Goal: Task Accomplishment & Management: Manage account settings

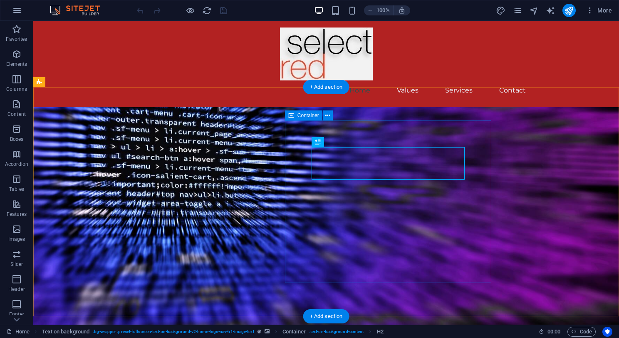
click at [329, 115] on icon at bounding box center [328, 115] width 5 height 9
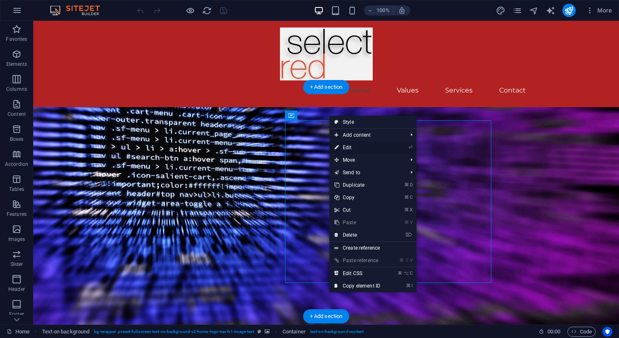
click at [347, 147] on link "⏎ Edit" at bounding box center [358, 147] width 56 height 12
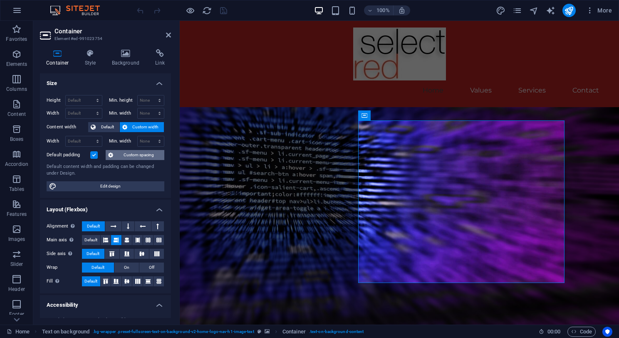
click at [130, 155] on span "Custom spacing" at bounding box center [139, 155] width 46 height 10
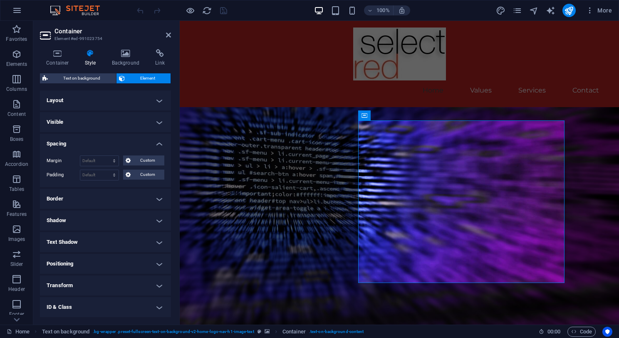
click at [119, 101] on h4 "Layout" at bounding box center [105, 100] width 131 height 20
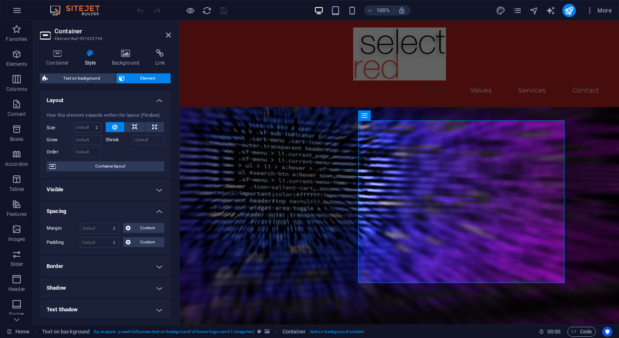
click at [116, 104] on h4 "Layout" at bounding box center [105, 97] width 131 height 15
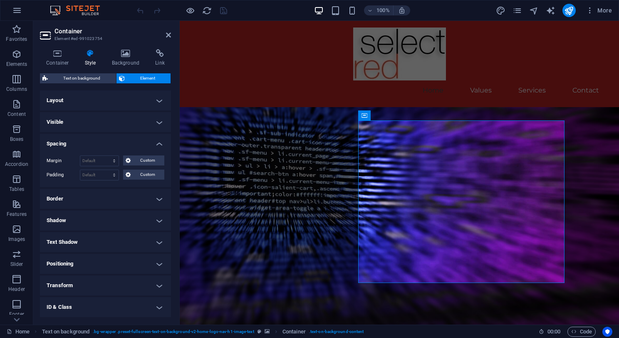
click at [110, 122] on h4 "Visible" at bounding box center [105, 122] width 131 height 20
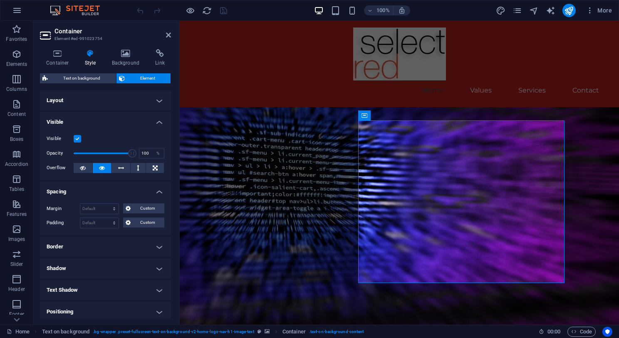
click at [119, 122] on h4 "Visible" at bounding box center [105, 119] width 131 height 15
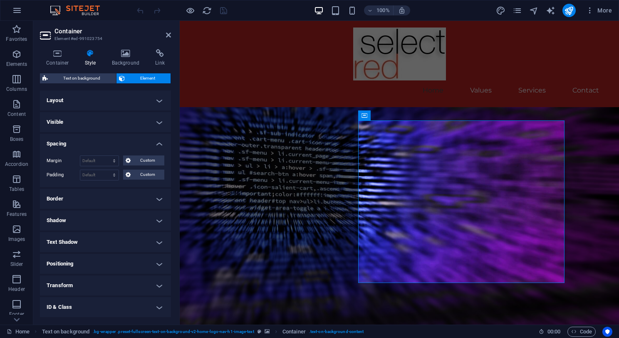
click at [158, 142] on h4 "Spacing" at bounding box center [105, 141] width 131 height 15
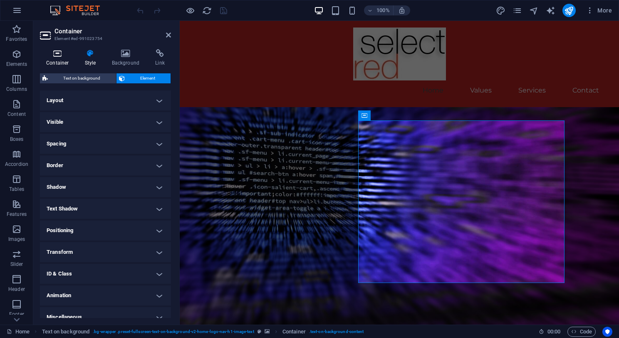
click at [60, 56] on icon at bounding box center [57, 53] width 35 height 8
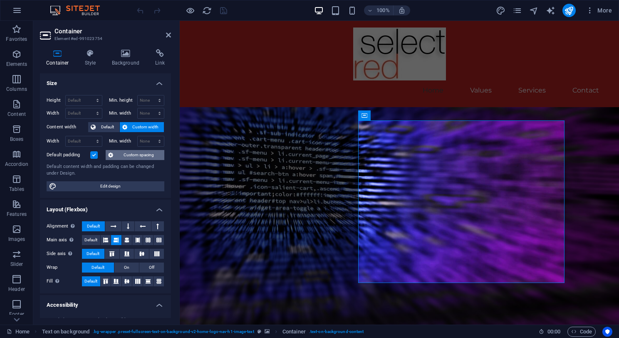
click at [129, 157] on span "Custom spacing" at bounding box center [139, 155] width 46 height 10
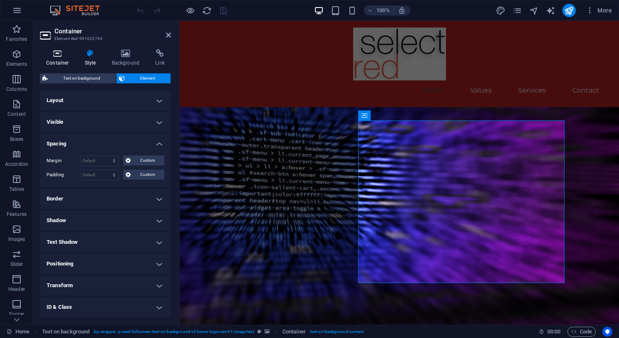
click at [58, 55] on icon at bounding box center [57, 53] width 35 height 8
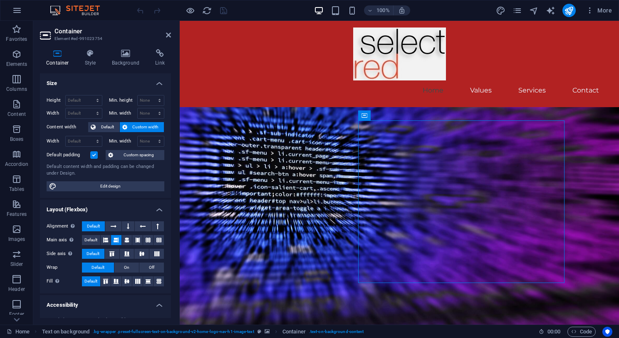
drag, startPoint x: 557, startPoint y: 139, endPoint x: 341, endPoint y: 119, distance: 217.0
click at [401, 114] on icon at bounding box center [401, 115] width 5 height 9
select select "%"
type input "100"
select select "%"
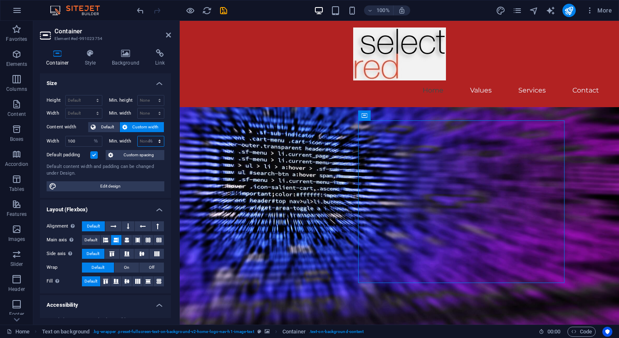
type input "100"
click at [159, 140] on select "None px rem % vh vw" at bounding box center [158, 141] width 12 height 10
select select "1191vbopfvc"
select select "DISABLED_OPTION_VALUE"
click at [95, 140] on select "Default px rem % em vh vw" at bounding box center [96, 141] width 12 height 10
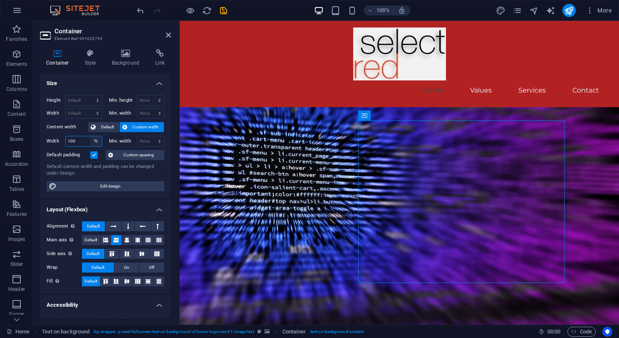
select select "fbsrh0agffk"
select select "DISABLED_OPTION_VALUE"
click at [225, 11] on icon "save" at bounding box center [224, 11] width 10 height 10
checkbox input "false"
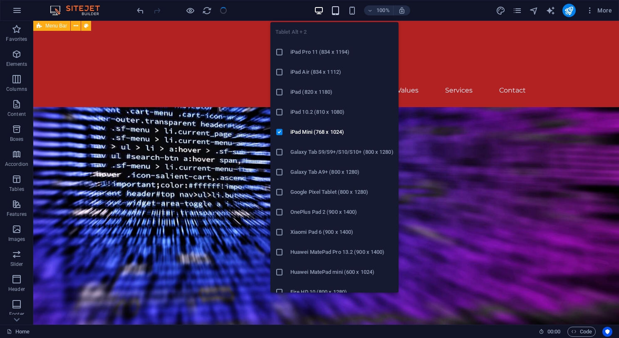
click at [337, 10] on icon "button" at bounding box center [336, 11] width 10 height 10
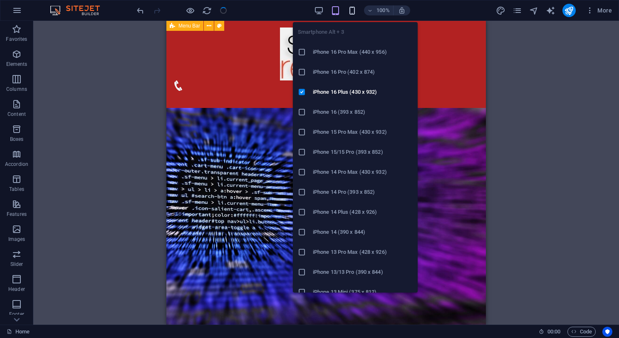
click at [353, 9] on icon "button" at bounding box center [353, 11] width 10 height 10
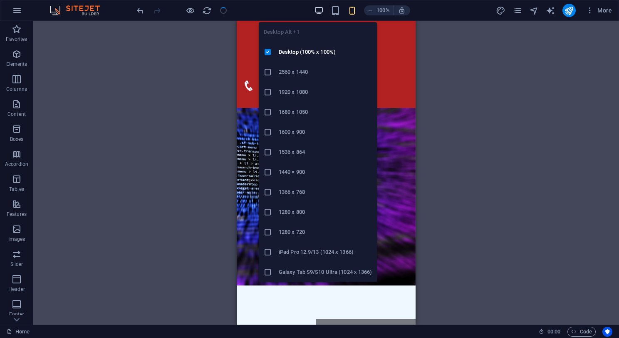
click at [319, 12] on icon "button" at bounding box center [319, 11] width 10 height 10
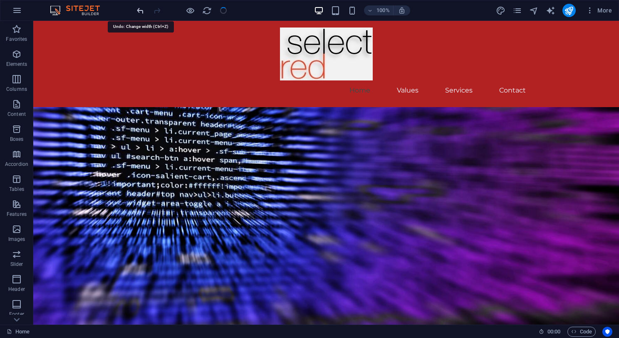
click at [140, 10] on icon "undo" at bounding box center [141, 11] width 10 height 10
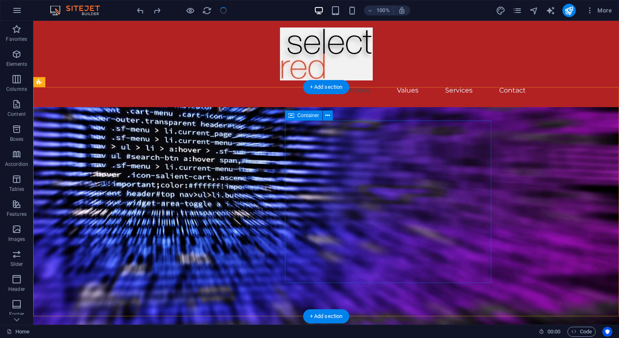
click at [309, 117] on span "Container" at bounding box center [309, 115] width 22 height 5
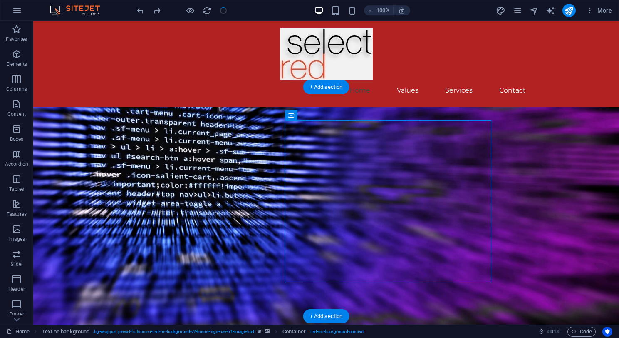
drag, startPoint x: 342, startPoint y: 137, endPoint x: 273, endPoint y: 116, distance: 72.3
drag, startPoint x: 324, startPoint y: 137, endPoint x: 268, endPoint y: 116, distance: 59.9
click at [328, 117] on icon at bounding box center [328, 115] width 5 height 9
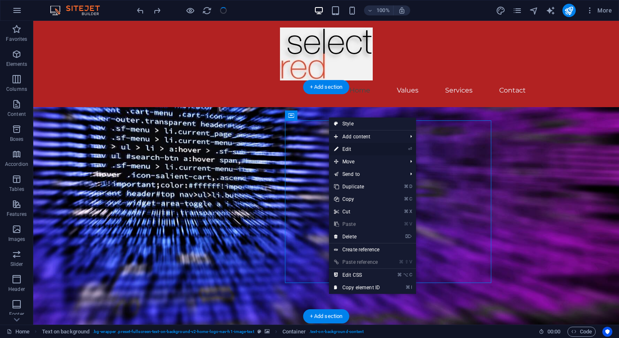
click at [351, 149] on link "⏎ Edit" at bounding box center [357, 149] width 56 height 12
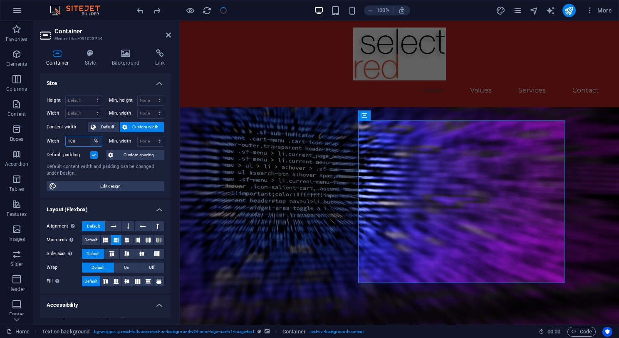
click at [97, 141] on select "Default px rem % em vh vw" at bounding box center [96, 141] width 12 height 10
select select "fbsrh0agffk"
select select "DISABLED_OPTION_VALUE"
click at [134, 154] on span "Custom spacing" at bounding box center [139, 155] width 46 height 10
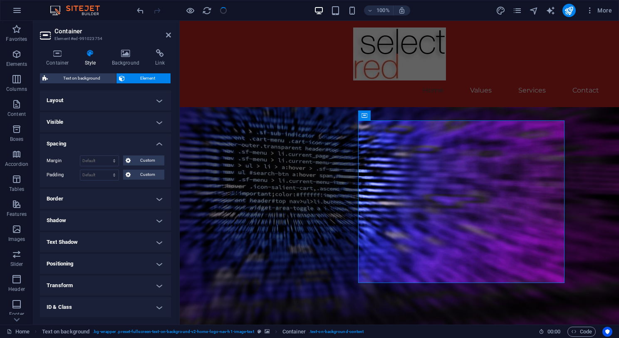
click at [150, 77] on span "Element" at bounding box center [147, 78] width 41 height 10
click at [169, 36] on icon at bounding box center [168, 35] width 5 height 7
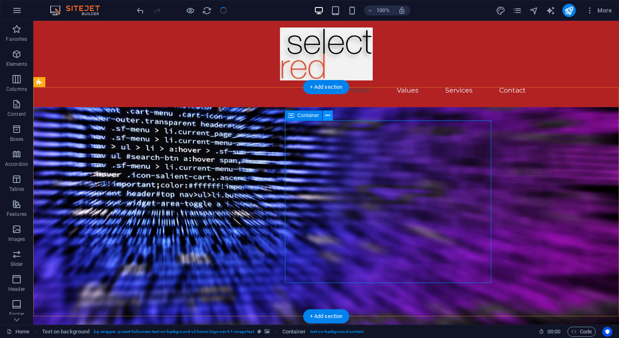
click at [329, 116] on icon at bounding box center [328, 115] width 5 height 9
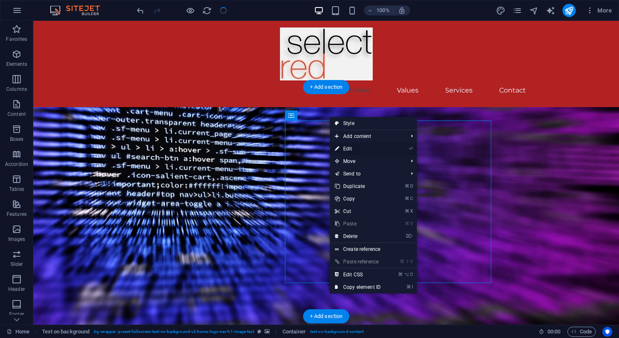
click at [346, 148] on link "⏎ Edit" at bounding box center [358, 148] width 56 height 12
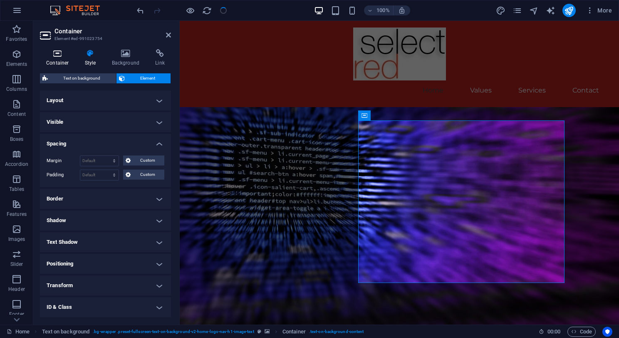
click at [59, 57] on h4 "Container" at bounding box center [59, 57] width 39 height 17
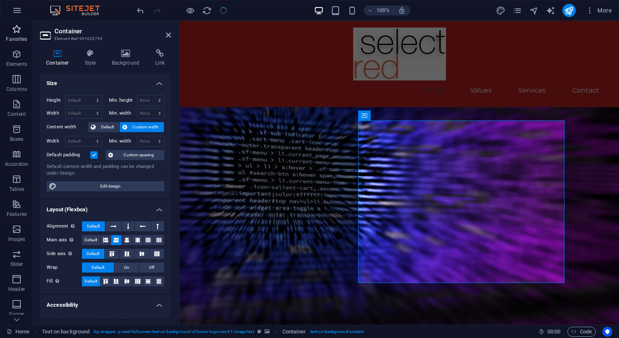
click at [17, 32] on icon "button" at bounding box center [17, 29] width 10 height 10
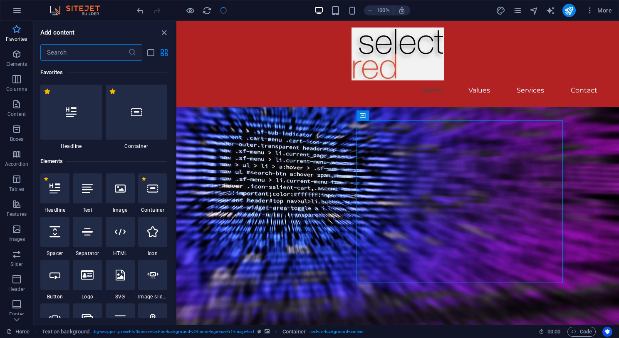
click at [17, 32] on icon "button" at bounding box center [17, 29] width 10 height 10
click at [16, 60] on span "Elements" at bounding box center [16, 59] width 33 height 20
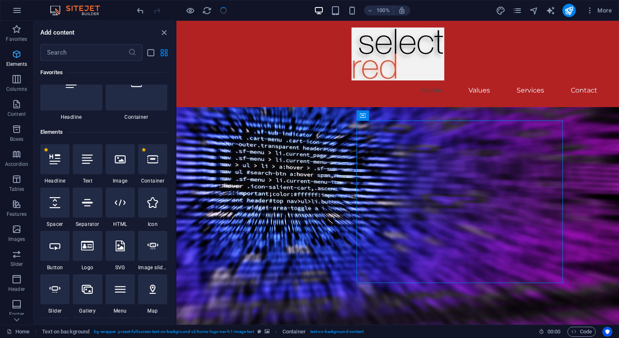
scroll to position [89, 0]
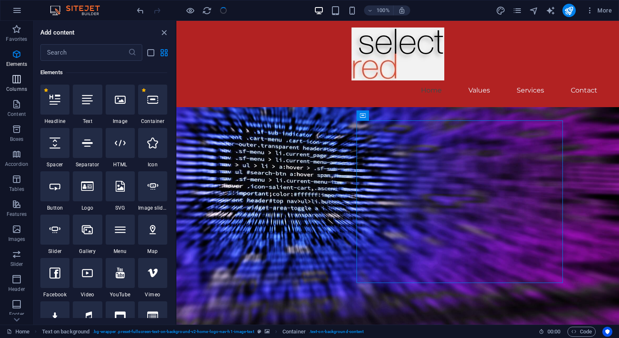
click at [17, 82] on icon "button" at bounding box center [17, 79] width 10 height 10
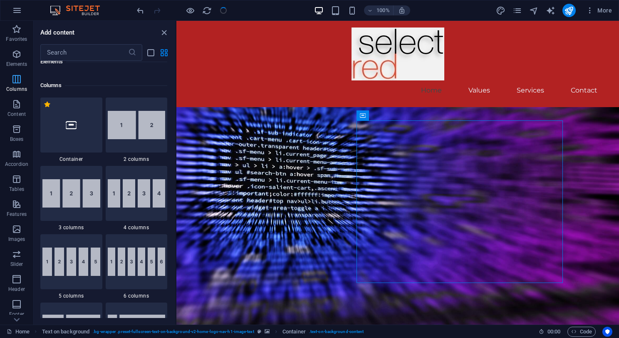
scroll to position [412, 0]
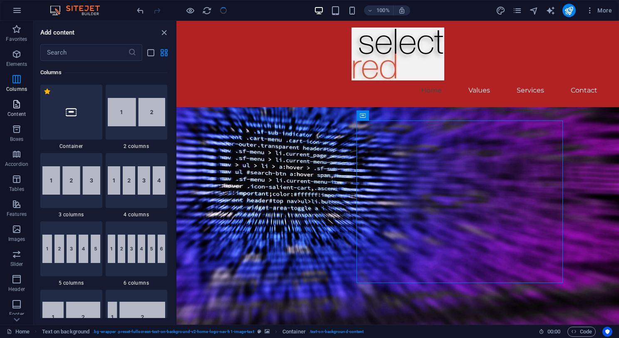
click at [17, 105] on icon "button" at bounding box center [17, 104] width 10 height 10
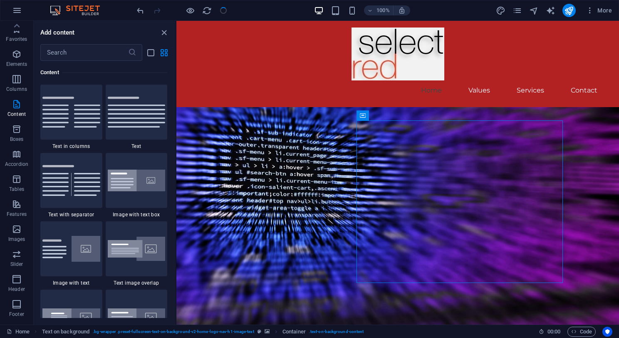
scroll to position [0, 0]
click at [606, 8] on span "More" at bounding box center [599, 10] width 26 height 8
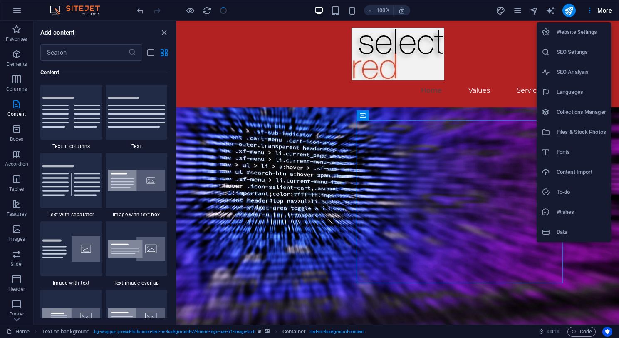
click at [584, 30] on h6 "Website Settings" at bounding box center [582, 32] width 50 height 10
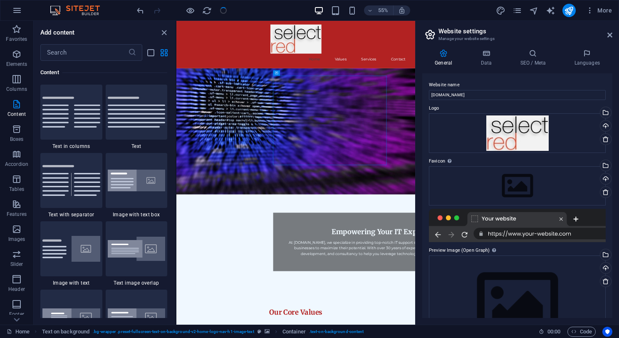
click at [558, 233] on div at bounding box center [517, 225] width 177 height 33
click at [554, 234] on div at bounding box center [517, 225] width 177 height 33
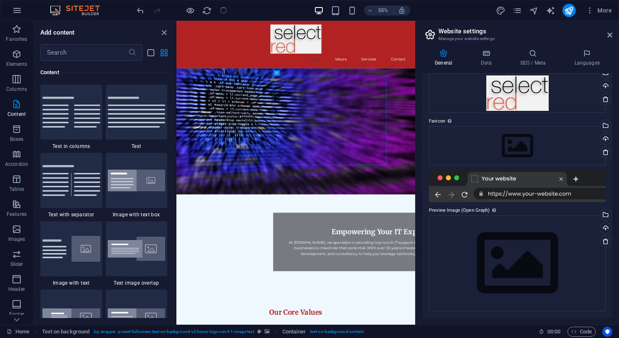
scroll to position [40, 0]
click at [557, 192] on div at bounding box center [517, 185] width 177 height 33
click at [554, 194] on div at bounding box center [517, 185] width 177 height 33
click at [552, 193] on div at bounding box center [517, 185] width 177 height 33
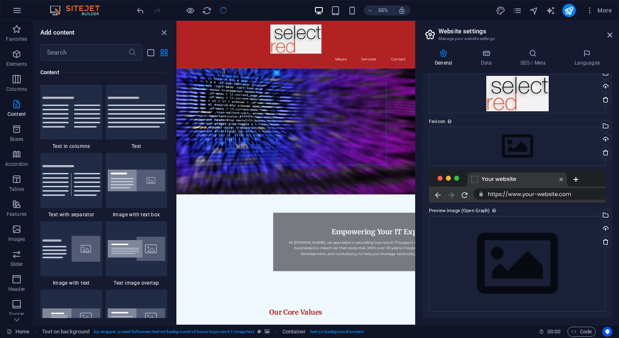
click at [552, 193] on div at bounding box center [517, 185] width 177 height 33
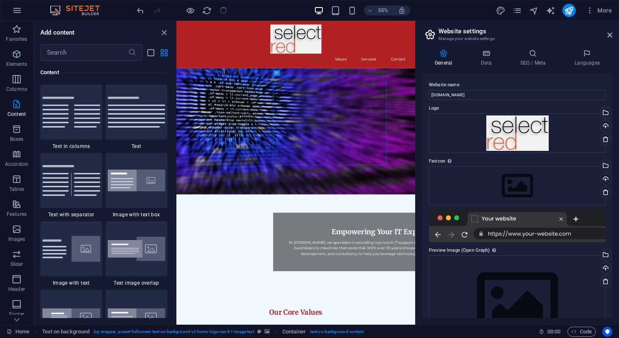
scroll to position [0, 0]
click at [487, 57] on icon at bounding box center [486, 53] width 36 height 8
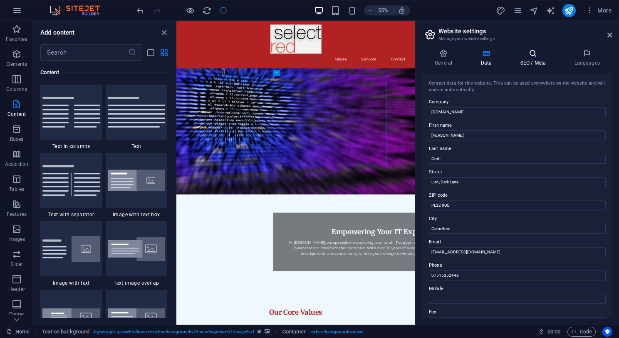
click at [534, 54] on icon at bounding box center [533, 53] width 51 height 8
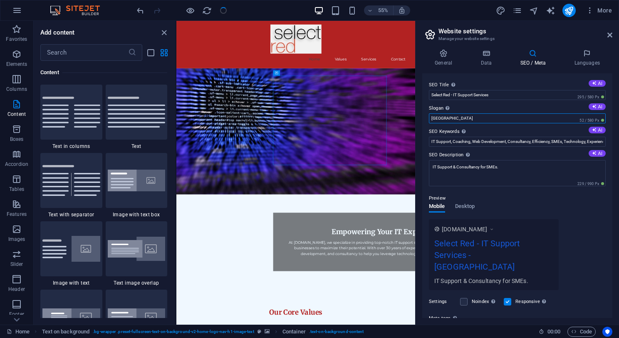
click at [496, 117] on input "[GEOGRAPHIC_DATA]" at bounding box center [517, 118] width 177 height 10
type input "B"
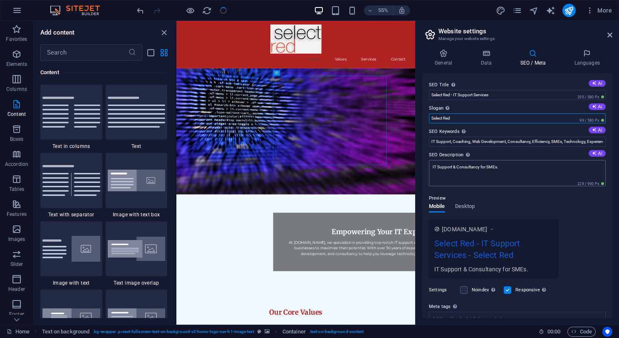
type input "Select Red"
click at [527, 168] on textarea "IT Support & Consultancy for SMEs." at bounding box center [517, 173] width 177 height 26
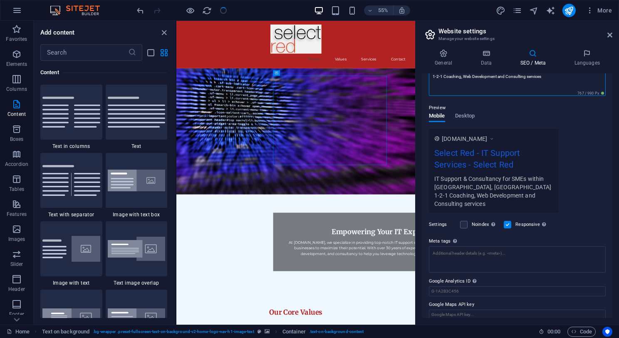
scroll to position [96, 0]
type textarea "IT Support & Consultancy for SMEs within North cornwall, uk 1-2-1 Coaching, Web…"
click at [527, 248] on textarea "Meta tags Enter HTML code here that will be placed inside the tags of your webs…" at bounding box center [517, 259] width 177 height 26
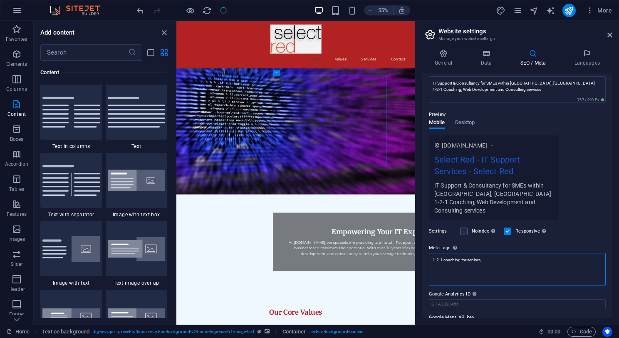
type textarea "1-2-1 coaching for seniors,"
drag, startPoint x: 486, startPoint y: 249, endPoint x: 430, endPoint y: 250, distance: 56.2
click at [430, 253] on textarea "1-2-1 coaching for seniors," at bounding box center [517, 269] width 177 height 32
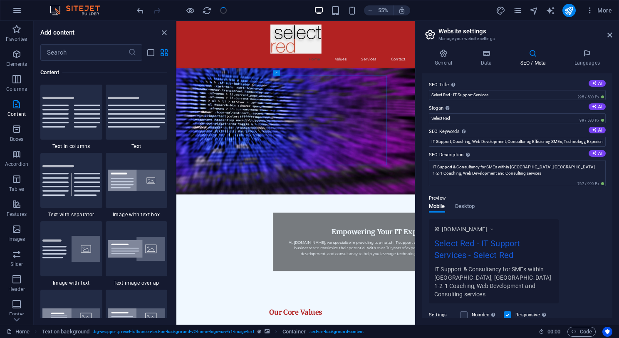
scroll to position [0, 0]
click at [597, 106] on button "AI" at bounding box center [597, 106] width 17 height 7
type input "Maximize Efficiency and Confidence in IT."
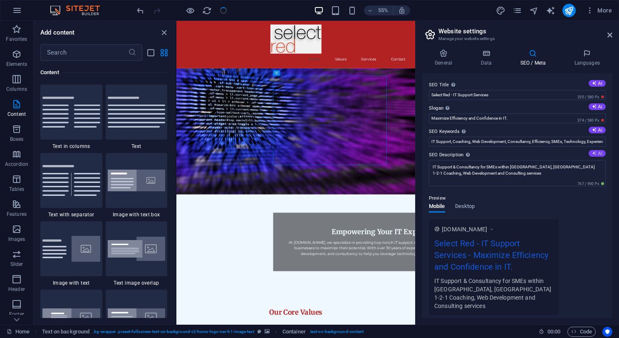
click at [598, 152] on button "AI" at bounding box center [597, 153] width 17 height 7
type textarea "Unlock your IT potential with expert support, coaching, and web solutions at Se…"
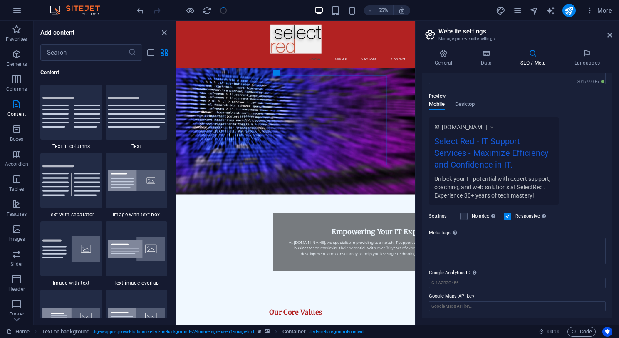
scroll to position [102, 0]
click at [544, 246] on textarea "Meta tags Enter HTML code here that will be placed inside the tags of your webs…" at bounding box center [517, 251] width 177 height 26
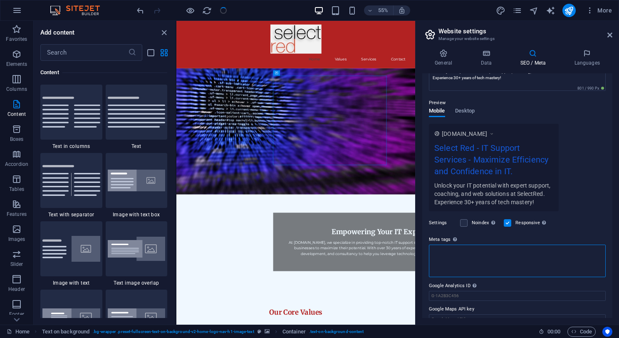
click at [481, 254] on textarea "Meta tags Enter HTML code here that will be placed inside the tags of your webs…" at bounding box center [517, 260] width 177 height 32
paste textarea "<meta charset="UTF-8"> <meta name="viewport" content="width=device-width, initi…"
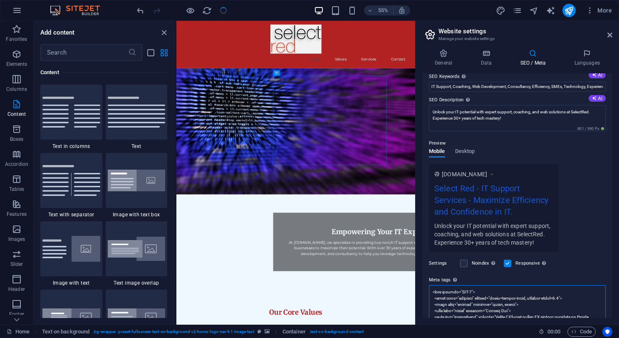
scroll to position [44, 0]
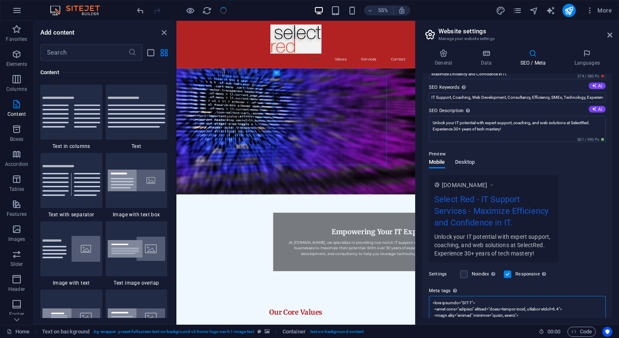
type textarea "<meta charset="UTF-8"> <meta name="viewport" content="width=device-width, initi…"
click at [467, 161] on span "Desktop" at bounding box center [465, 163] width 20 height 12
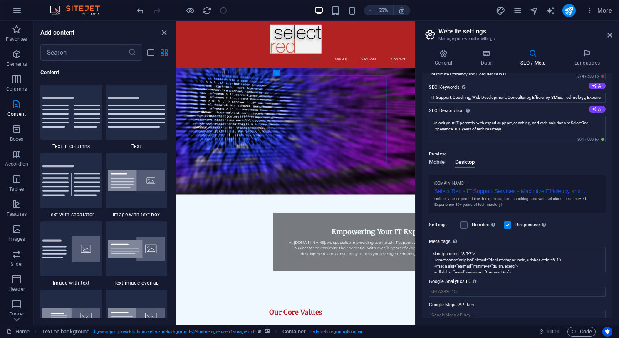
click at [439, 162] on span "Mobile" at bounding box center [437, 163] width 16 height 12
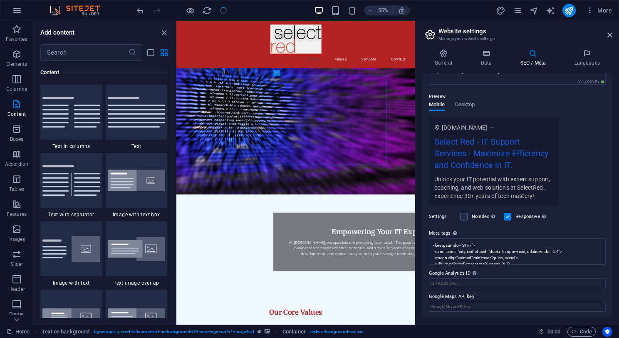
scroll to position [102, 0]
click at [18, 12] on icon "button" at bounding box center [17, 10] width 10 height 10
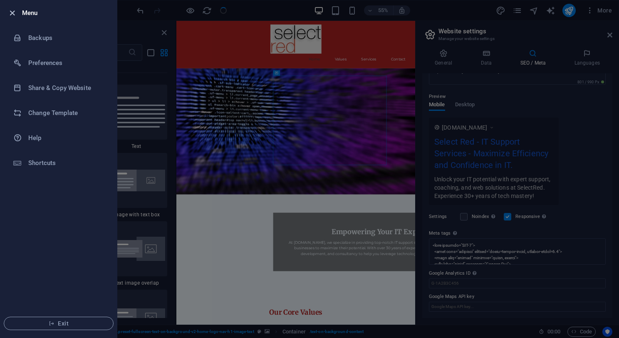
click at [12, 14] on icon "button" at bounding box center [12, 13] width 10 height 10
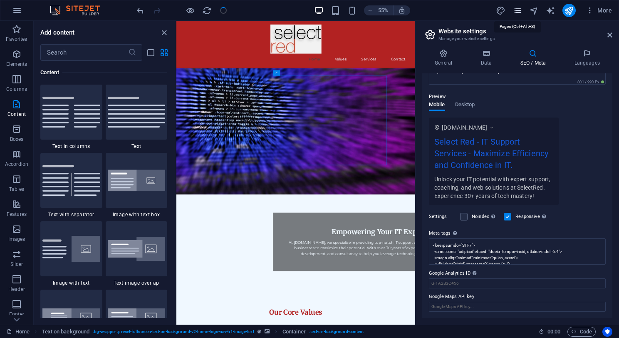
click at [518, 11] on icon "pages" at bounding box center [518, 11] width 10 height 10
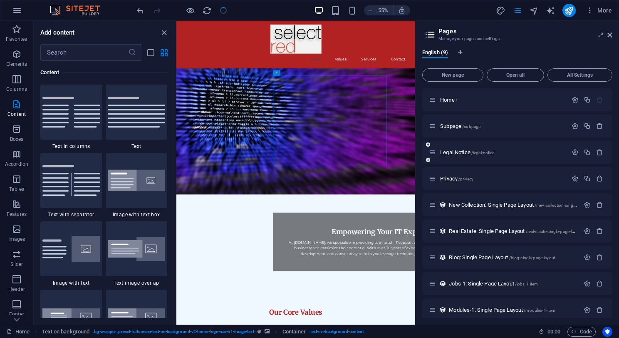
scroll to position [0, 0]
click at [466, 127] on span "/subpage" at bounding box center [471, 126] width 18 height 5
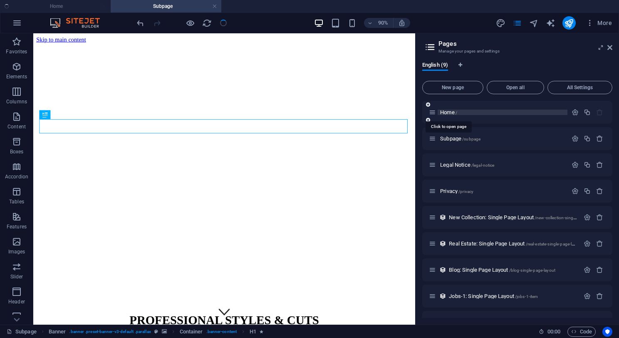
click at [448, 113] on span "Home /" at bounding box center [448, 112] width 17 height 6
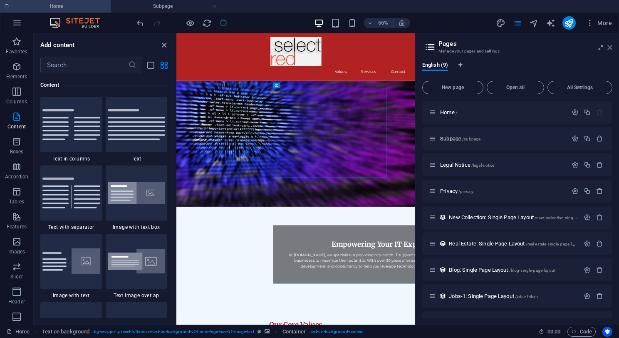
click at [610, 48] on icon at bounding box center [610, 47] width 5 height 7
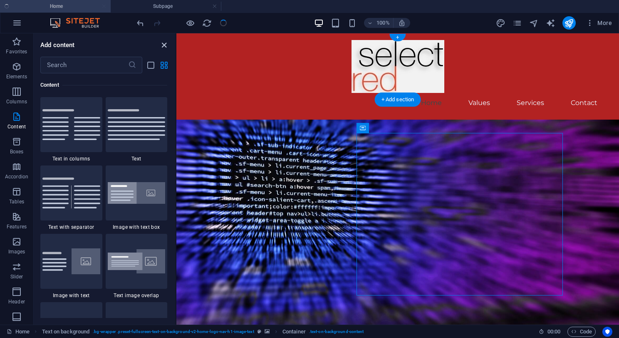
click at [164, 45] on icon "close panel" at bounding box center [164, 45] width 10 height 10
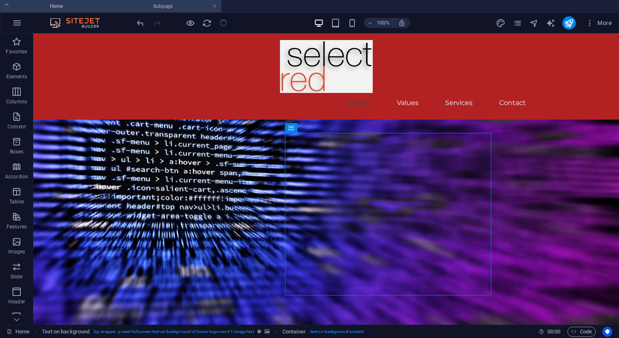
click at [181, 7] on h4 "Subpage" at bounding box center [166, 6] width 111 height 9
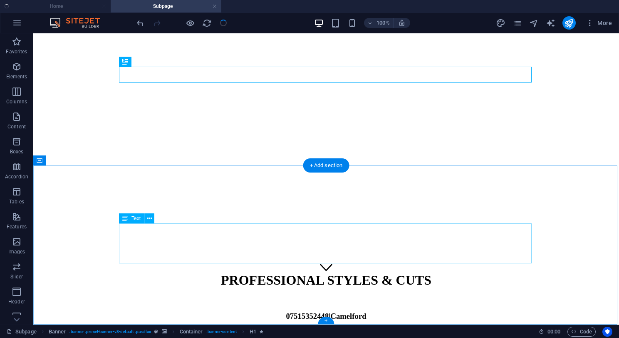
scroll to position [42, 0]
click at [215, 7] on link at bounding box center [214, 6] width 5 height 8
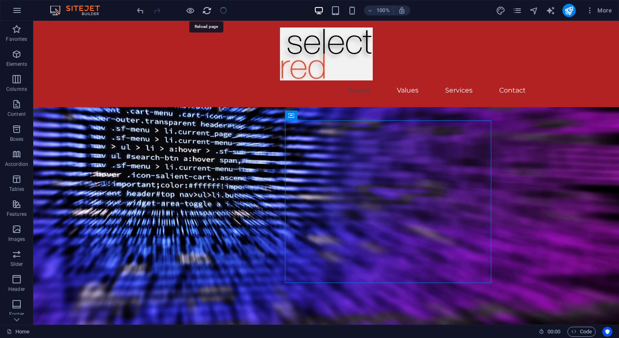
click at [207, 10] on icon "reload" at bounding box center [207, 11] width 10 height 10
click at [604, 10] on span "More" at bounding box center [599, 10] width 26 height 8
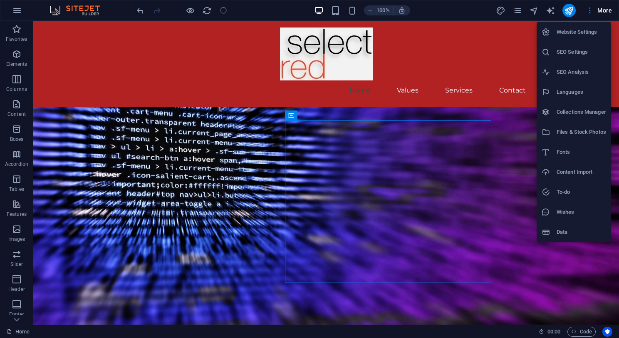
click at [576, 72] on h6 "SEO Analysis" at bounding box center [582, 72] width 50 height 10
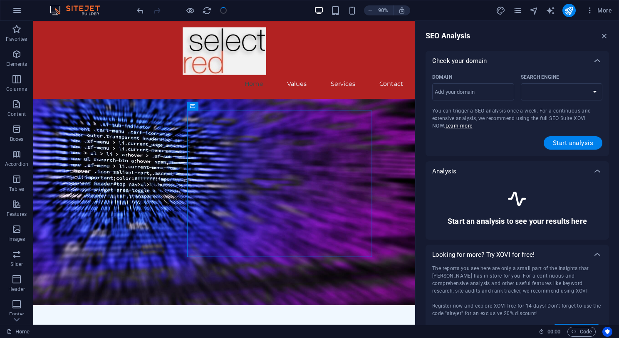
select select "[DOMAIN_NAME]"
click at [485, 93] on input "Domain ​" at bounding box center [474, 91] width 82 height 13
type input "www.selectred.co"
select select "[DOMAIN_NAME]"
type input "www.selectred.com"
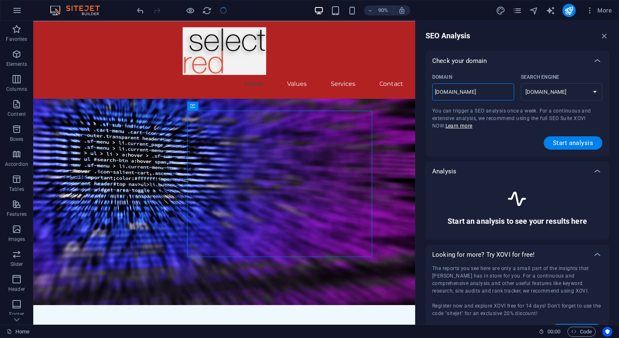
select select "[DOMAIN_NAME]"
type input "www.selectred.com"
click at [563, 142] on span "Start analysis" at bounding box center [573, 142] width 40 height 7
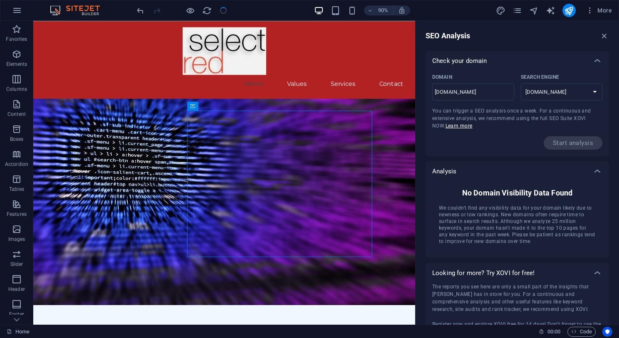
scroll to position [0, 0]
click at [605, 35] on icon "button" at bounding box center [604, 35] width 9 height 9
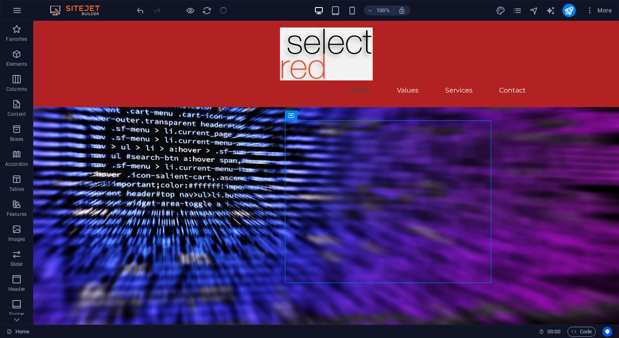
click at [223, 12] on div at bounding box center [181, 10] width 93 height 13
click at [460, 80] on nav "Home Values Services Contact" at bounding box center [326, 90] width 413 height 20
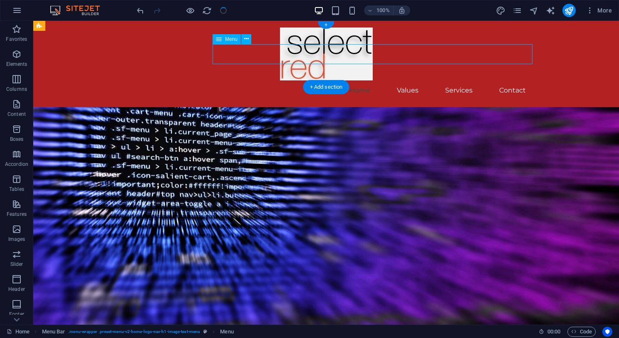
click at [460, 80] on nav "Home Values Services Contact" at bounding box center [326, 90] width 413 height 20
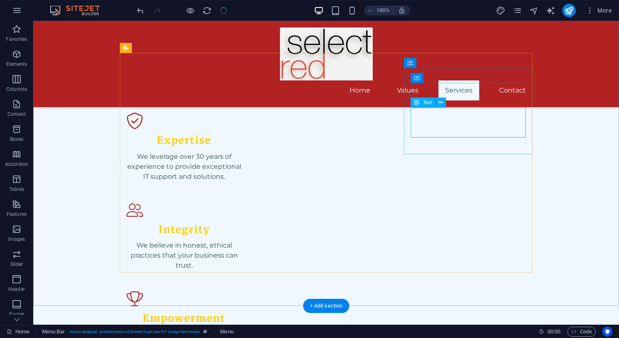
scroll to position [515, 0]
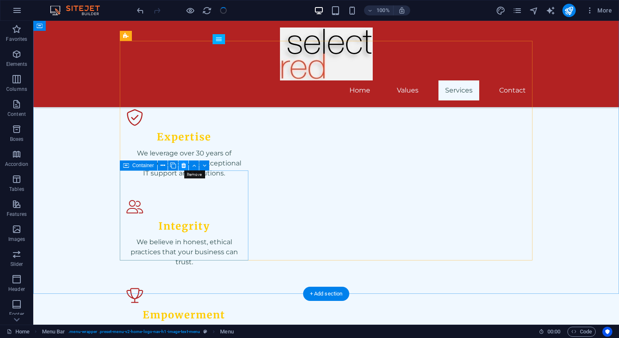
click at [184, 165] on icon at bounding box center [183, 165] width 5 height 9
click at [182, 164] on icon at bounding box center [183, 165] width 5 height 9
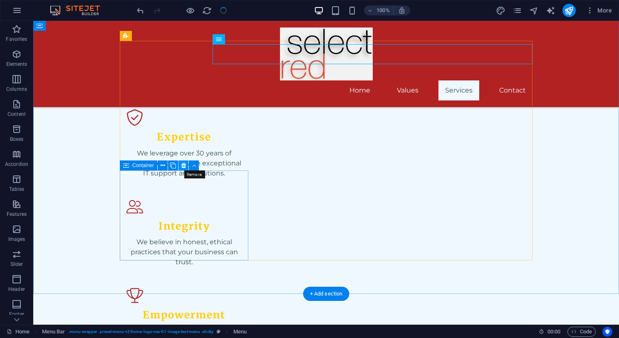
click at [183, 166] on icon at bounding box center [183, 165] width 5 height 9
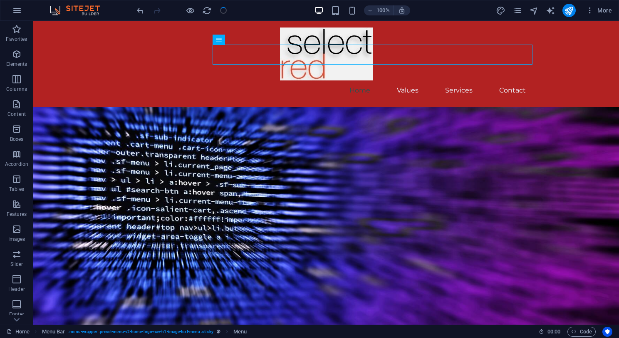
scroll to position [0, 0]
click at [224, 11] on div at bounding box center [181, 10] width 93 height 13
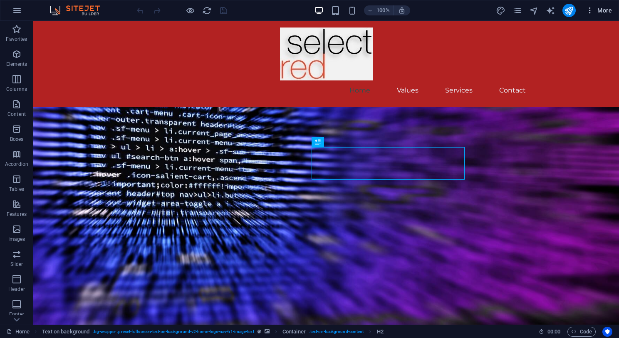
click at [604, 9] on span "More" at bounding box center [599, 10] width 26 height 8
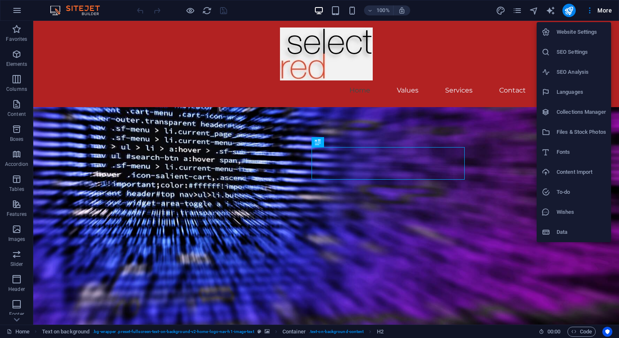
click at [576, 33] on h6 "Website Settings" at bounding box center [582, 32] width 50 height 10
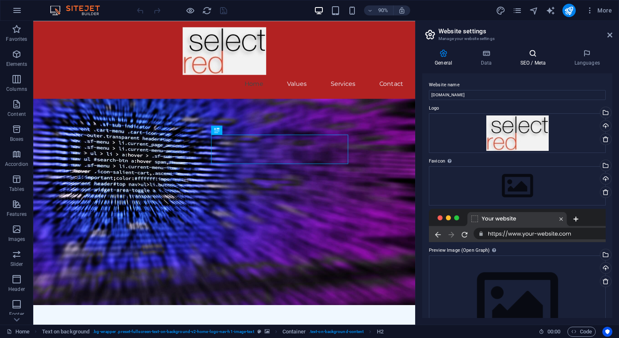
click at [539, 58] on h4 "SEO / Meta" at bounding box center [535, 57] width 54 height 17
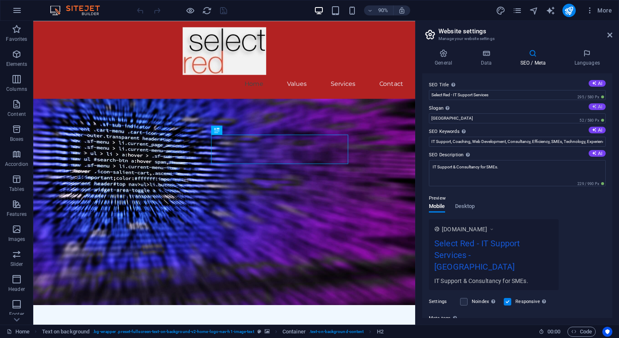
click at [598, 107] on button "AI" at bounding box center [597, 106] width 17 height 7
type input "Maximize Efficiency and Confidence in IT Solutions"
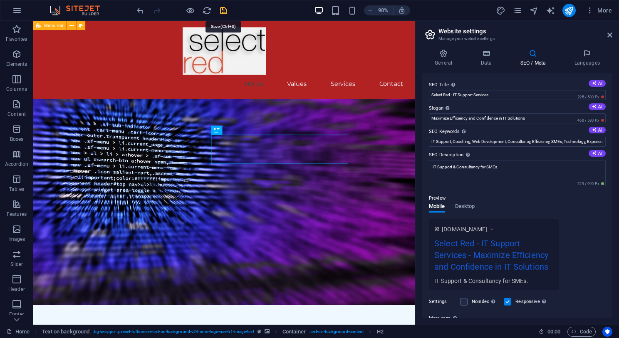
click at [225, 10] on icon "save" at bounding box center [224, 11] width 10 height 10
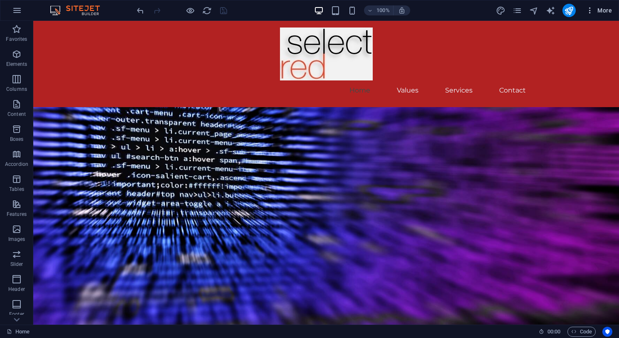
click at [604, 9] on span "More" at bounding box center [599, 10] width 26 height 8
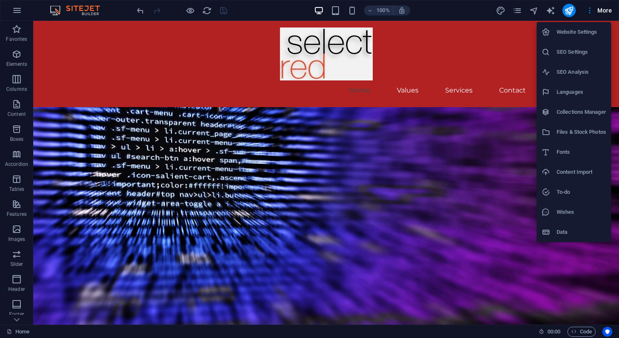
click at [571, 72] on h6 "SEO Analysis" at bounding box center [582, 72] width 50 height 10
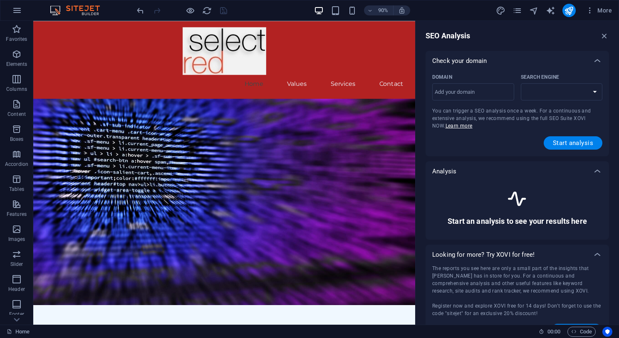
select select "[DOMAIN_NAME]"
click at [604, 35] on icon "button" at bounding box center [604, 35] width 9 height 9
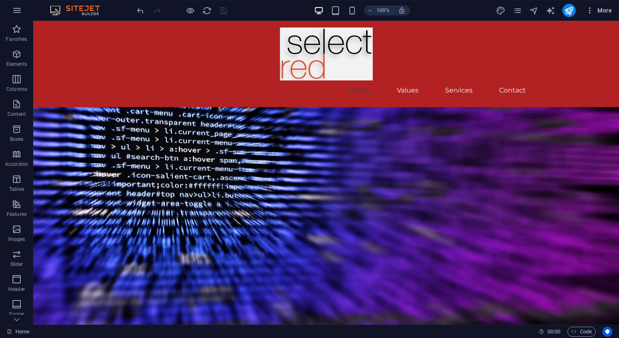
click at [606, 8] on span "More" at bounding box center [599, 10] width 26 height 8
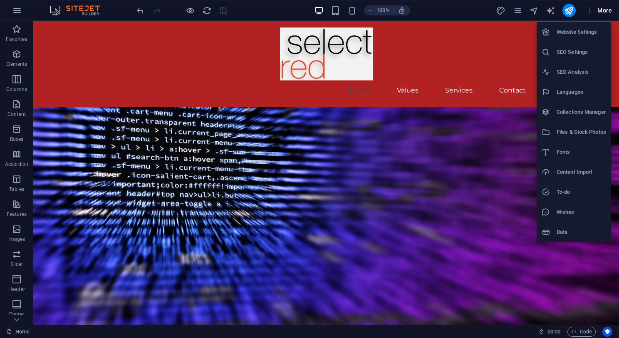
click at [579, 51] on h6 "SEO Settings" at bounding box center [582, 52] width 50 height 10
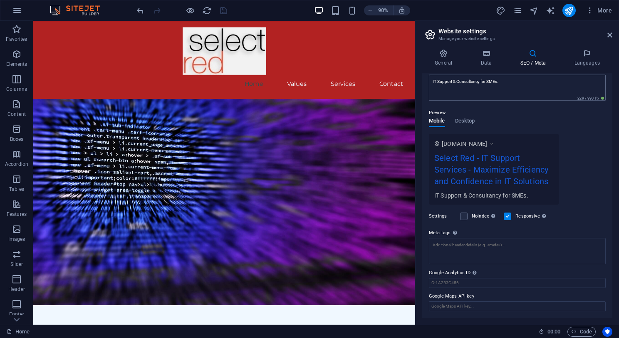
scroll to position [85, 0]
click at [525, 246] on textarea "Meta tags Enter HTML code here that will be placed inside the tags of your webs…" at bounding box center [517, 251] width 177 height 26
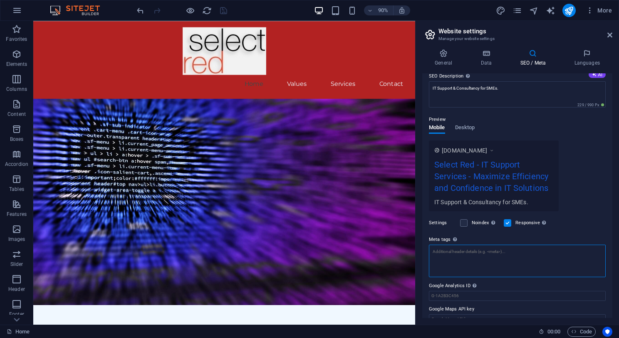
paste textarea "<meta charset="UTF-8"> <meta name="viewport" content="width=device-width, initi…"
type textarea "<meta charset="UTF-8"> <meta name="viewport" content="width=device-width, initi…"
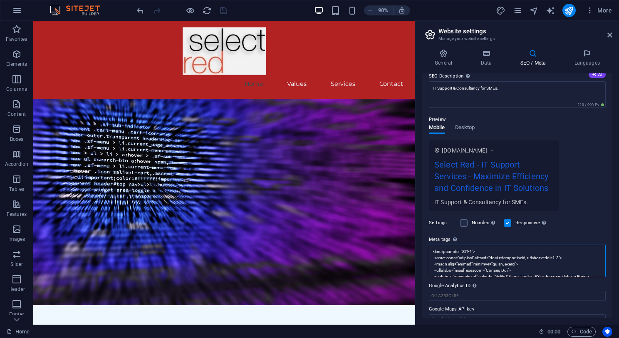
scroll to position [0, 0]
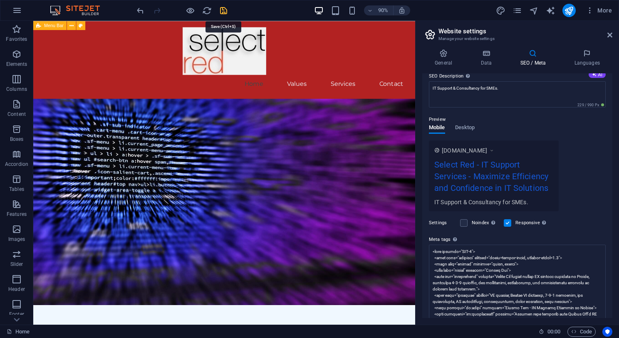
click at [224, 10] on icon "save" at bounding box center [224, 11] width 10 height 10
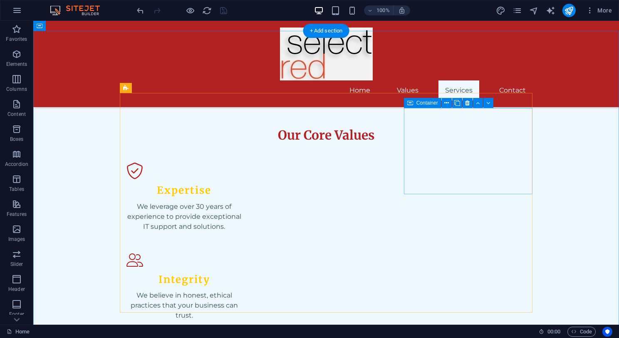
scroll to position [464, 0]
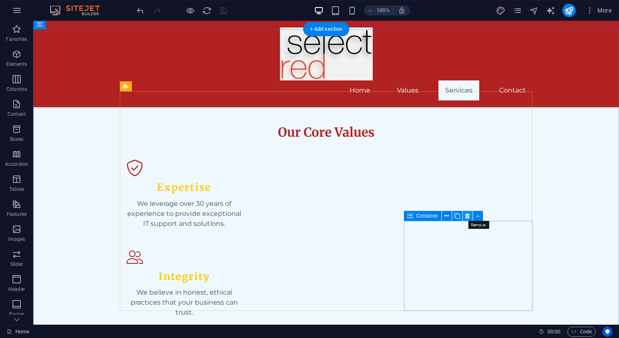
click at [467, 216] on icon at bounding box center [467, 215] width 5 height 9
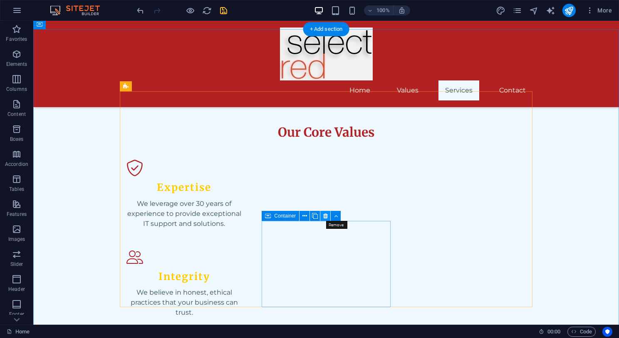
click at [326, 216] on icon at bounding box center [325, 215] width 5 height 9
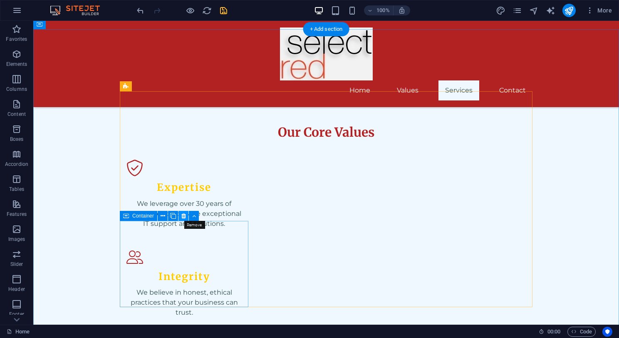
click at [183, 215] on icon at bounding box center [183, 215] width 5 height 9
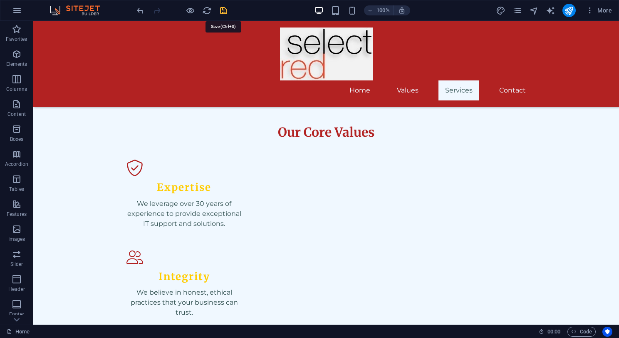
click at [224, 9] on icon "save" at bounding box center [224, 11] width 10 height 10
checkbox input "false"
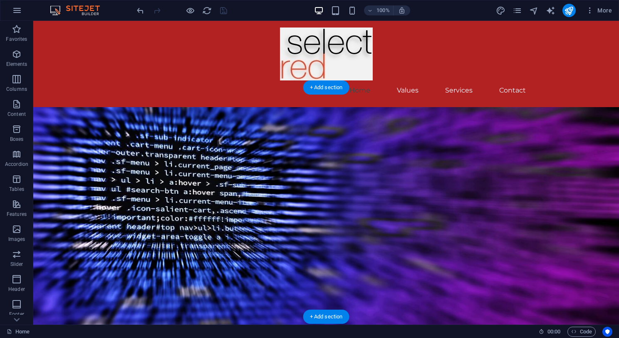
scroll to position [0, 0]
click at [609, 10] on span "More" at bounding box center [599, 10] width 26 height 8
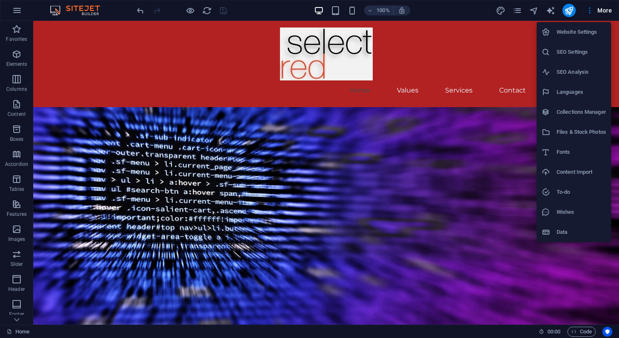
click at [517, 11] on div at bounding box center [309, 169] width 619 height 338
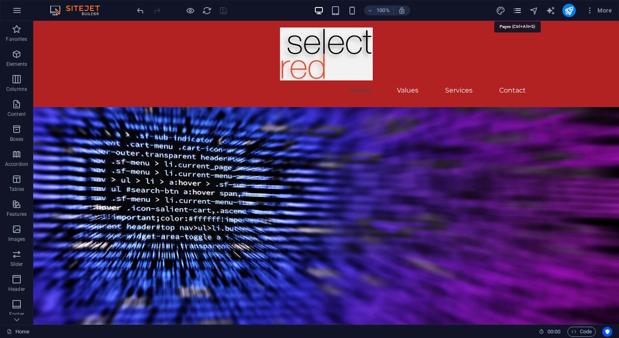
click at [519, 14] on icon "pages" at bounding box center [518, 11] width 10 height 10
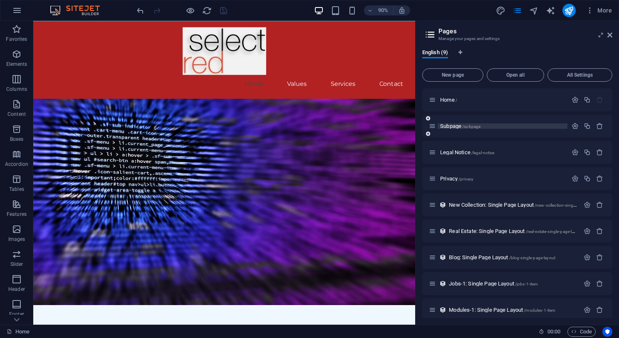
click at [475, 127] on span "/subpage" at bounding box center [471, 126] width 18 height 5
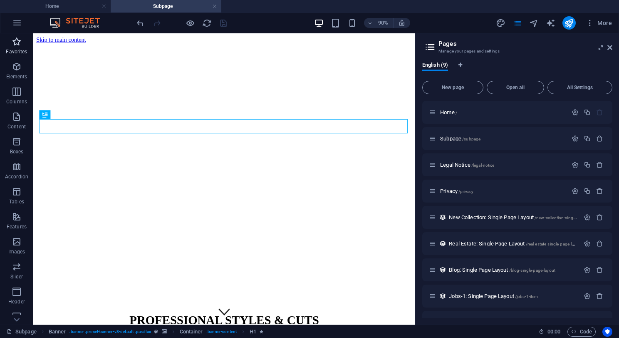
click at [17, 45] on icon "button" at bounding box center [17, 42] width 10 height 10
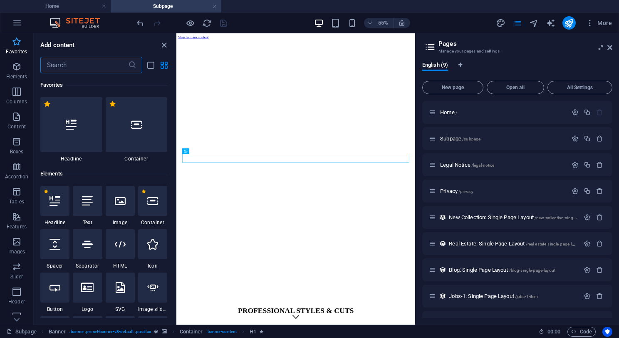
click at [17, 45] on icon "button" at bounding box center [17, 42] width 10 height 10
click at [17, 68] on icon "button" at bounding box center [17, 67] width 10 height 10
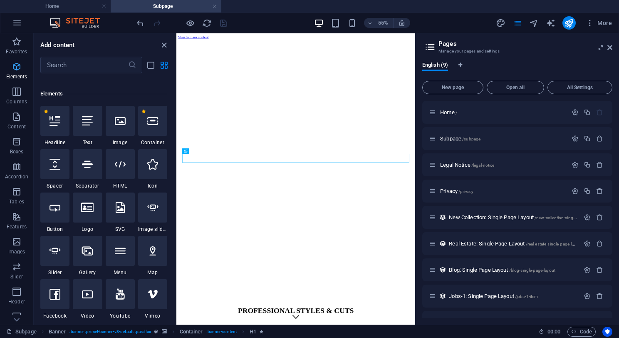
scroll to position [89, 0]
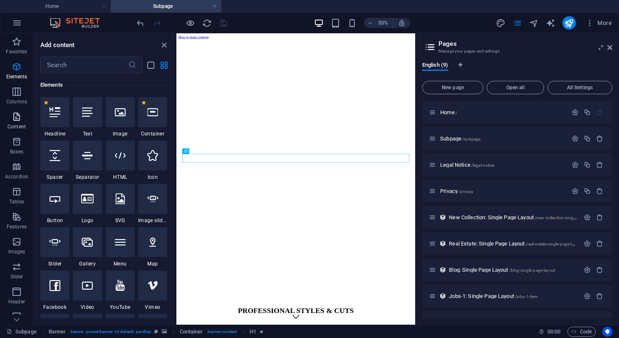
click at [18, 115] on icon "button" at bounding box center [17, 117] width 10 height 10
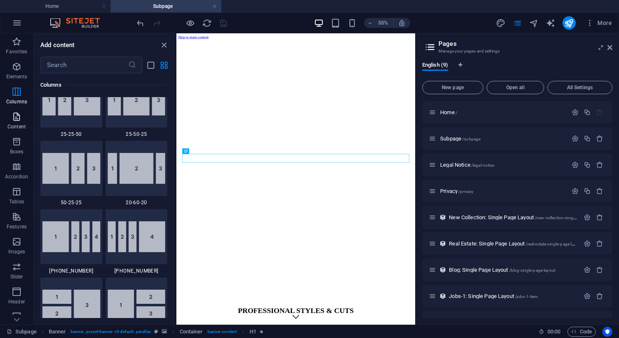
scroll to position [1457, 0]
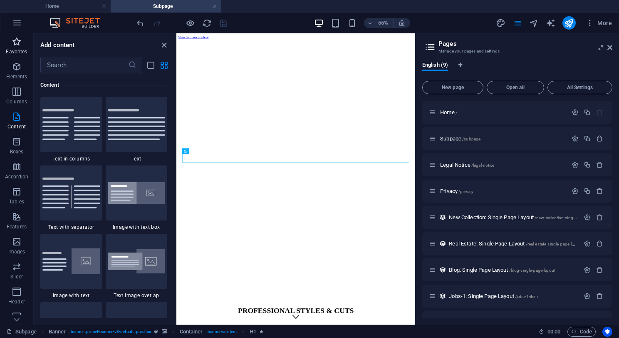
click at [15, 43] on icon "button" at bounding box center [17, 42] width 10 height 10
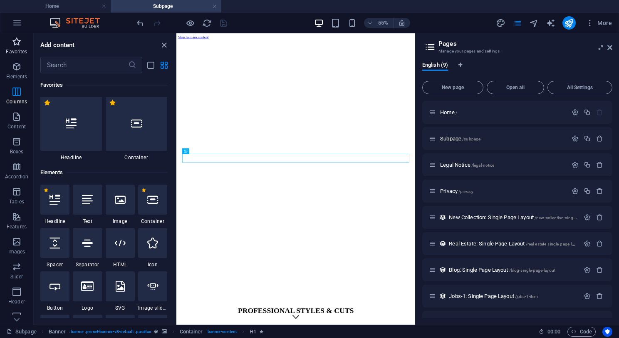
scroll to position [0, 0]
click at [161, 44] on icon "close panel" at bounding box center [164, 45] width 10 height 10
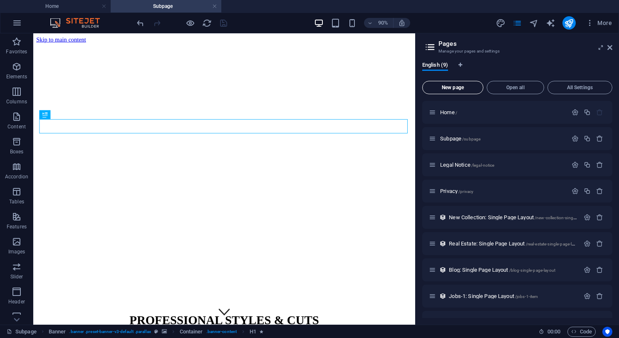
click at [461, 88] on span "New page" at bounding box center [453, 87] width 54 height 5
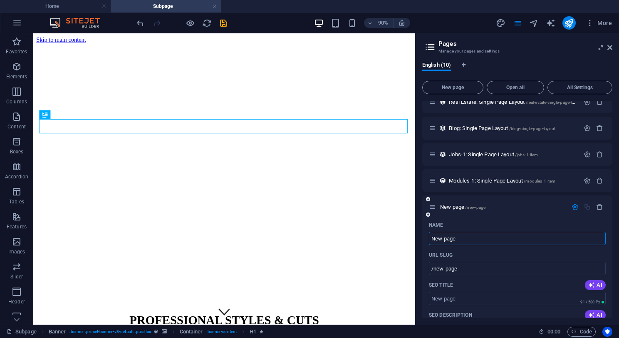
scroll to position [144, 0]
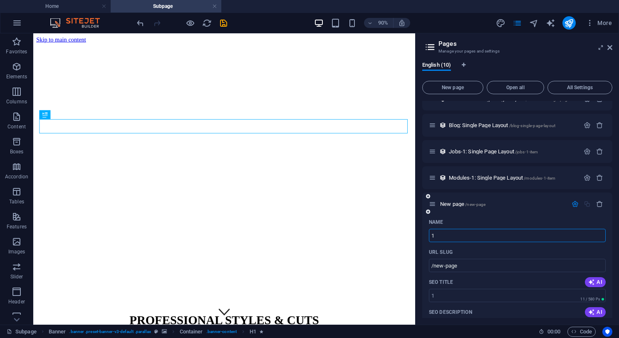
type input "1"
type input "/1"
type input "1-2-1"
type input "/1-2-1"
type input "1-2-1C"
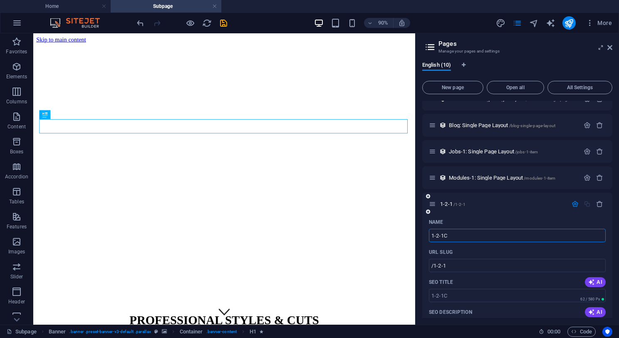
type input "/1-2-1c"
type input "1-2-1Coach"
type input "/1-2-1coach"
type input "1-2-1Coaching"
type input "/1-2-1coaching"
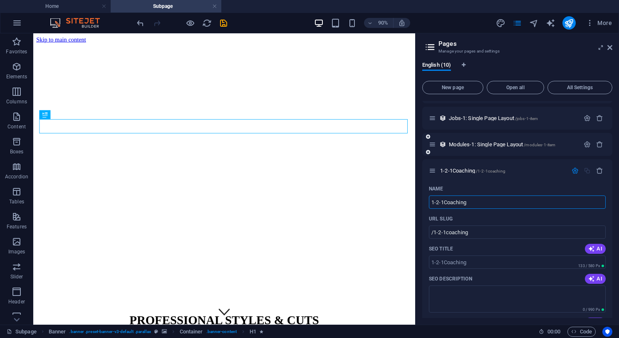
scroll to position [149, 0]
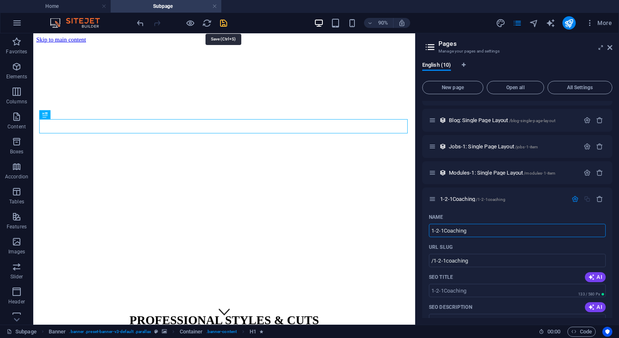
click at [224, 24] on icon "save" at bounding box center [224, 23] width 10 height 10
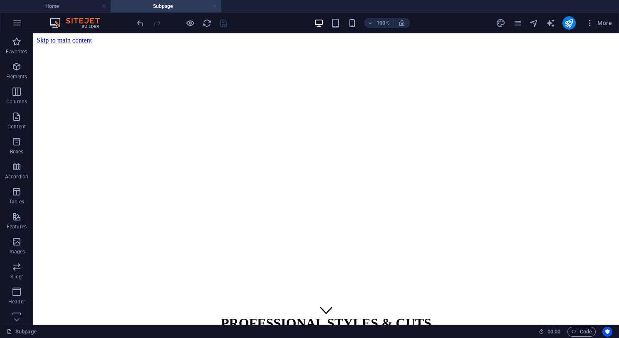
click at [214, 6] on link at bounding box center [214, 6] width 5 height 8
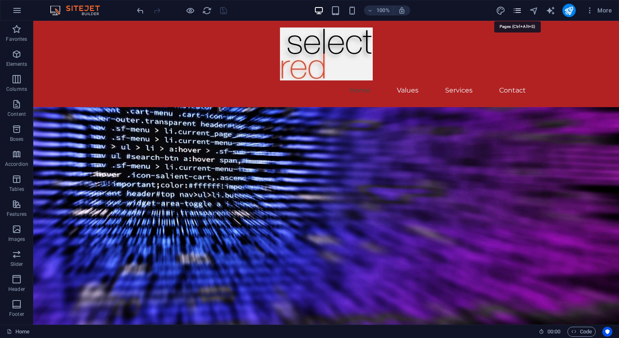
click at [519, 12] on icon "pages" at bounding box center [518, 11] width 10 height 10
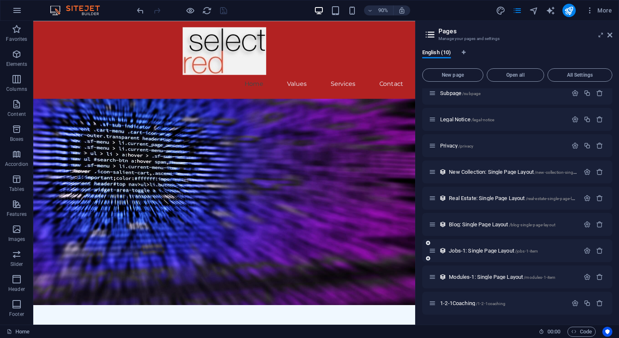
scroll to position [33, 0]
drag, startPoint x: 482, startPoint y: 304, endPoint x: 474, endPoint y: 231, distance: 74.1
click at [474, 231] on div "Home / Subpage /subpage Legal Notice /legal-notice Privacy /privacy New Collect…" at bounding box center [518, 184] width 190 height 259
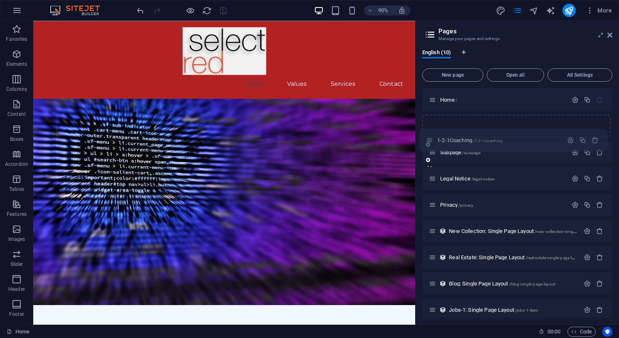
scroll to position [0, 0]
drag, startPoint x: 433, startPoint y: 305, endPoint x: 435, endPoint y: 147, distance: 157.8
click at [435, 147] on div "Home / Subpage /subpage Legal Notice /legal-notice Privacy /privacy New Collect…" at bounding box center [518, 217] width 190 height 259
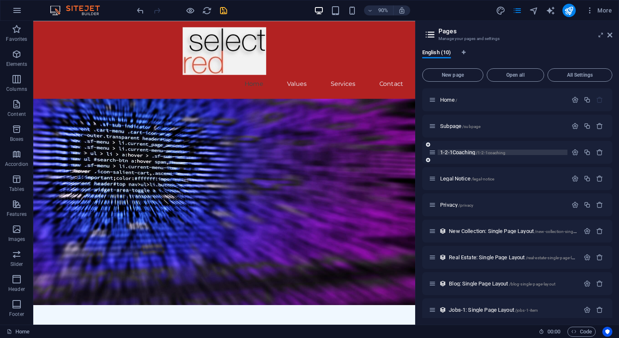
click at [512, 151] on p "1-2-1Coaching /1-2-1coaching" at bounding box center [502, 151] width 125 height 5
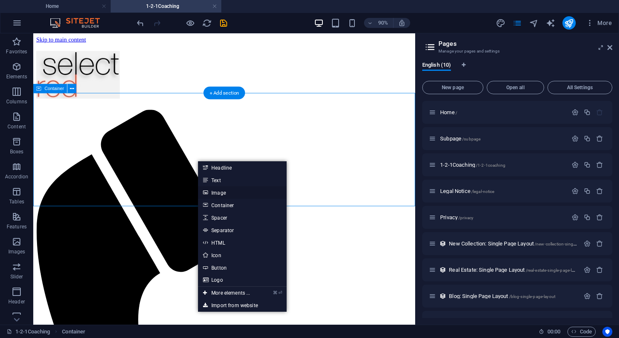
click at [219, 192] on link "Image" at bounding box center [242, 192] width 88 height 12
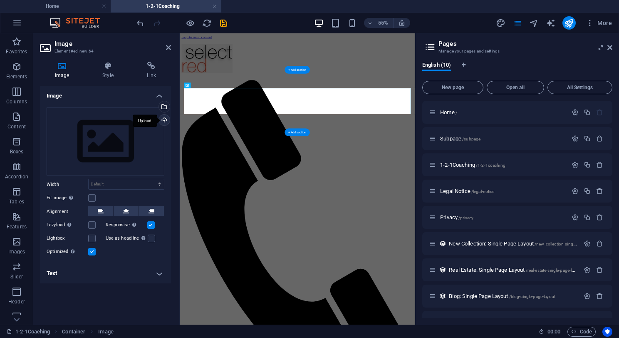
click at [165, 119] on div "Upload" at bounding box center [163, 120] width 12 height 12
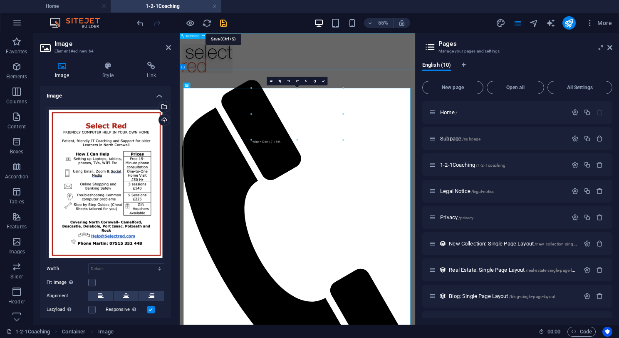
click at [224, 22] on icon "save" at bounding box center [224, 23] width 10 height 10
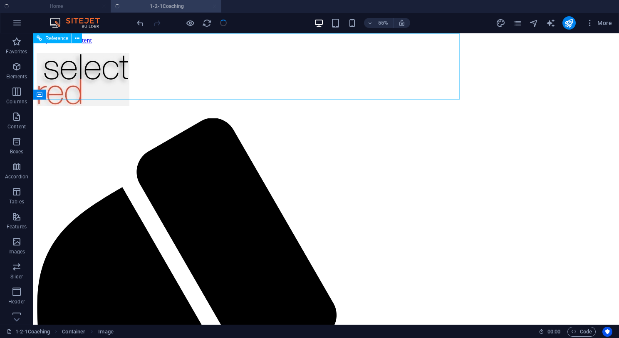
checkbox input "false"
click at [77, 40] on icon at bounding box center [77, 38] width 5 height 9
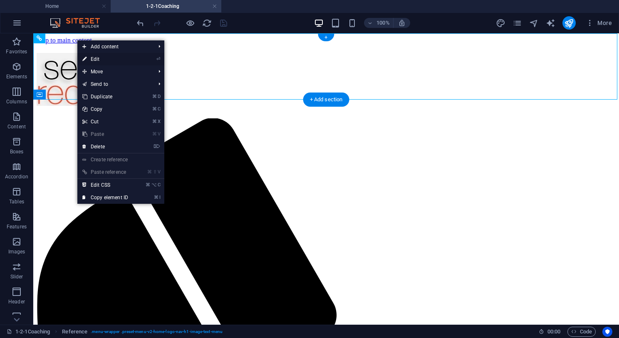
click at [98, 59] on link "⏎ Edit" at bounding box center [105, 59] width 56 height 12
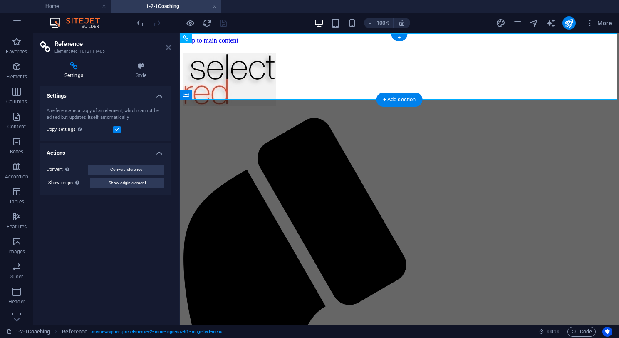
click at [167, 46] on icon at bounding box center [168, 47] width 5 height 7
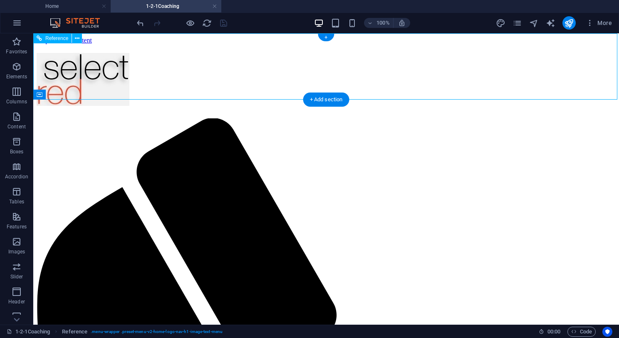
click at [327, 38] on div "+" at bounding box center [326, 37] width 16 height 7
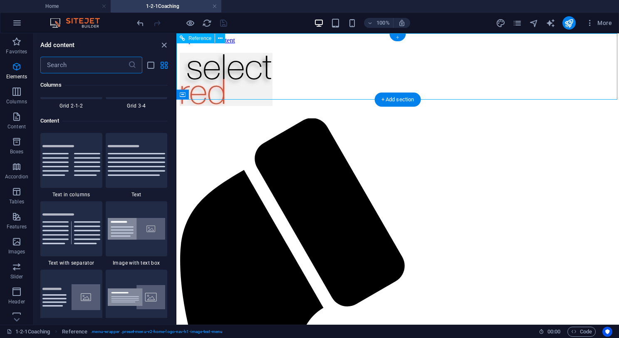
scroll to position [1457, 0]
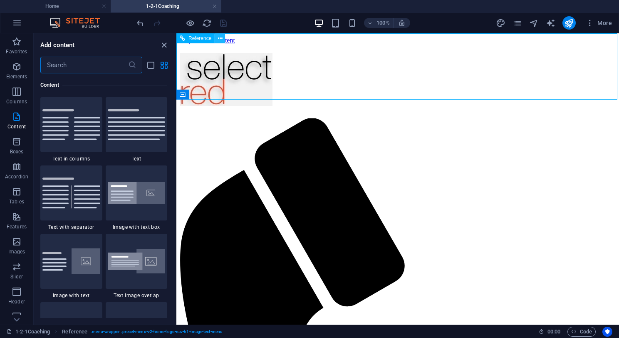
click at [220, 39] on icon at bounding box center [220, 38] width 5 height 9
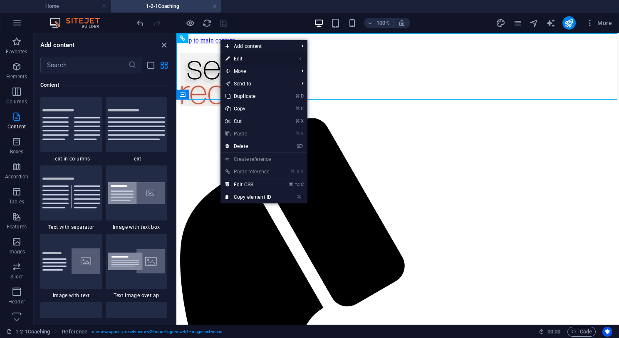
click at [241, 58] on link "⏎ Edit" at bounding box center [249, 58] width 56 height 12
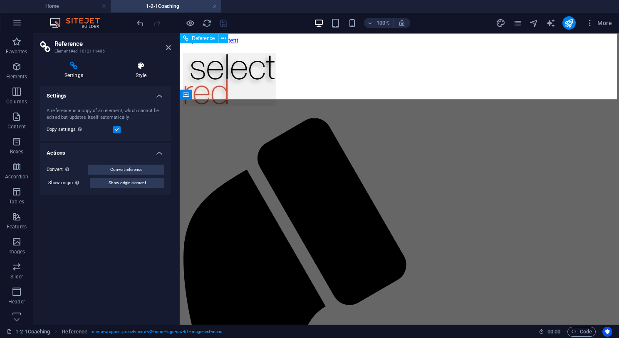
click at [142, 69] on icon at bounding box center [141, 66] width 60 height 8
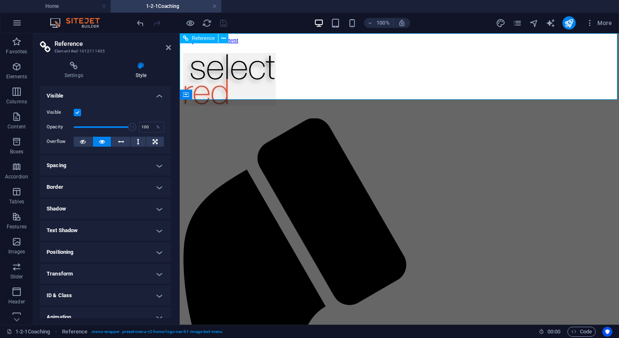
scroll to position [0, 0]
click at [168, 48] on icon at bounding box center [168, 47] width 5 height 7
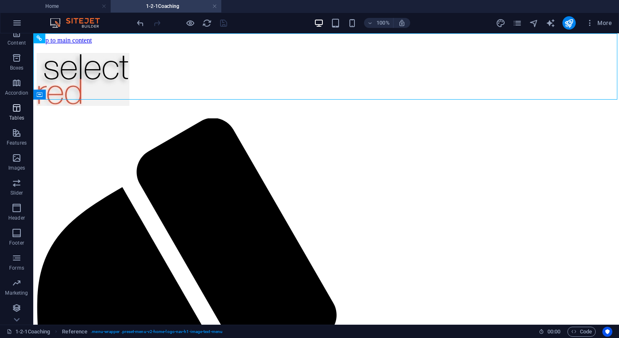
scroll to position [84, 0]
click at [16, 207] on icon "button" at bounding box center [17, 208] width 10 height 10
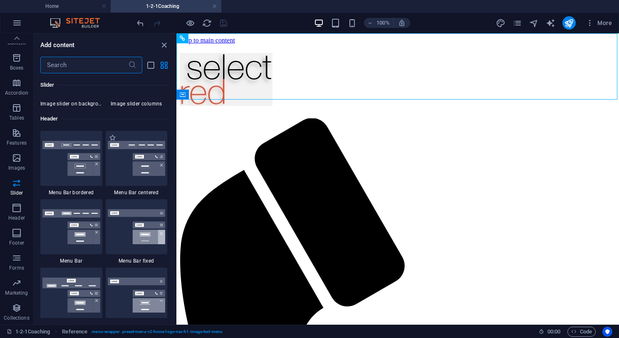
scroll to position [4984, 0]
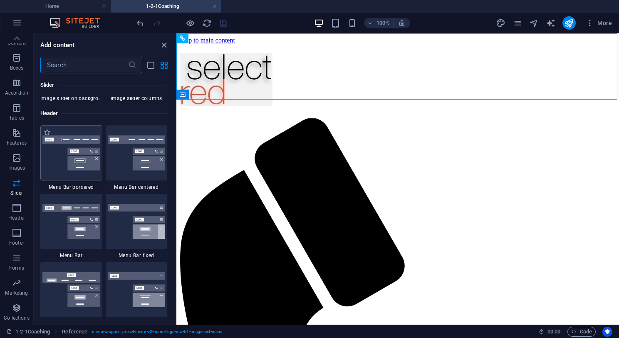
click at [58, 165] on img at bounding box center [71, 152] width 58 height 35
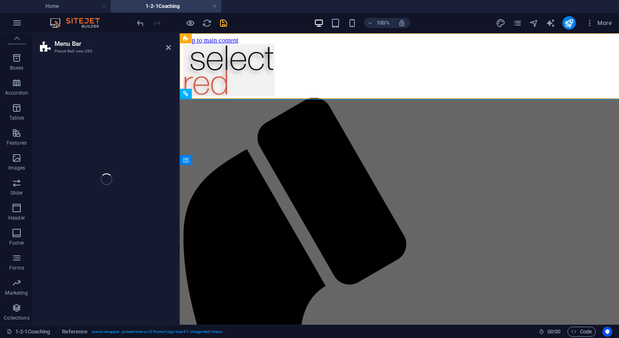
select select "rem"
select select "preset-menu-v2-border"
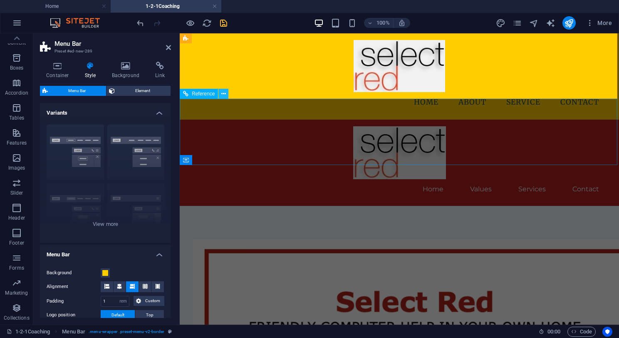
click at [225, 95] on icon at bounding box center [223, 93] width 5 height 9
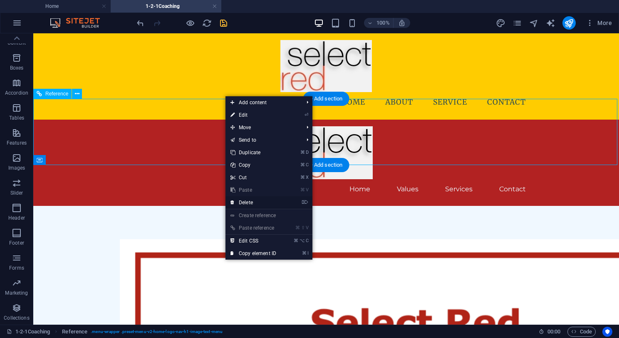
click at [247, 201] on link "⌦ Delete" at bounding box center [254, 202] width 56 height 12
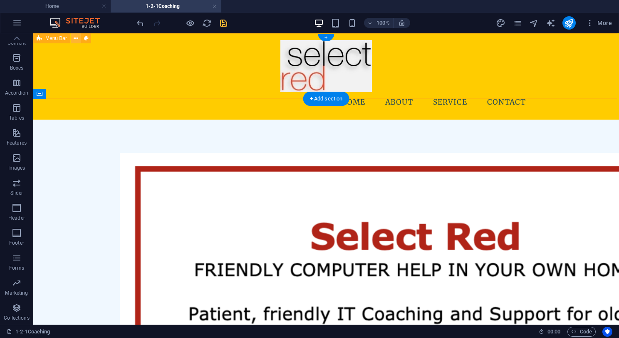
click at [76, 39] on icon at bounding box center [76, 38] width 5 height 9
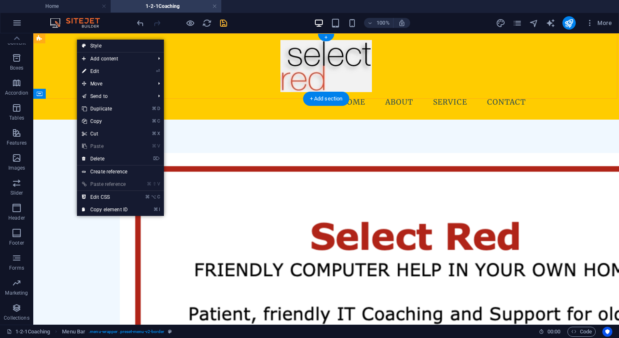
click at [63, 59] on div "Menu Home About Service Contact" at bounding box center [326, 76] width 586 height 86
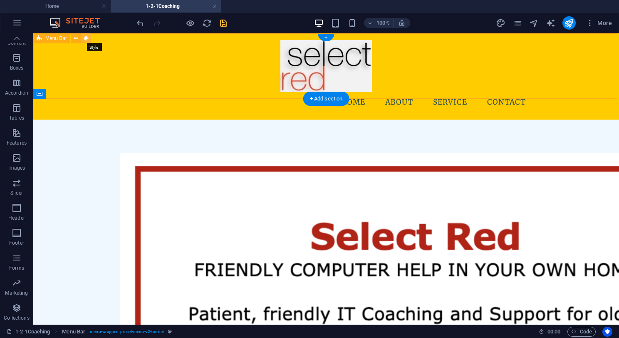
click at [86, 38] on icon at bounding box center [86, 38] width 5 height 9
select select "rem"
select select "preset-menu-v2-border"
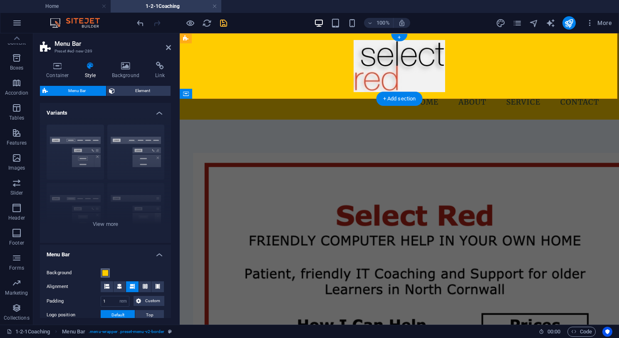
click at [106, 271] on span at bounding box center [105, 272] width 7 height 7
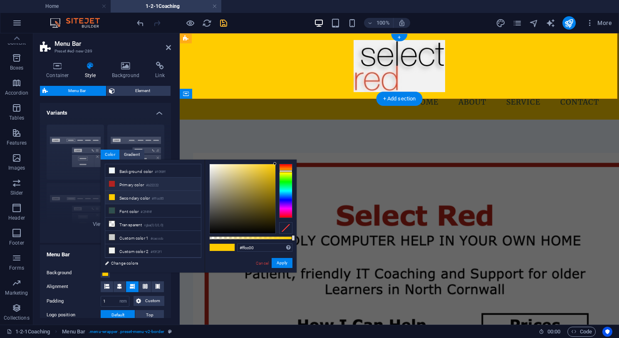
click at [142, 185] on li "Primary color #b22222" at bounding box center [153, 183] width 96 height 13
type input "#b22222"
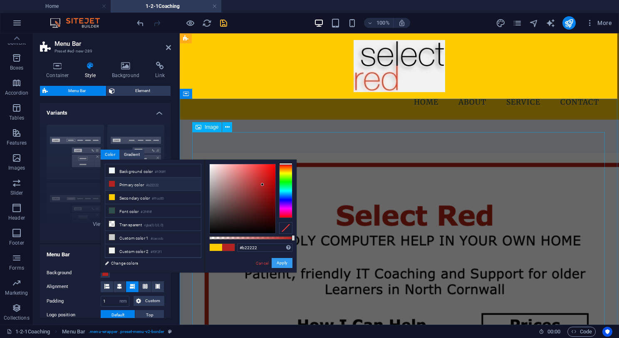
click at [283, 264] on button "Apply" at bounding box center [282, 263] width 21 height 10
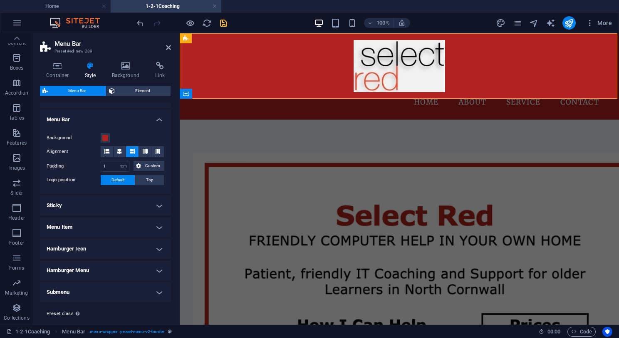
scroll to position [135, 0]
click at [122, 224] on h4 "Menu Item" at bounding box center [105, 226] width 131 height 20
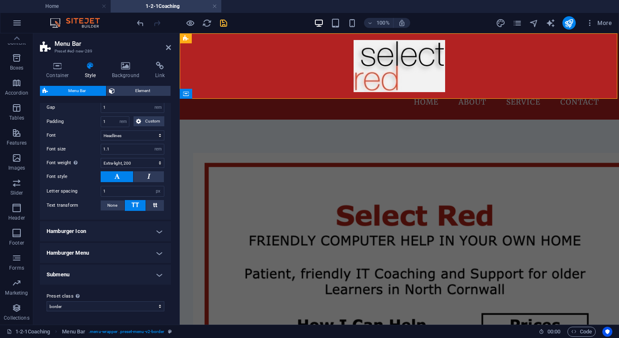
scroll to position [368, 0]
click at [108, 273] on h4 "Submenu" at bounding box center [105, 275] width 131 height 20
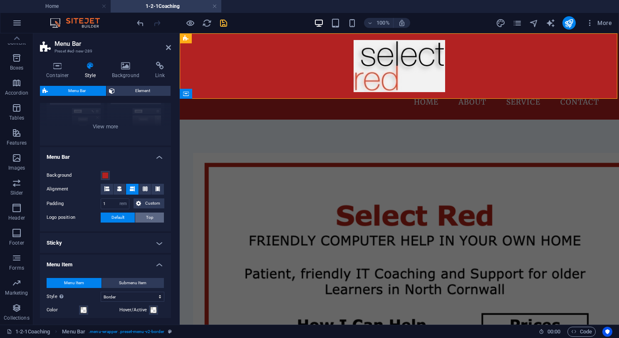
scroll to position [89, 0]
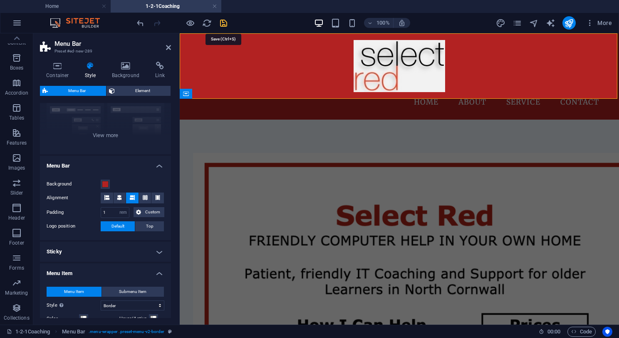
click at [224, 22] on icon "save" at bounding box center [224, 23] width 10 height 10
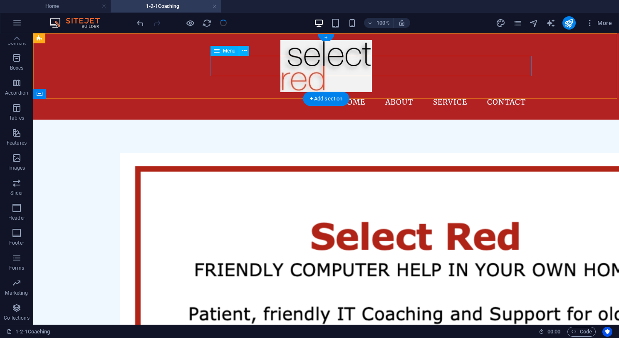
click at [452, 92] on nav "Home About Service Contact" at bounding box center [326, 102] width 413 height 21
click at [400, 92] on nav "Home About Service Contact" at bounding box center [326, 102] width 413 height 21
click at [350, 92] on nav "Home About Service Contact" at bounding box center [326, 102] width 413 height 21
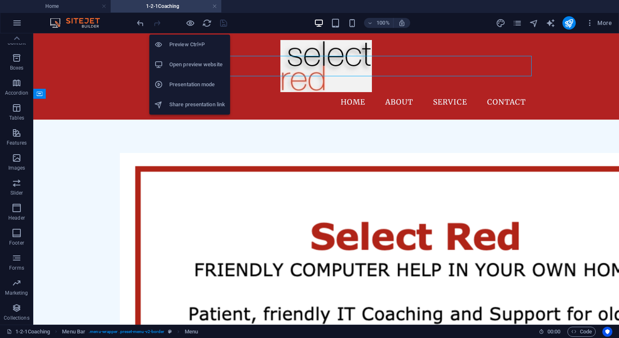
click at [188, 44] on h6 "Preview Ctrl+P" at bounding box center [197, 45] width 56 height 10
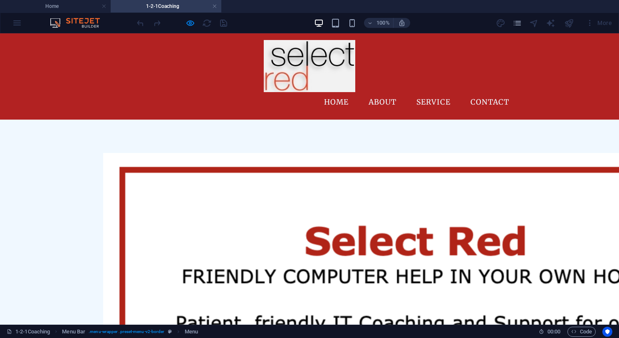
click at [433, 92] on link "Service" at bounding box center [433, 102] width 47 height 21
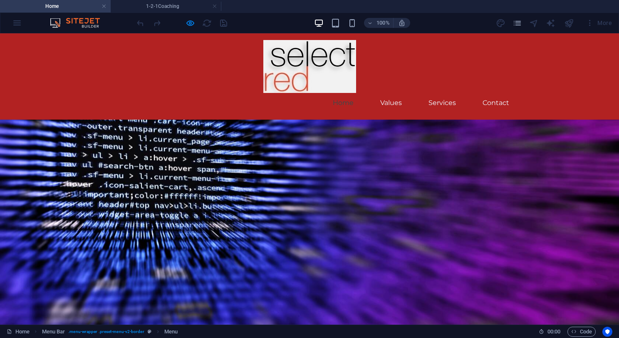
click at [343, 93] on link "Home" at bounding box center [343, 103] width 34 height 20
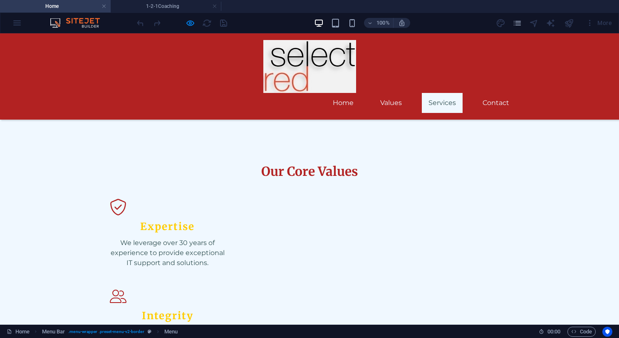
scroll to position [438, 0]
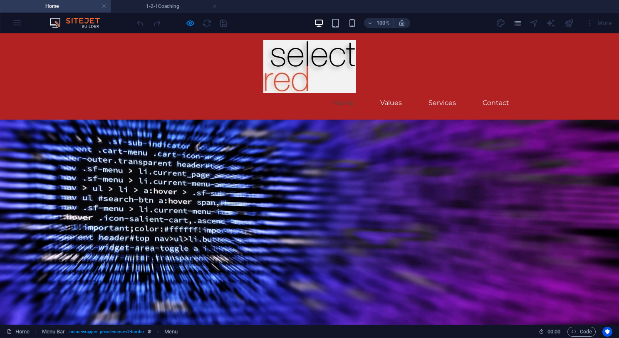
scroll to position [0, 0]
click at [442, 93] on link "Services" at bounding box center [442, 103] width 41 height 20
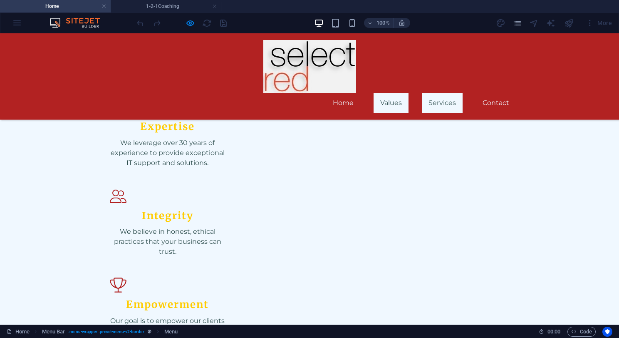
scroll to position [406, 0]
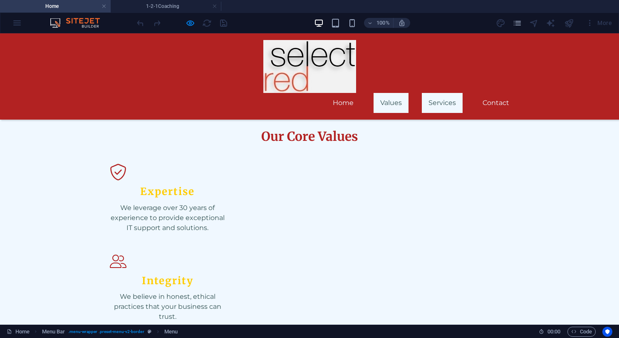
click at [393, 93] on link "Values" at bounding box center [391, 103] width 35 height 20
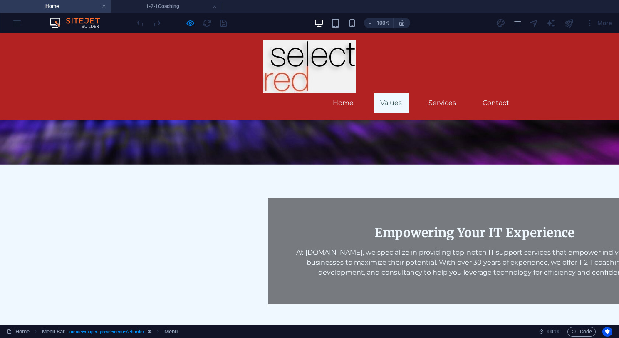
scroll to position [229, 0]
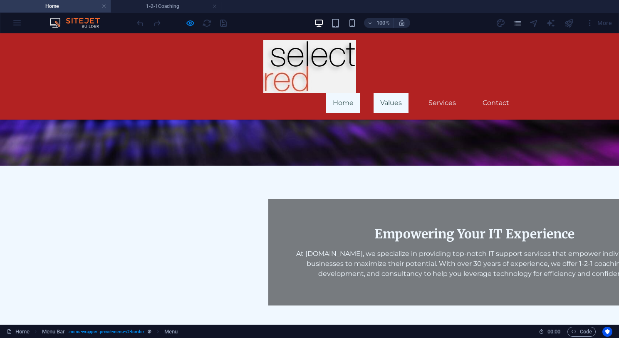
click at [349, 93] on link "Home" at bounding box center [343, 103] width 34 height 20
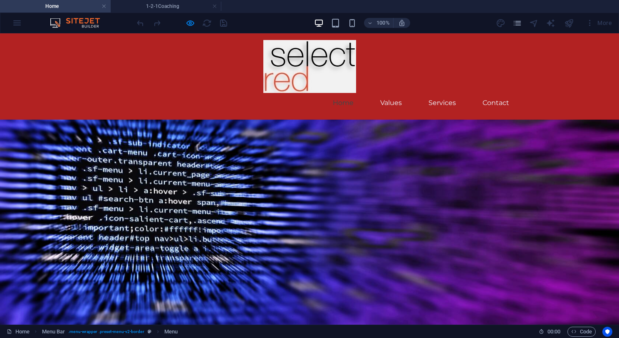
scroll to position [0, 0]
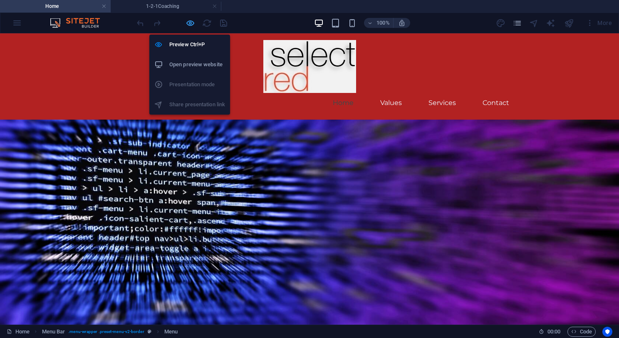
click at [190, 25] on icon "button" at bounding box center [191, 23] width 10 height 10
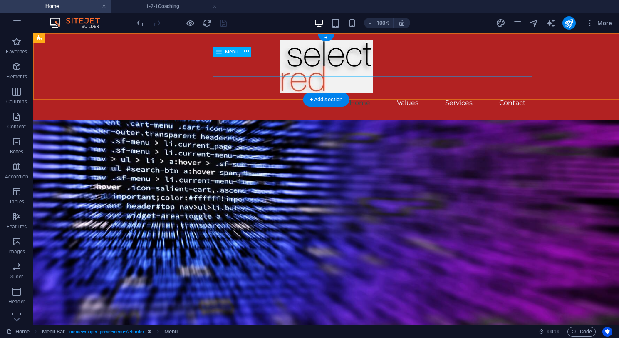
click at [456, 93] on nav "Home Values Services Contact" at bounding box center [326, 103] width 413 height 20
click at [76, 39] on icon at bounding box center [76, 38] width 5 height 9
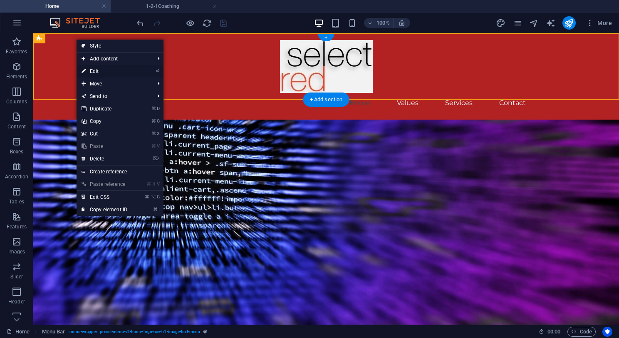
click at [91, 70] on link "⏎ Edit" at bounding box center [105, 71] width 56 height 12
select select "header"
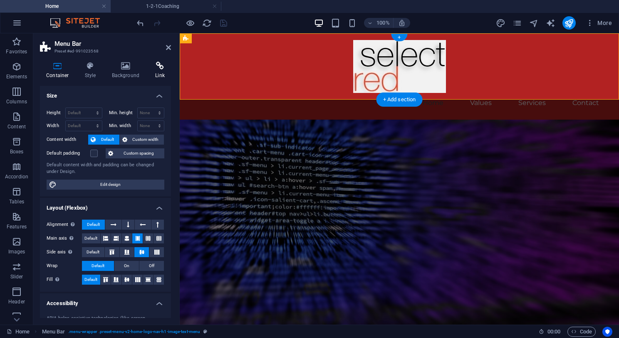
click at [159, 68] on icon at bounding box center [160, 66] width 22 height 8
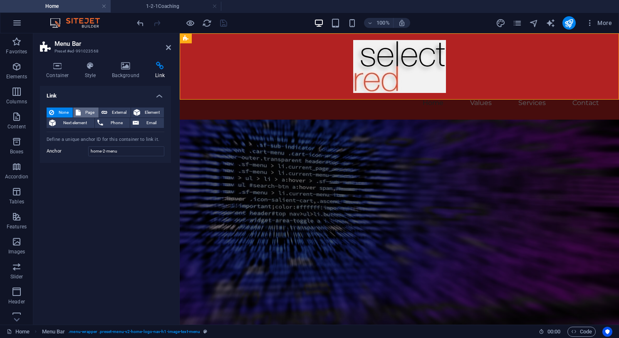
click at [87, 112] on span "Page" at bounding box center [89, 112] width 13 height 10
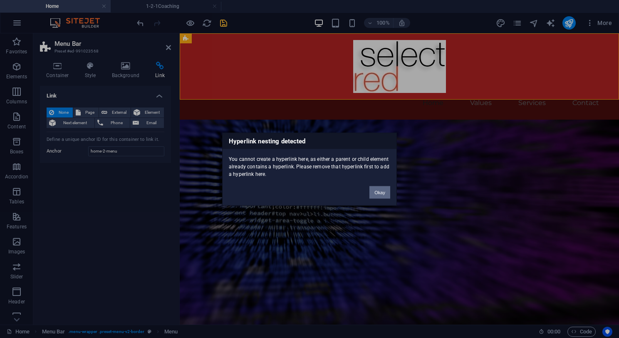
click at [381, 192] on button "Okay" at bounding box center [380, 192] width 21 height 12
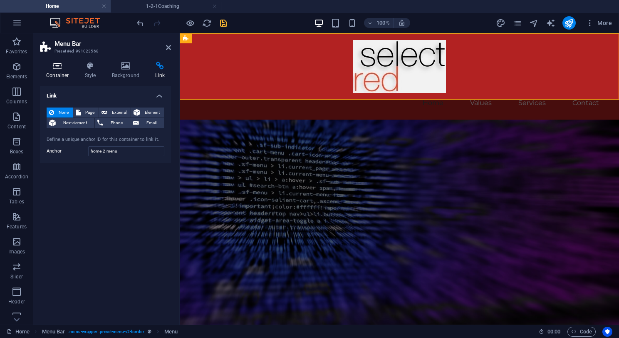
click at [60, 67] on icon at bounding box center [57, 66] width 35 height 8
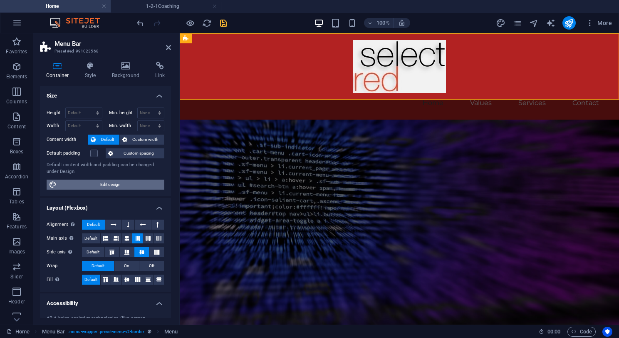
click at [98, 183] on span "Edit design" at bounding box center [110, 184] width 103 height 10
select select "px"
select select "200"
select select "px"
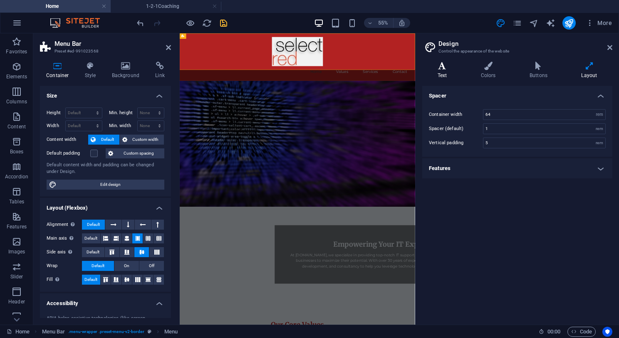
click at [443, 70] on icon at bounding box center [443, 66] width 40 height 8
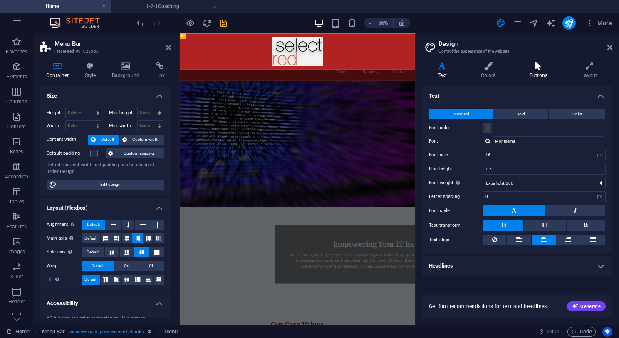
click at [537, 72] on h4 "Buttons" at bounding box center [541, 70] width 52 height 17
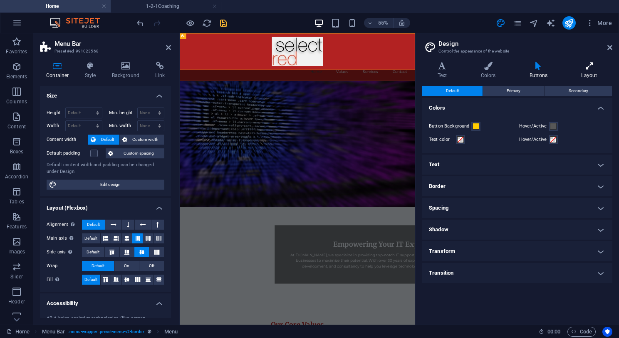
click at [591, 71] on h4 "Layout" at bounding box center [590, 70] width 46 height 17
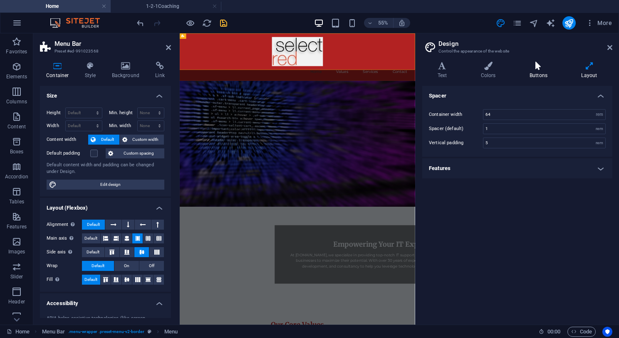
click at [540, 70] on h4 "Buttons" at bounding box center [541, 70] width 52 height 17
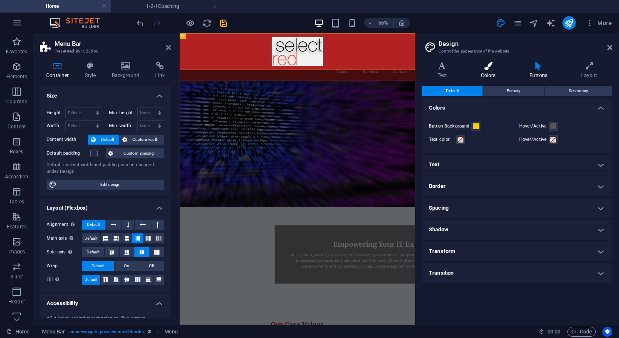
click at [489, 70] on icon at bounding box center [488, 66] width 45 height 8
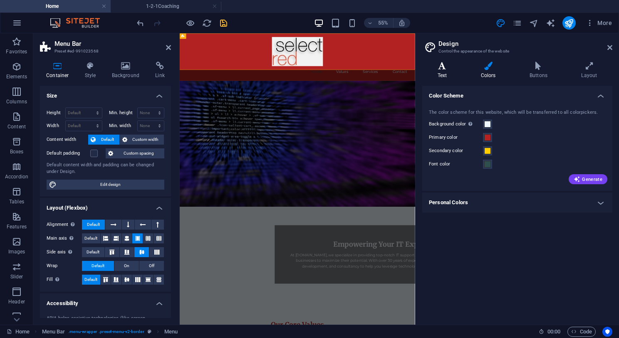
click at [442, 70] on h4 "Text" at bounding box center [444, 70] width 43 height 17
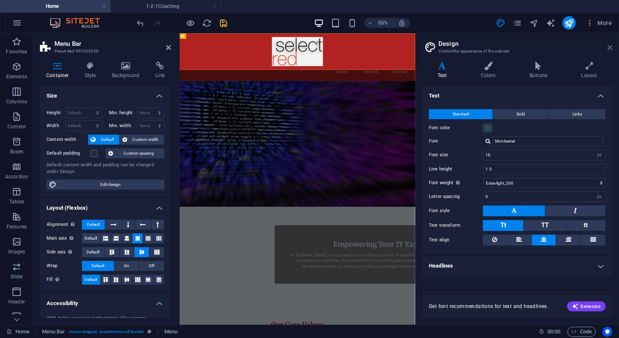
click at [611, 47] on icon at bounding box center [610, 47] width 5 height 7
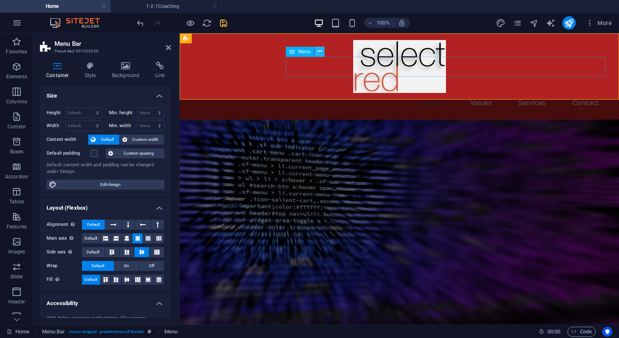
click at [321, 51] on icon at bounding box center [320, 51] width 5 height 9
click at [89, 67] on icon at bounding box center [91, 66] width 24 height 8
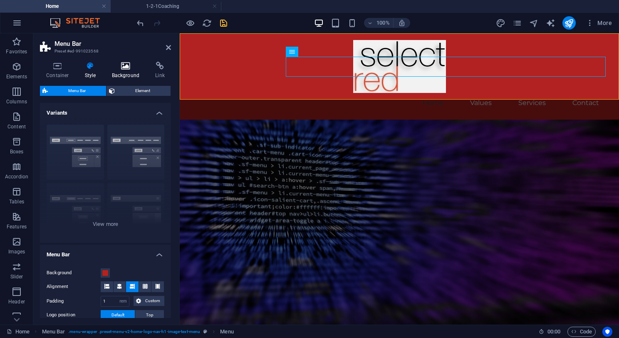
click at [125, 70] on icon at bounding box center [126, 66] width 40 height 8
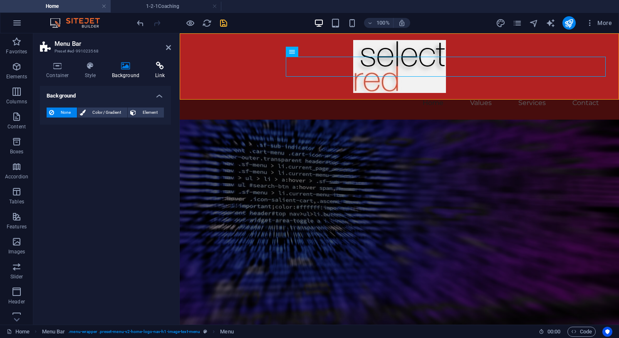
click at [159, 67] on icon at bounding box center [160, 66] width 22 height 8
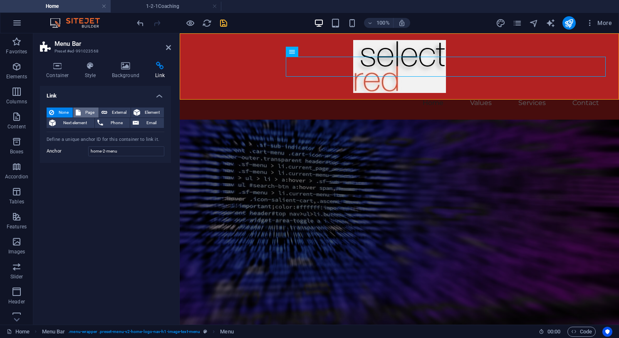
click at [89, 112] on span "Page" at bounding box center [89, 112] width 13 height 10
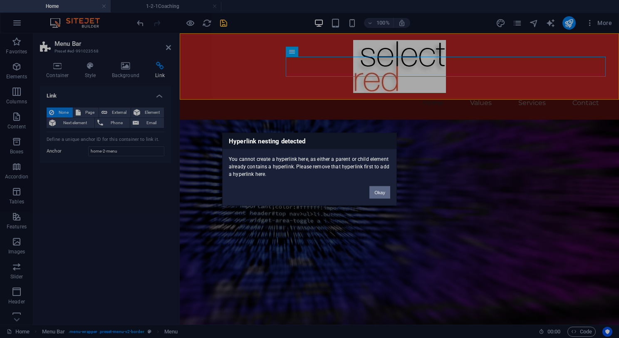
click at [378, 191] on button "Okay" at bounding box center [380, 192] width 21 height 12
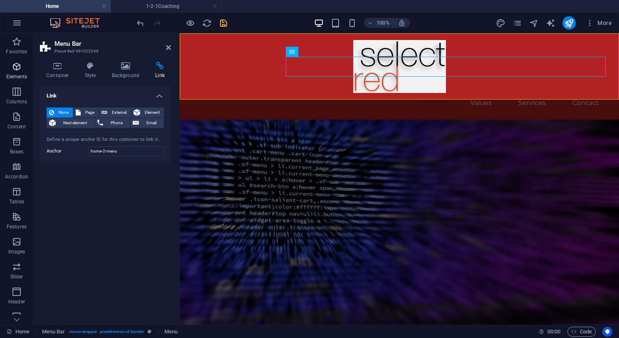
click at [14, 68] on icon "button" at bounding box center [17, 67] width 10 height 10
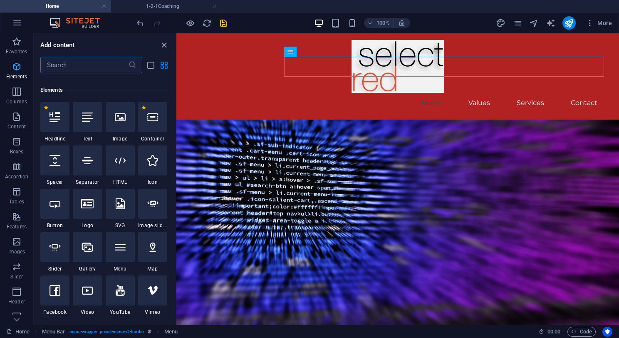
scroll to position [89, 0]
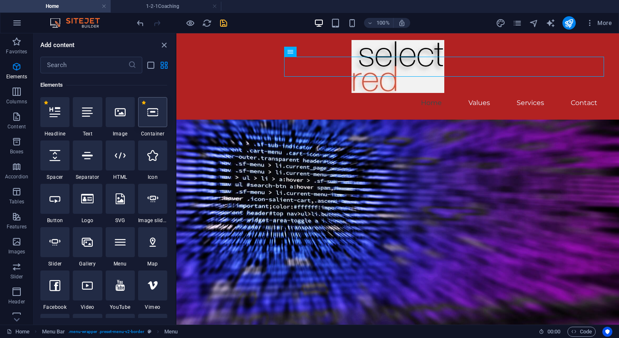
click at [149, 117] on icon at bounding box center [152, 112] width 11 height 11
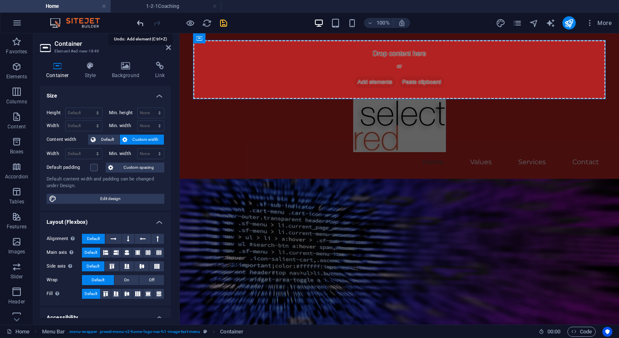
click at [141, 23] on icon "undo" at bounding box center [141, 23] width 10 height 10
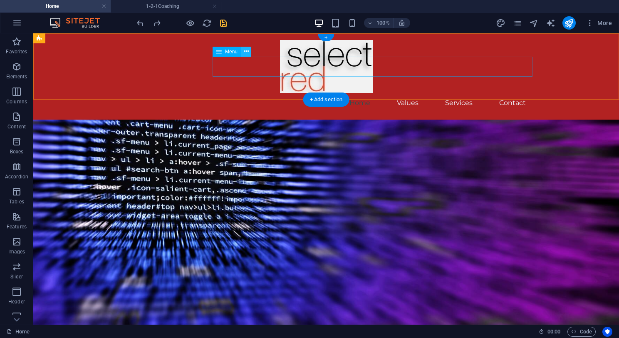
click at [247, 51] on icon at bounding box center [246, 51] width 5 height 9
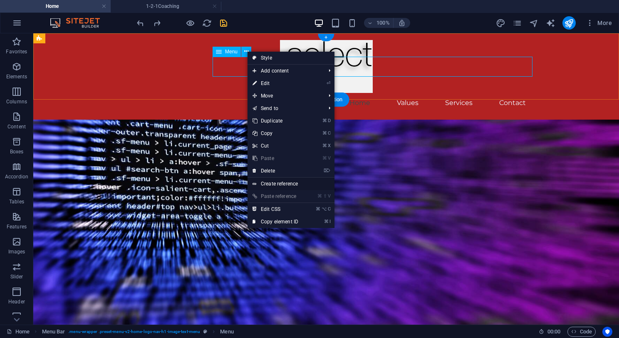
click at [285, 183] on link "Create reference" at bounding box center [291, 183] width 87 height 12
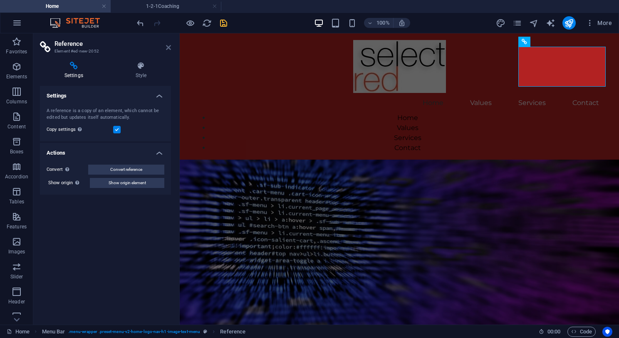
click at [168, 47] on icon at bounding box center [168, 47] width 5 height 7
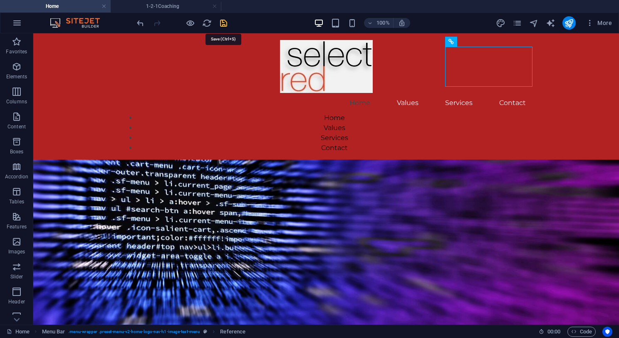
click at [223, 22] on icon "save" at bounding box center [224, 23] width 10 height 10
checkbox input "false"
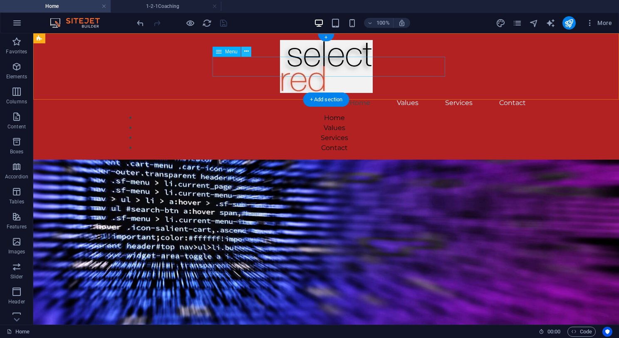
click at [247, 51] on icon at bounding box center [246, 51] width 5 height 9
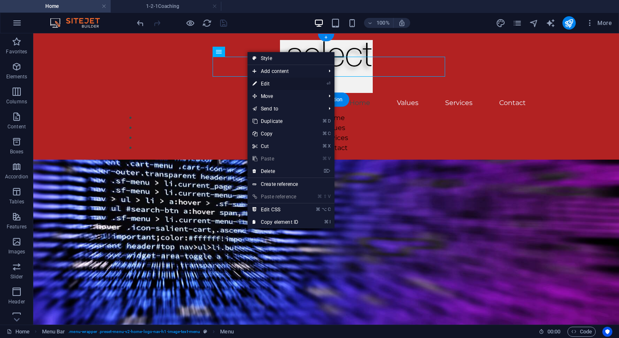
click at [265, 82] on link "⏎ Edit" at bounding box center [276, 83] width 56 height 12
select select
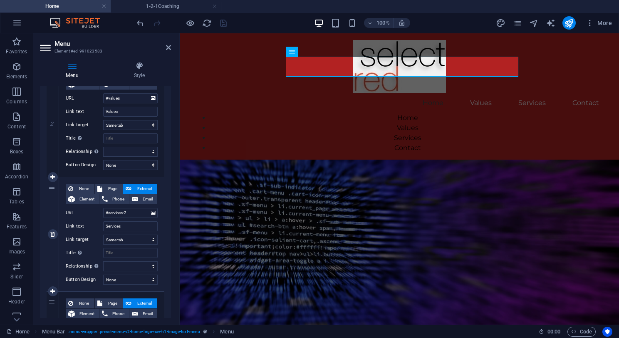
scroll to position [241, 0]
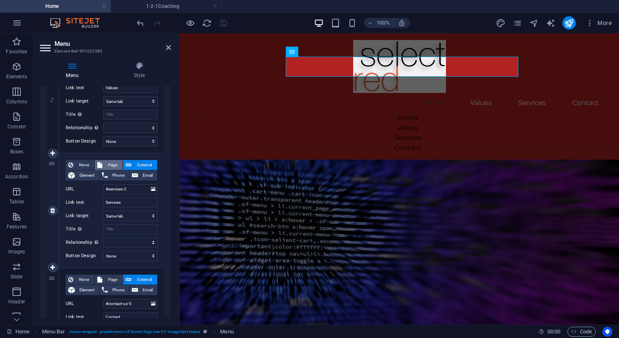
click at [109, 164] on span "Page" at bounding box center [112, 165] width 15 height 10
select select
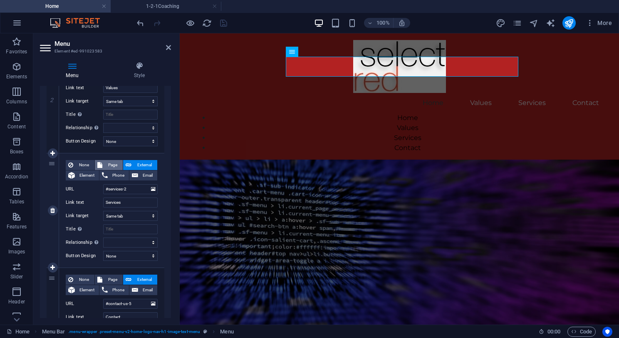
select select
click at [152, 189] on select "Home Subpage 1-2-1Coaching Legal Notice Privacy" at bounding box center [130, 189] width 55 height 10
select select "0"
select select
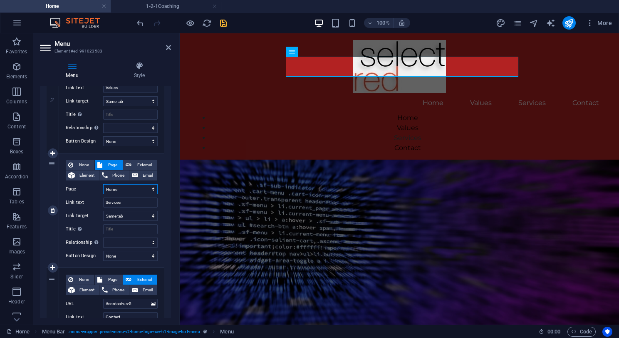
select select
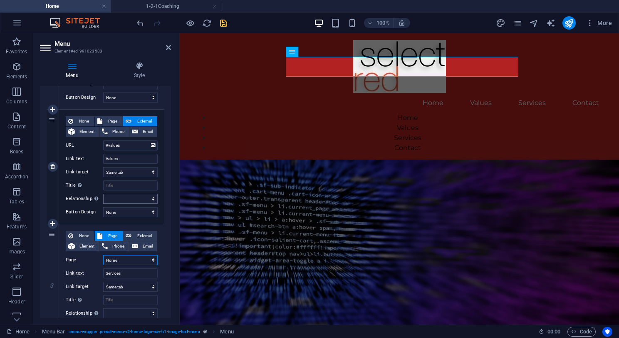
scroll to position [170, 0]
click at [139, 234] on span "External" at bounding box center [144, 235] width 21 height 10
select select
select select "blank"
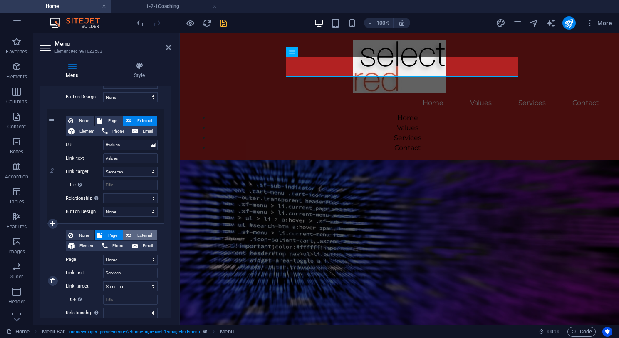
select select
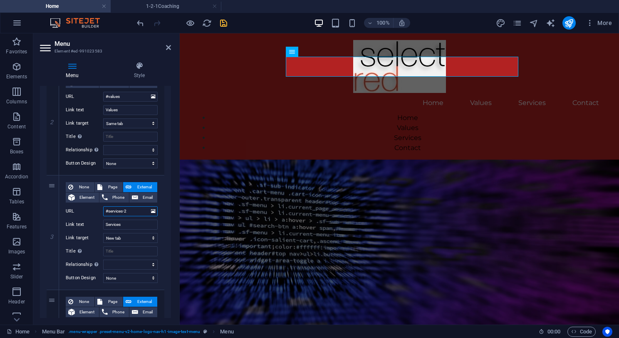
scroll to position [219, 0]
select select
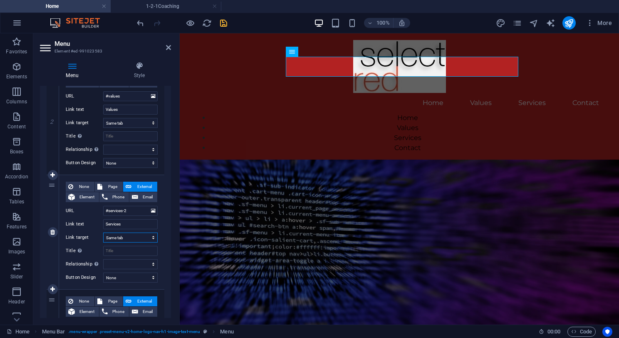
select select
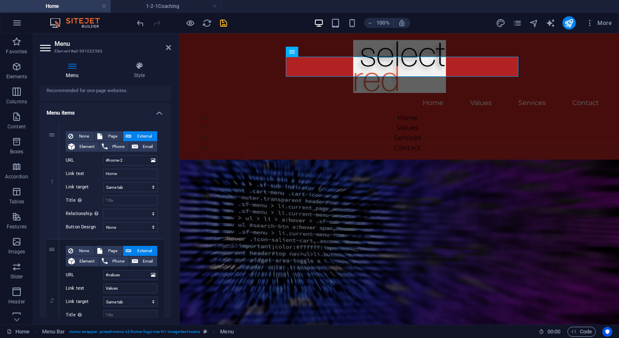
scroll to position [39, 0]
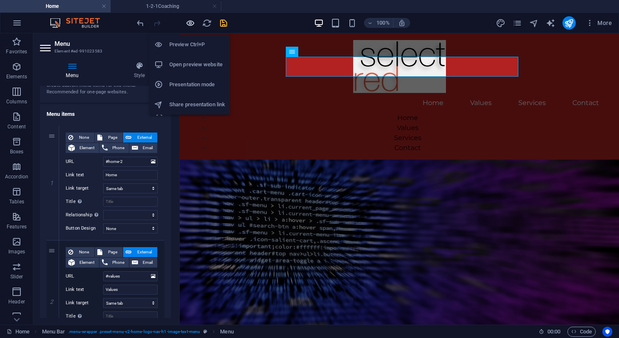
click at [189, 23] on icon "button" at bounding box center [191, 23] width 10 height 10
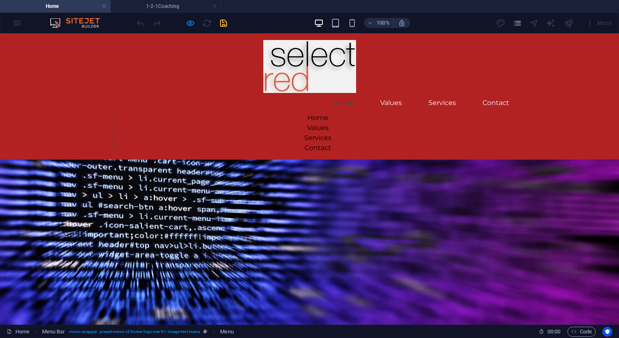
click at [326, 93] on link "Home" at bounding box center [343, 103] width 34 height 20
click at [374, 93] on link "Values" at bounding box center [391, 103] width 35 height 20
click at [422, 93] on link "Services" at bounding box center [442, 103] width 41 height 20
click at [476, 93] on link "Contact" at bounding box center [496, 103] width 40 height 20
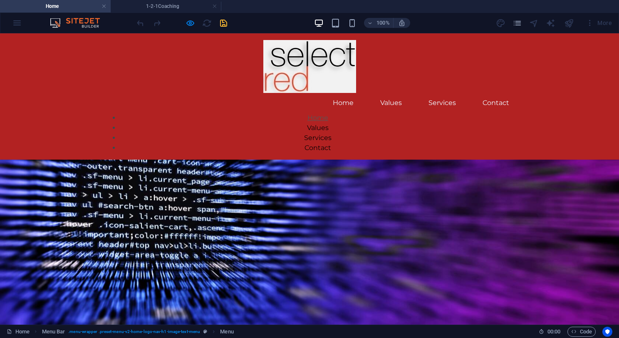
click at [328, 114] on link "Home" at bounding box center [318, 118] width 21 height 8
click at [329, 124] on link "Values" at bounding box center [318, 128] width 22 height 8
click at [332, 134] on link "Services" at bounding box center [317, 138] width 27 height 8
click at [331, 144] on link "Contact" at bounding box center [318, 148] width 27 height 8
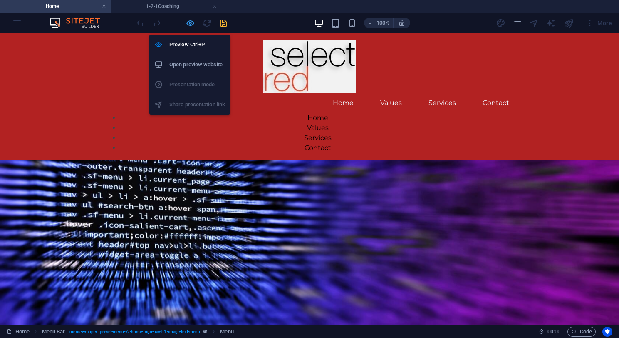
click at [190, 22] on icon "button" at bounding box center [191, 23] width 10 height 10
select select
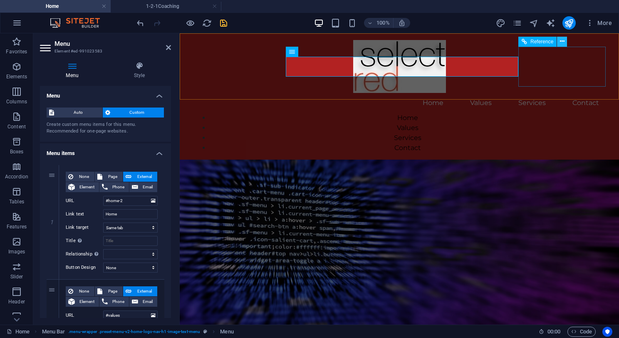
click at [562, 40] on icon at bounding box center [562, 41] width 5 height 9
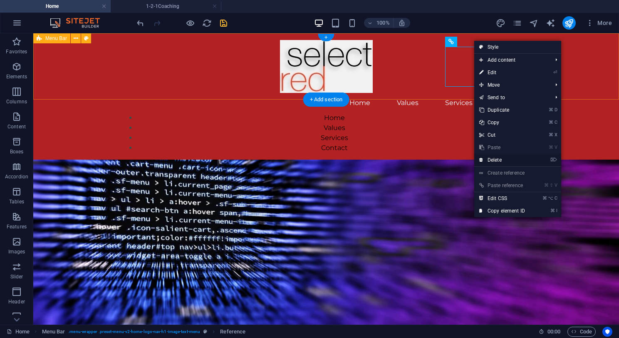
click at [493, 158] on link "⌦ Delete" at bounding box center [503, 160] width 56 height 12
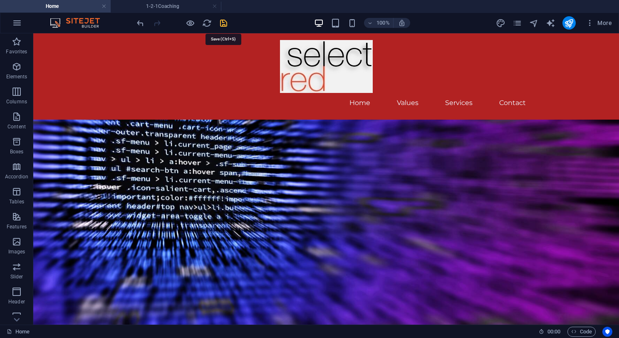
click at [222, 23] on icon "save" at bounding box center [224, 23] width 10 height 10
checkbox input "false"
select select
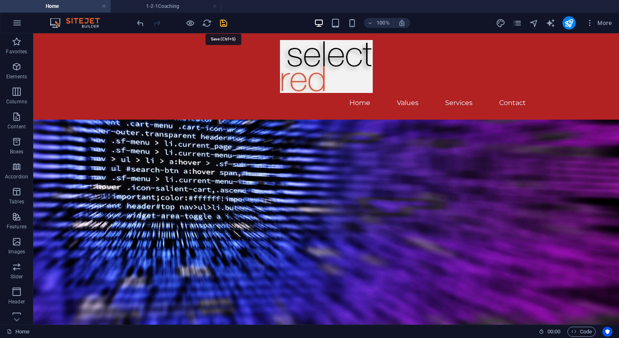
select select
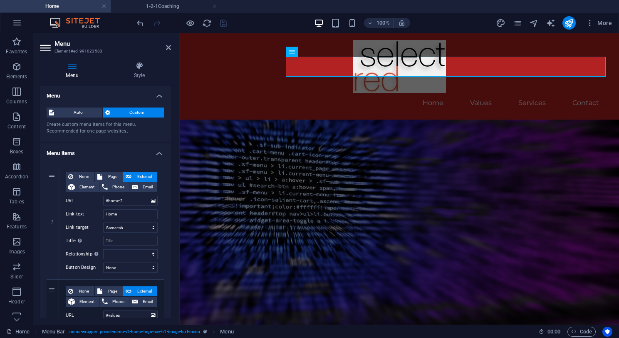
click at [294, 23] on div "100% More" at bounding box center [375, 22] width 480 height 13
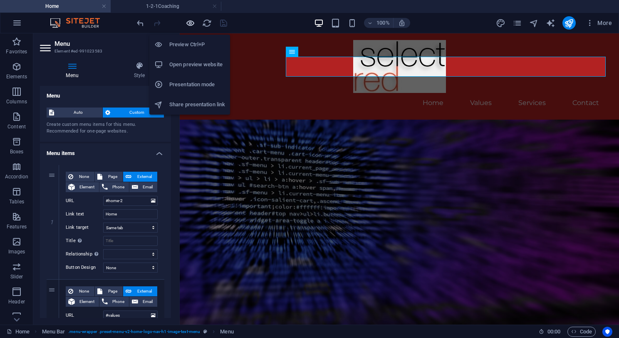
click at [191, 23] on icon "button" at bounding box center [191, 23] width 10 height 10
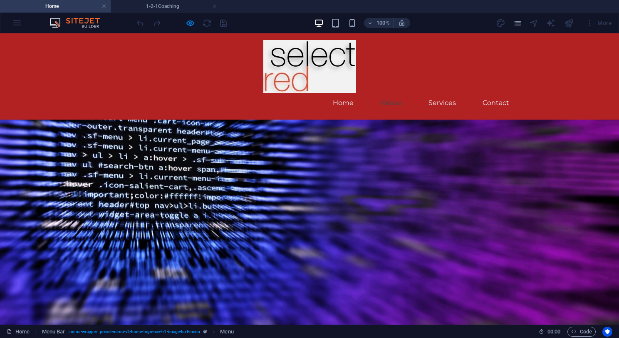
click at [391, 93] on link "Values" at bounding box center [391, 103] width 35 height 20
click at [443, 93] on link "Services" at bounding box center [442, 103] width 41 height 20
click at [502, 93] on link "Contact" at bounding box center [496, 103] width 40 height 20
click at [347, 93] on link "Home" at bounding box center [343, 103] width 34 height 20
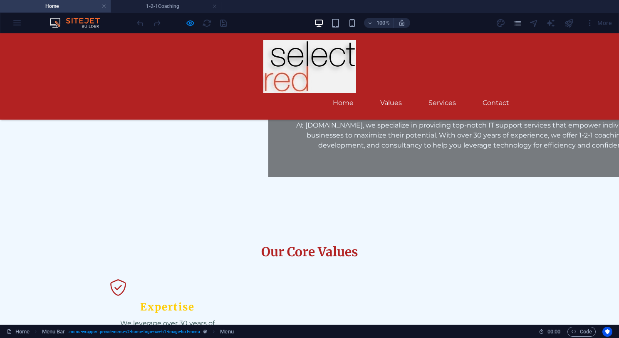
scroll to position [77, 0]
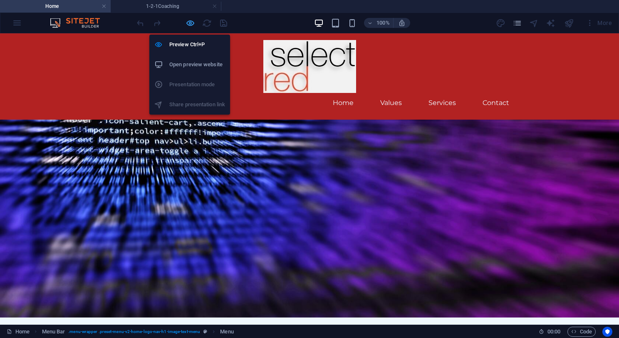
click at [190, 23] on icon "button" at bounding box center [191, 23] width 10 height 10
select select
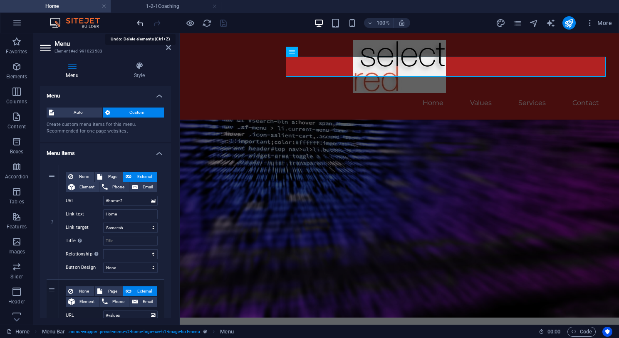
click at [141, 22] on icon "undo" at bounding box center [141, 23] width 10 height 10
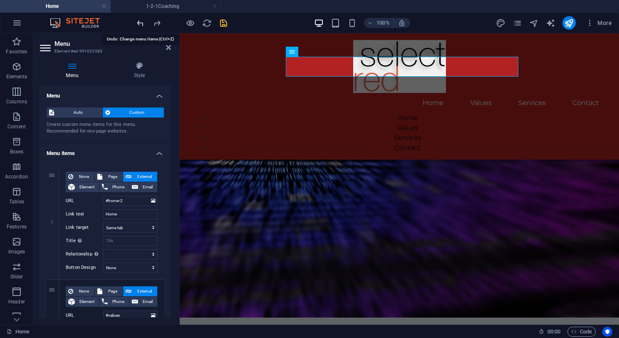
click at [141, 22] on icon "undo" at bounding box center [141, 23] width 10 height 10
select select
select select "blank"
select select
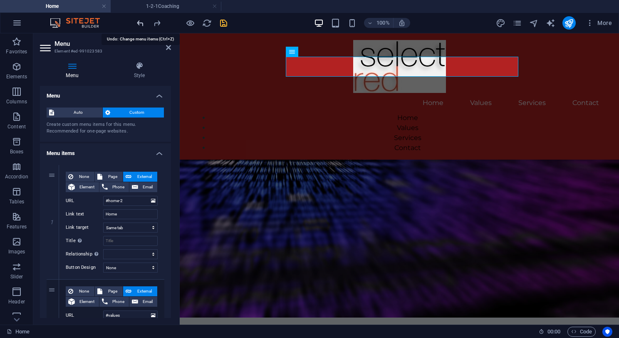
select select
click at [141, 22] on icon "undo" at bounding box center [141, 23] width 10 height 10
select select
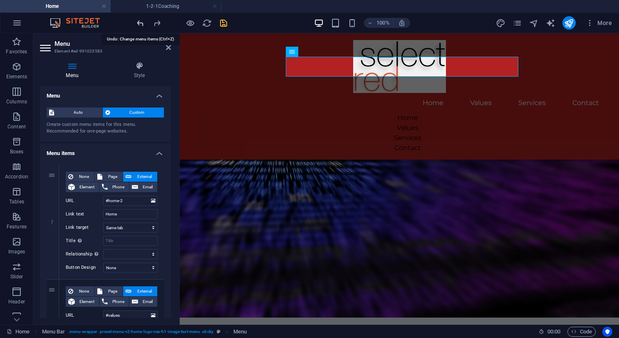
select select
click at [141, 22] on icon "undo" at bounding box center [141, 23] width 10 height 10
select select
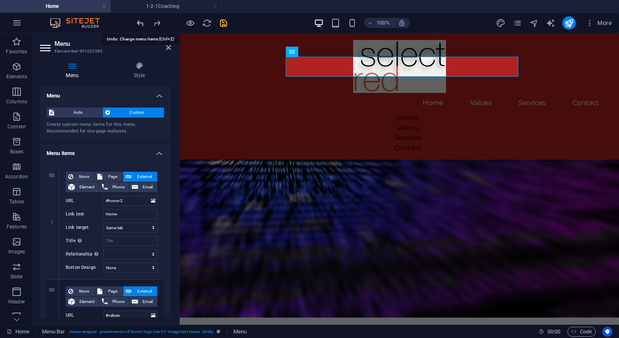
select select
click at [139, 24] on icon "undo" at bounding box center [141, 23] width 10 height 10
select select
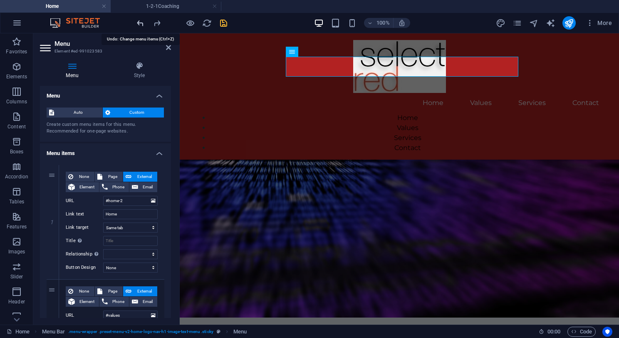
select select
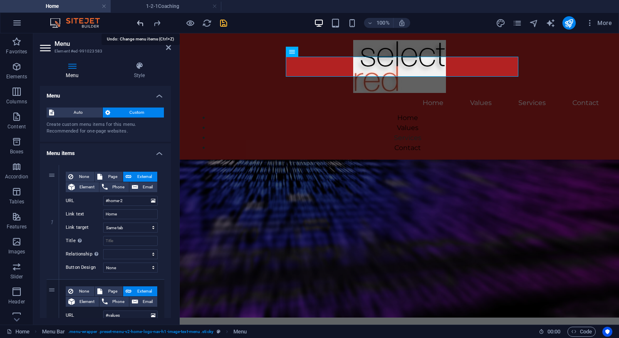
select select
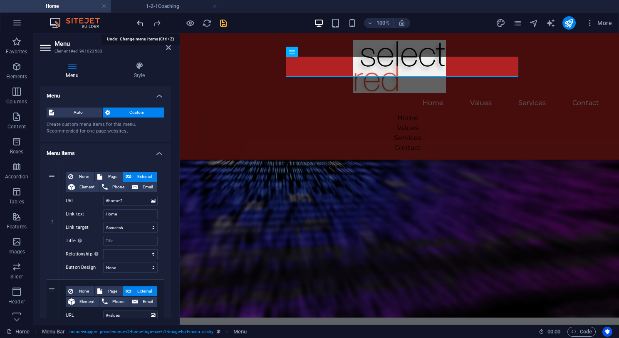
select select
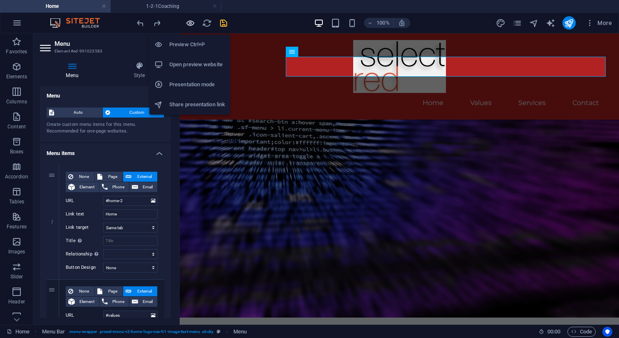
click at [190, 22] on icon "button" at bounding box center [191, 23] width 10 height 10
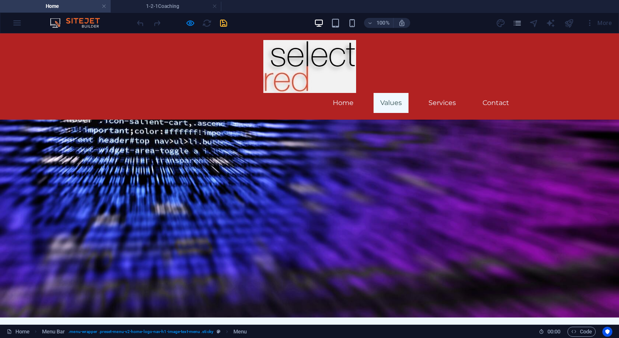
click at [397, 93] on link "Values" at bounding box center [391, 103] width 35 height 20
click at [442, 93] on link "Services" at bounding box center [442, 103] width 41 height 20
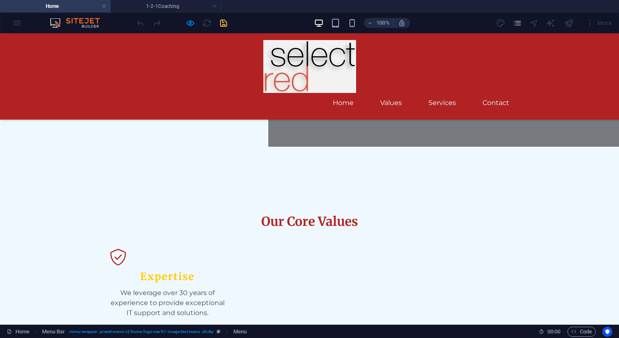
scroll to position [389, 0]
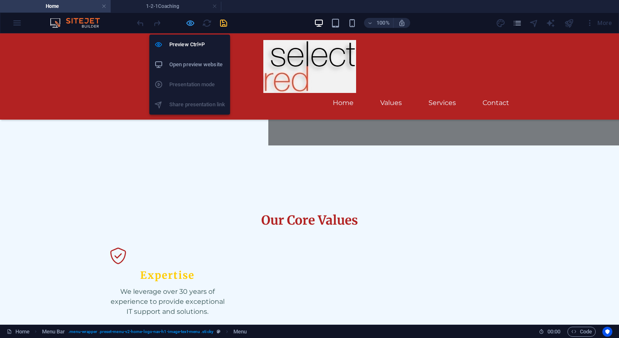
click at [190, 24] on icon "button" at bounding box center [191, 23] width 10 height 10
select select
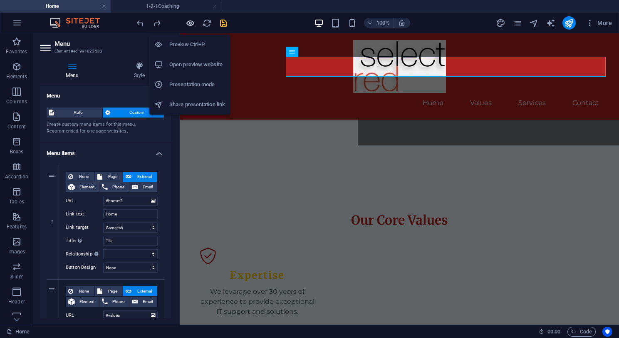
click at [191, 24] on icon "button" at bounding box center [191, 23] width 10 height 10
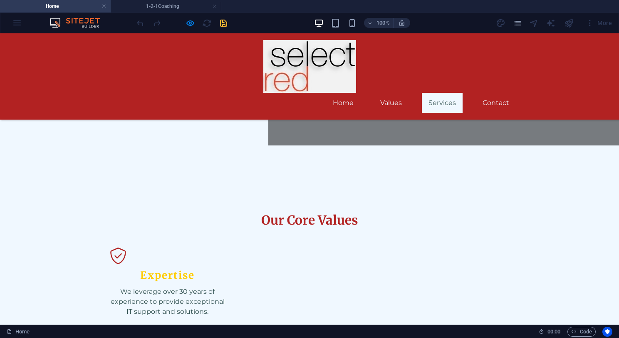
click at [445, 93] on link "Services" at bounding box center [442, 103] width 41 height 20
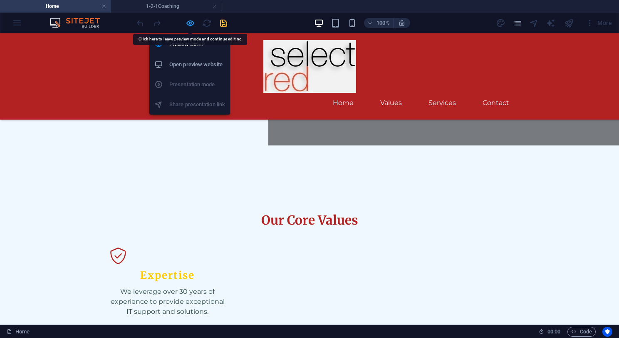
click at [190, 24] on icon "button" at bounding box center [191, 23] width 10 height 10
select select
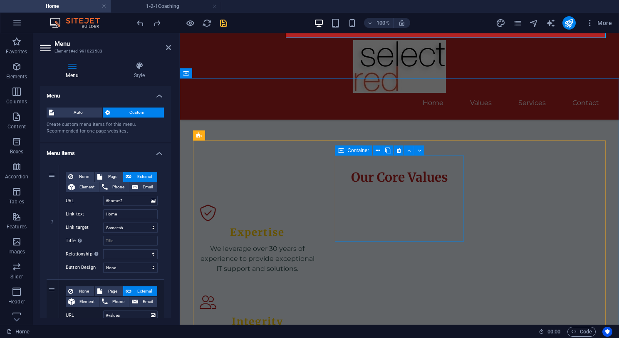
scroll to position [432, 0]
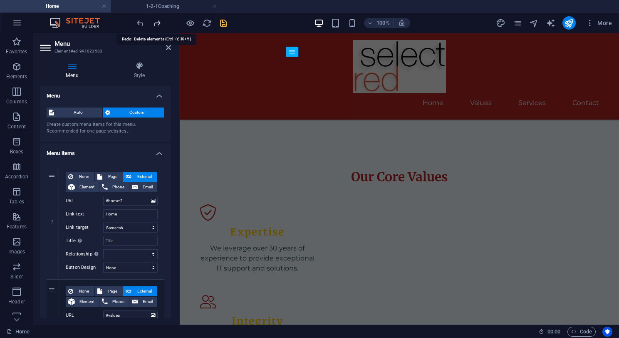
click at [157, 23] on icon "redo" at bounding box center [157, 23] width 10 height 10
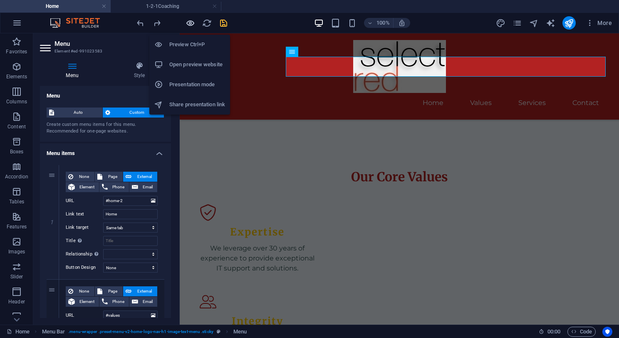
click at [189, 22] on icon "button" at bounding box center [191, 23] width 10 height 10
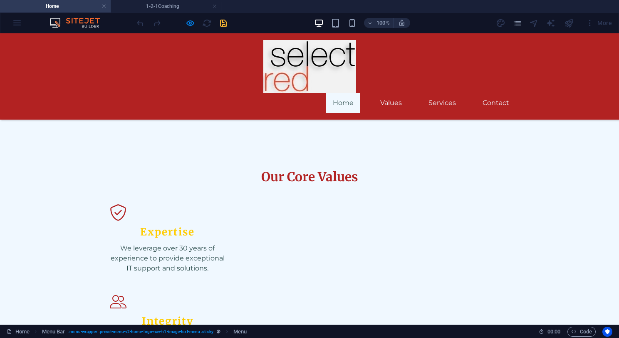
click at [348, 93] on link "Home" at bounding box center [343, 103] width 34 height 20
click at [390, 93] on link "Values" at bounding box center [391, 103] width 35 height 20
click at [442, 93] on link "Services" at bounding box center [442, 103] width 41 height 20
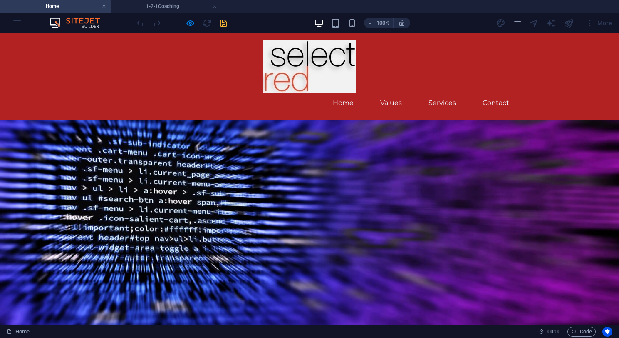
scroll to position [0, 0]
click at [387, 93] on link "Values" at bounding box center [391, 103] width 35 height 20
click at [443, 93] on link "Services" at bounding box center [442, 103] width 41 height 20
click at [501, 93] on link "Contact" at bounding box center [496, 103] width 40 height 20
click at [346, 93] on link "Home" at bounding box center [343, 103] width 34 height 20
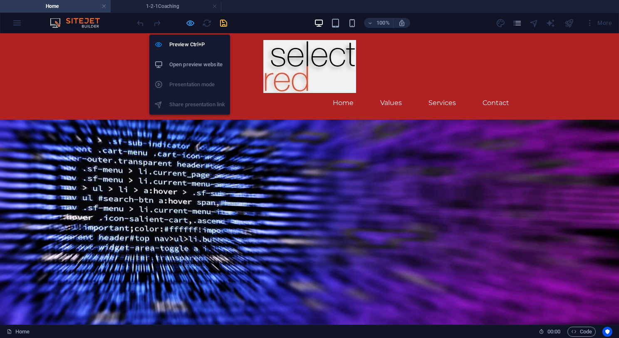
click at [189, 22] on icon "button" at bounding box center [191, 23] width 10 height 10
select select
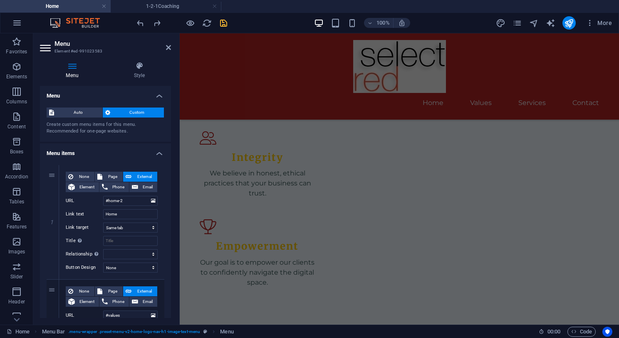
scroll to position [562, 0]
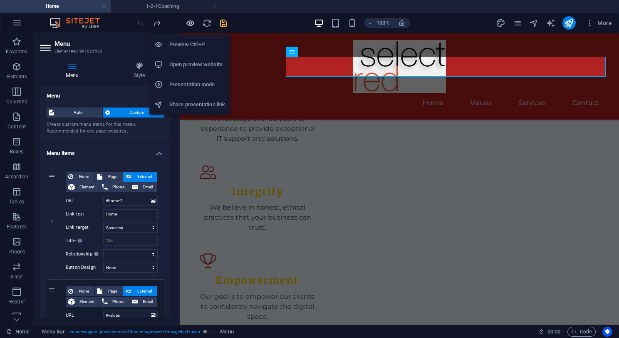
click at [191, 23] on icon "button" at bounding box center [191, 23] width 10 height 10
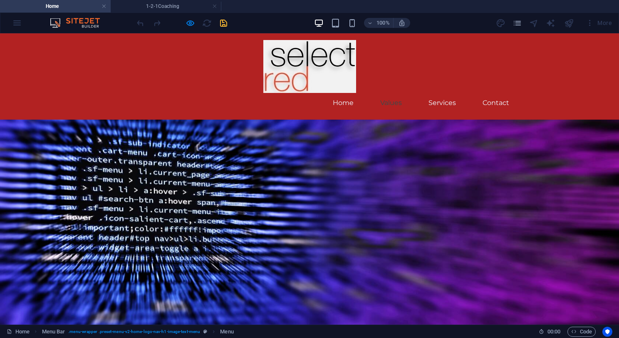
scroll to position [0, 0]
click at [390, 93] on link "Values" at bounding box center [391, 103] width 35 height 20
click at [443, 93] on link "Services" at bounding box center [442, 103] width 41 height 20
click at [343, 93] on link "Home" at bounding box center [343, 103] width 34 height 20
click at [446, 93] on link "Services" at bounding box center [442, 103] width 41 height 20
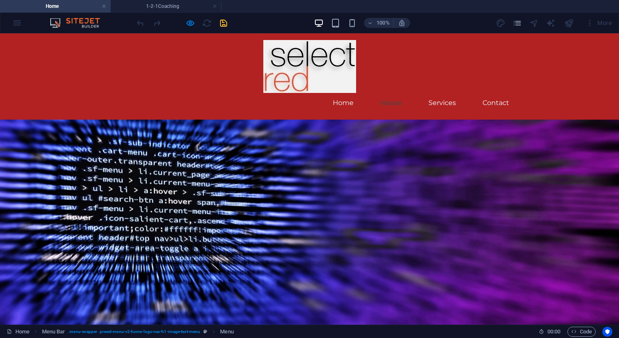
click at [388, 93] on link "Values" at bounding box center [391, 103] width 35 height 20
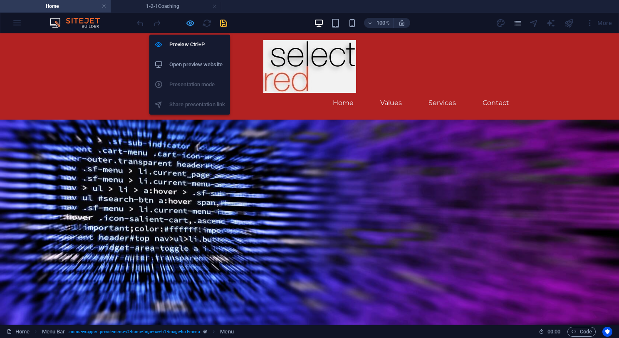
click at [190, 23] on icon "button" at bounding box center [191, 23] width 10 height 10
select select
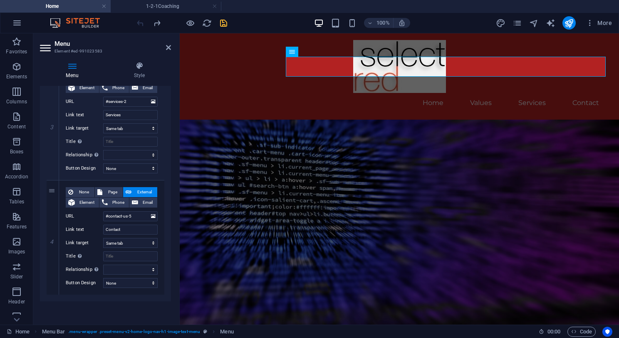
scroll to position [328, 0]
click at [134, 267] on select "alternate author bookmark external help license next nofollow noreferrer noopen…" at bounding box center [130, 269] width 55 height 10
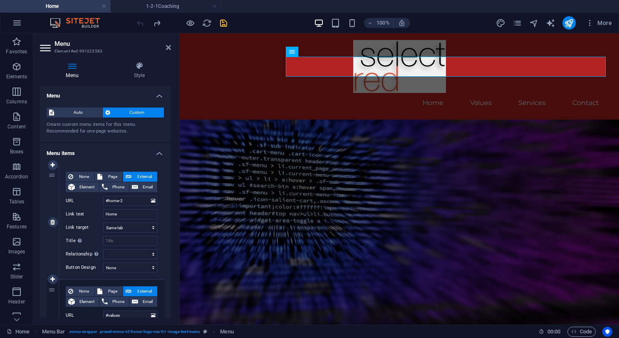
scroll to position [0, 0]
click at [81, 112] on span "Auto" at bounding box center [78, 112] width 43 height 10
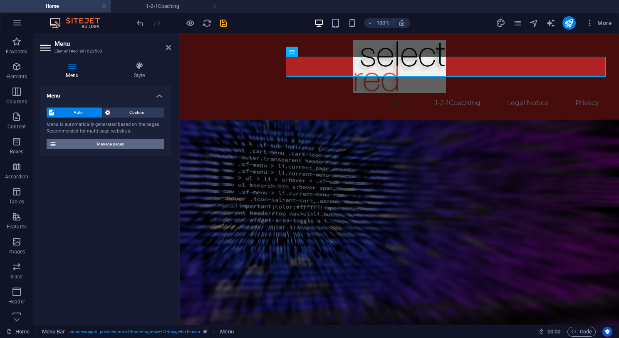
click at [107, 143] on span "Manage pages" at bounding box center [110, 144] width 103 height 10
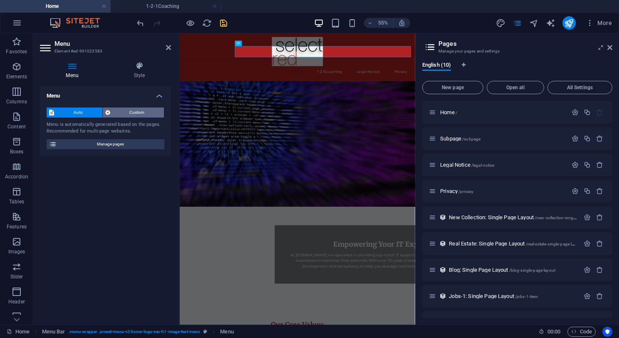
click at [132, 113] on span "Custom" at bounding box center [137, 112] width 49 height 10
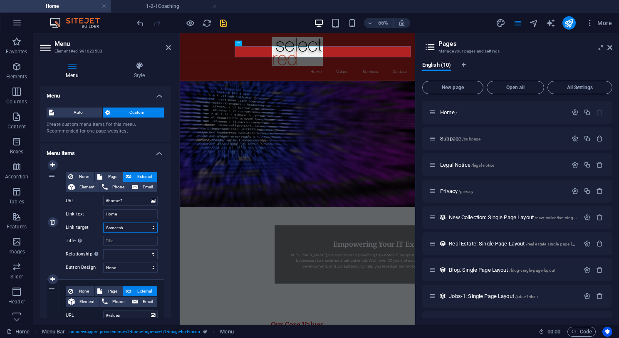
click at [148, 228] on select "New tab Same tab Overlay" at bounding box center [130, 227] width 55 height 10
click at [83, 187] on span "Element" at bounding box center [86, 187] width 19 height 10
select select
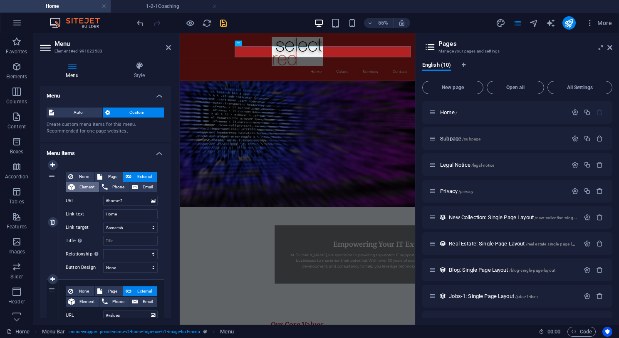
select select
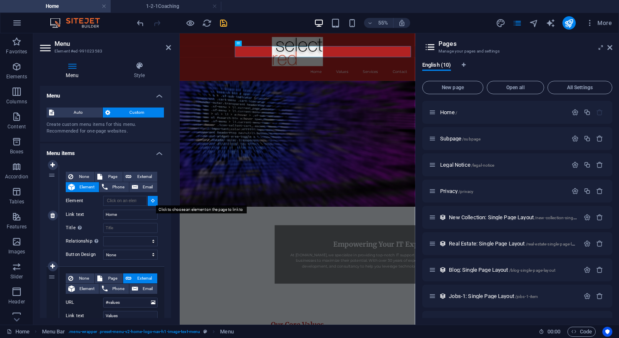
click at [151, 201] on icon at bounding box center [153, 200] width 4 height 4
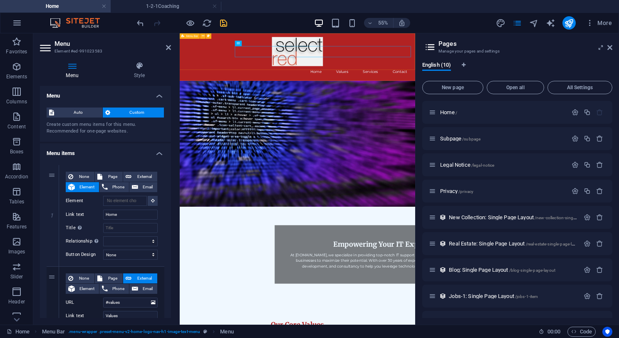
click at [306, 84] on div "Home Values Services Contact" at bounding box center [394, 76] width 428 height 86
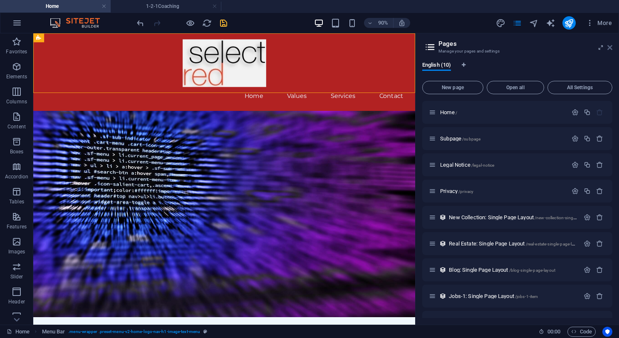
click at [611, 47] on icon at bounding box center [610, 47] width 5 height 7
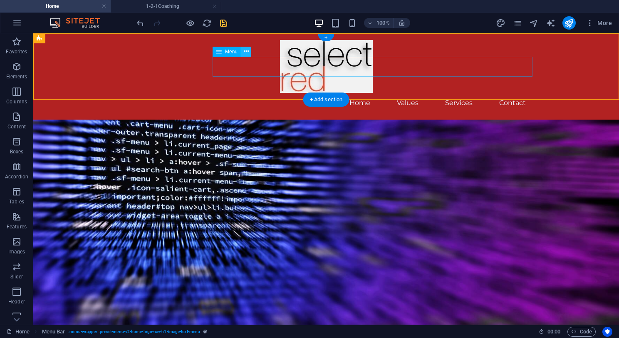
click at [248, 51] on icon at bounding box center [246, 51] width 5 height 9
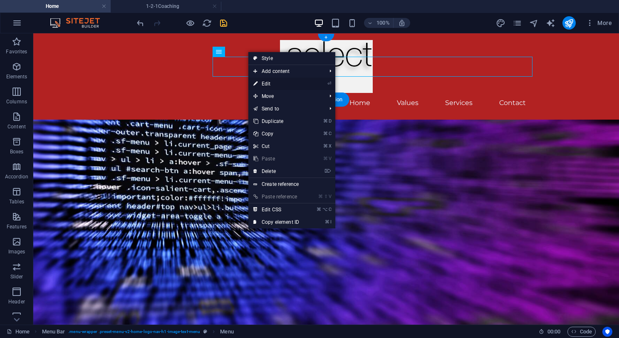
click at [270, 83] on link "⏎ Edit" at bounding box center [277, 83] width 56 height 12
select select
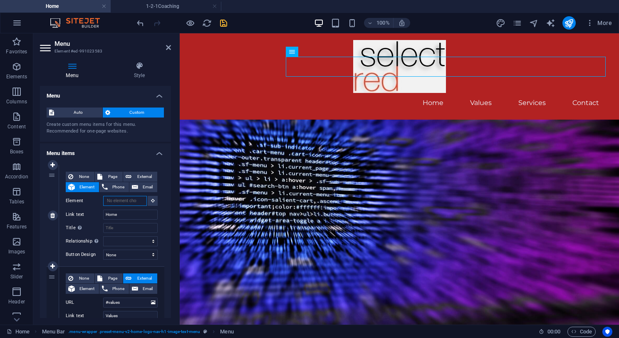
click at [131, 199] on input "Element" at bounding box center [125, 201] width 44 height 10
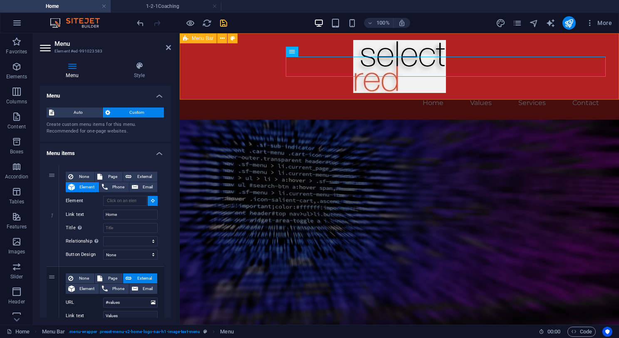
click at [187, 57] on div "Home Values Services Contact" at bounding box center [400, 76] width 440 height 86
type input "#ed-991023568"
select select
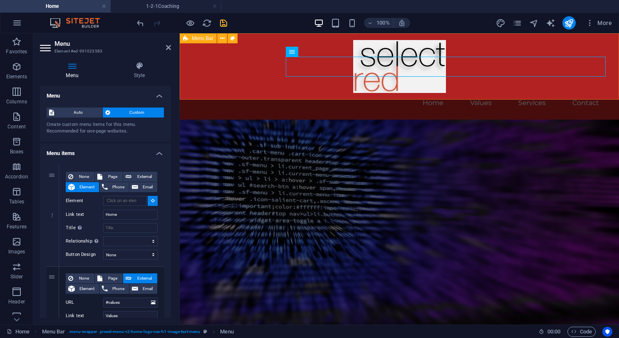
select select
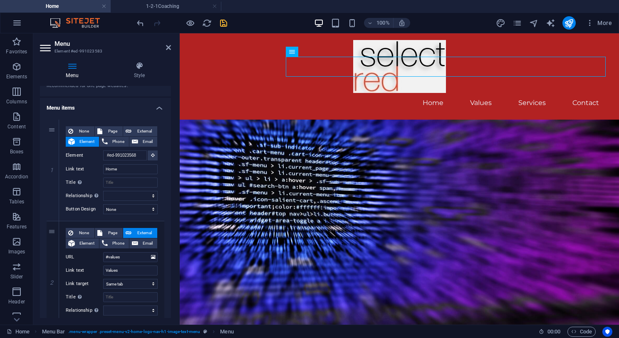
scroll to position [64, 0]
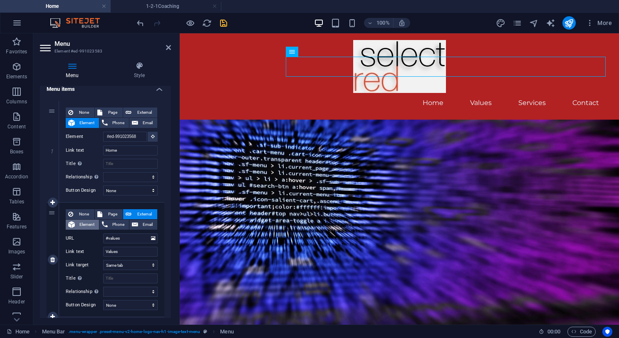
click at [87, 224] on span "Element" at bounding box center [86, 224] width 19 height 10
select select
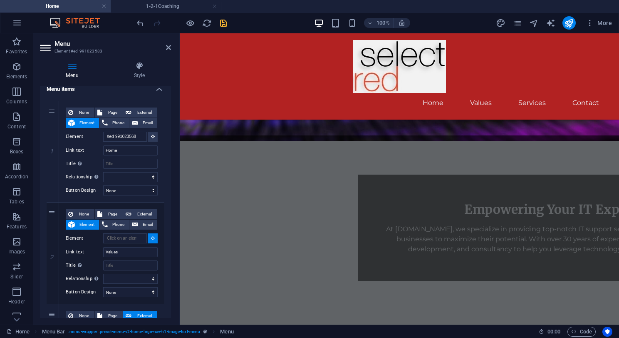
scroll to position [193, 0]
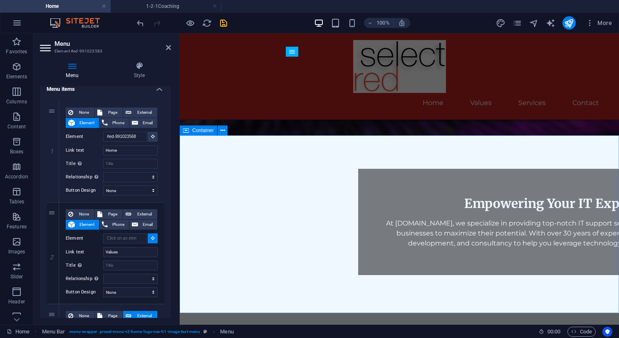
select select
type input "#ed-991022086"
select select
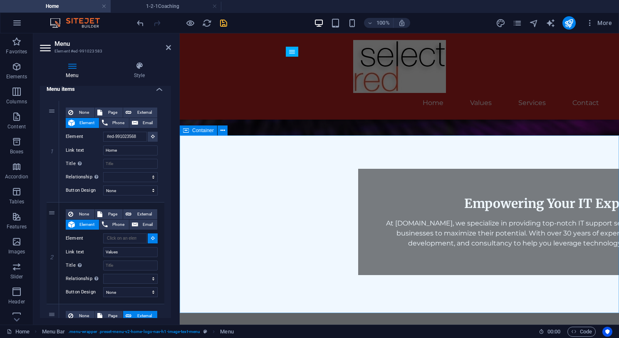
select select
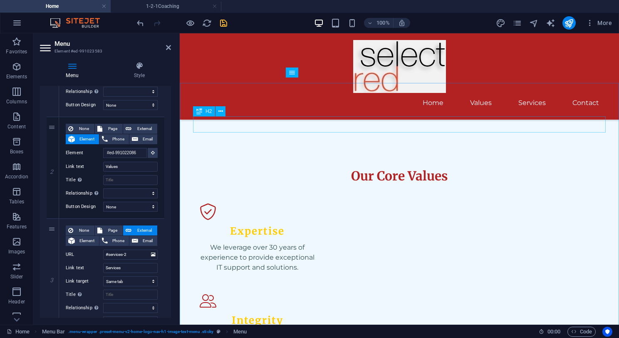
scroll to position [418, 0]
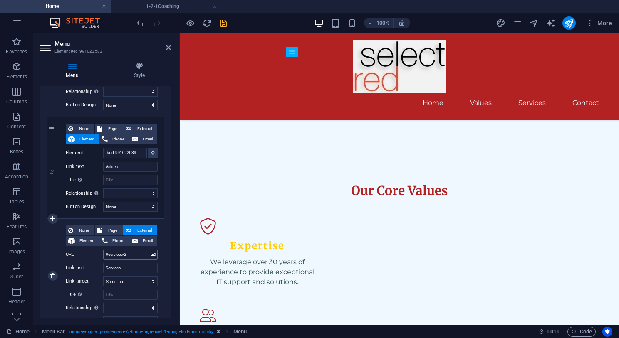
click at [133, 254] on input "#services-2" at bounding box center [130, 254] width 55 height 10
click at [86, 239] on span "Element" at bounding box center [86, 241] width 19 height 10
select select
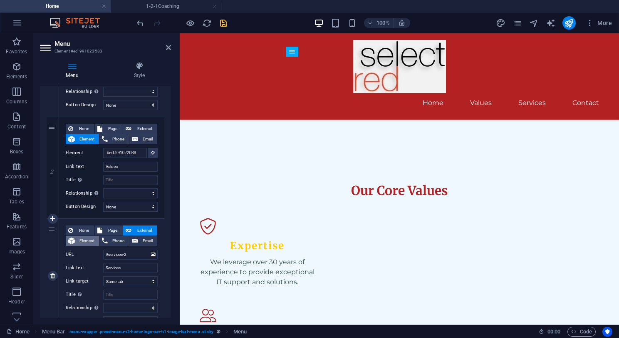
select select
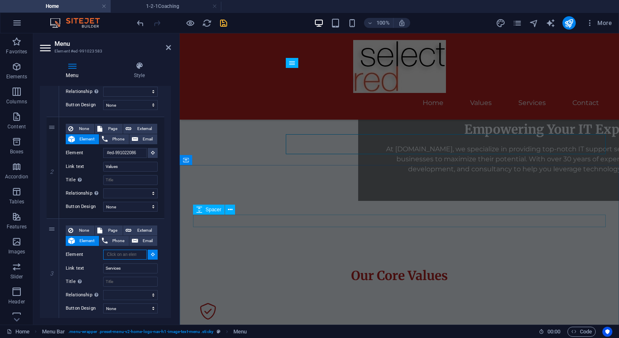
scroll to position [316, 0]
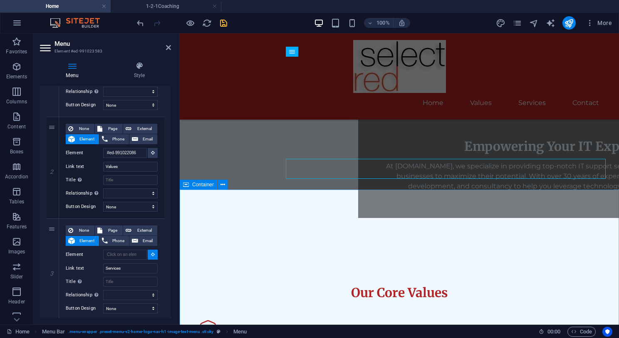
select select
type input "#ed-991022434"
select select
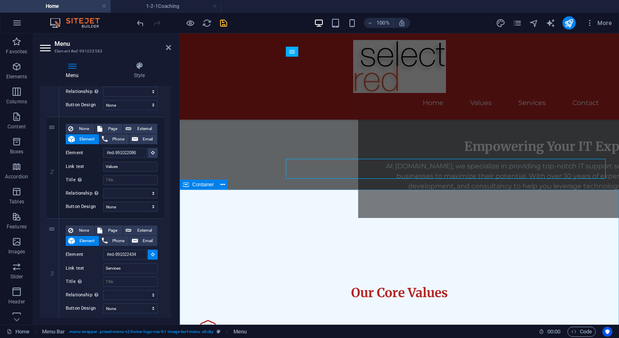
select select
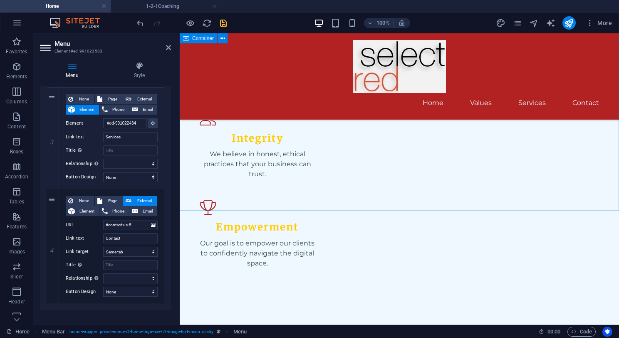
scroll to position [619, 0]
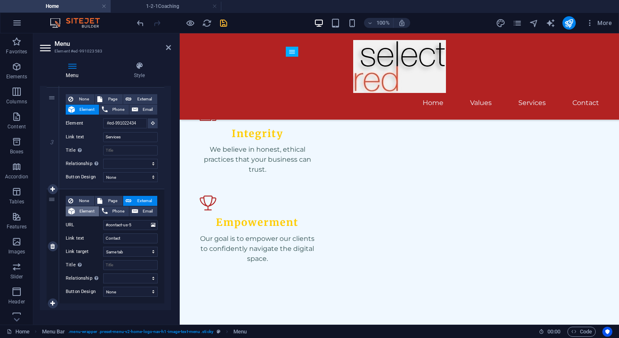
click at [90, 211] on span "Element" at bounding box center [86, 211] width 19 height 10
select select
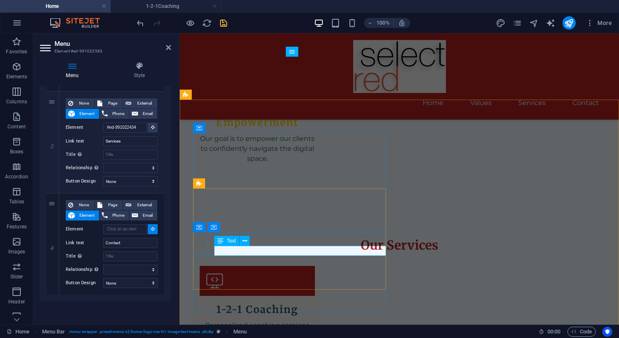
scroll to position [721, 0]
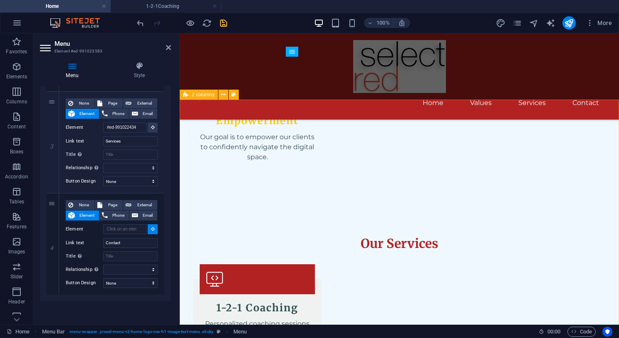
select select
type input "#ed-991025530"
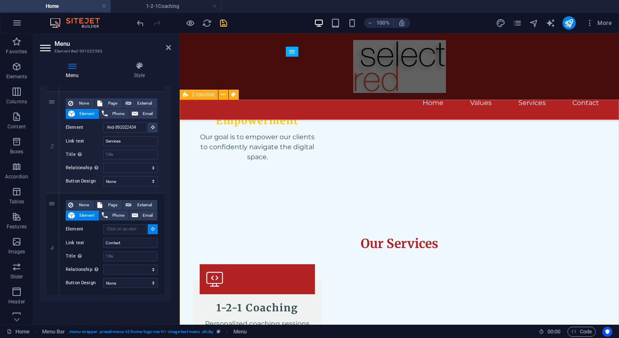
select select
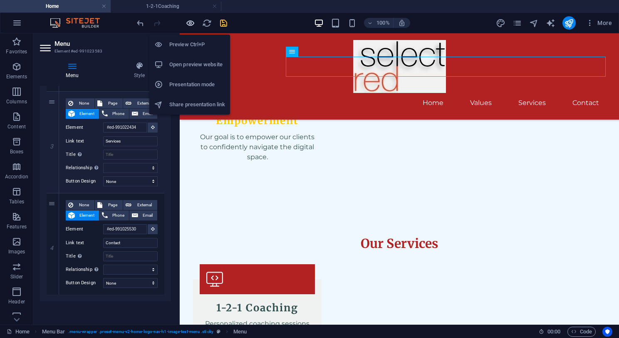
click at [191, 24] on icon "button" at bounding box center [191, 23] width 10 height 10
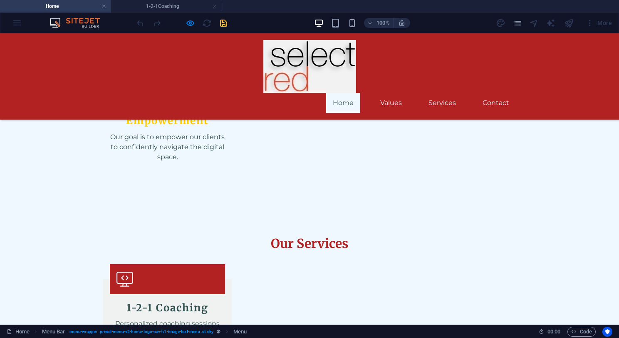
click at [349, 93] on link "Home" at bounding box center [343, 103] width 34 height 20
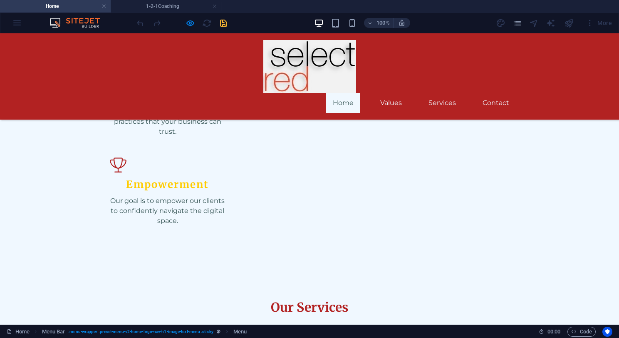
scroll to position [589, 0]
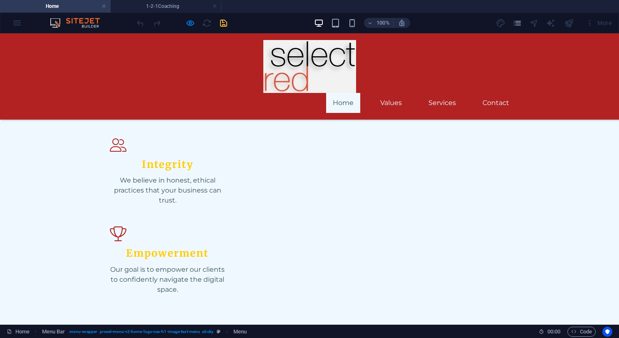
click at [349, 93] on link "Home" at bounding box center [343, 103] width 34 height 20
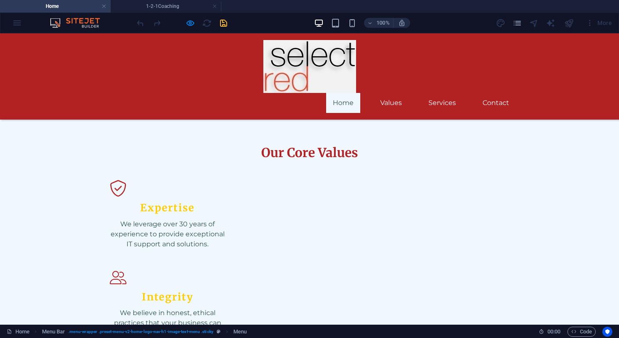
click at [349, 93] on link "Home" at bounding box center [343, 103] width 34 height 20
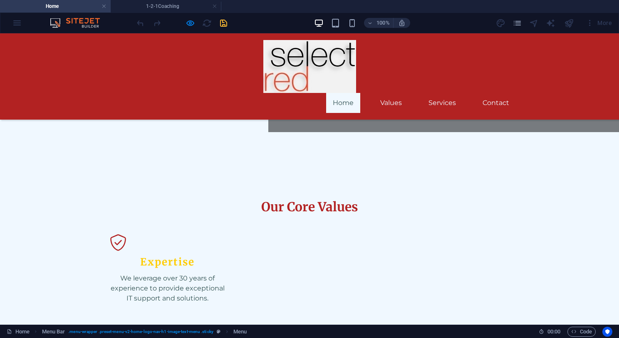
click at [349, 93] on link "Home" at bounding box center [343, 103] width 34 height 20
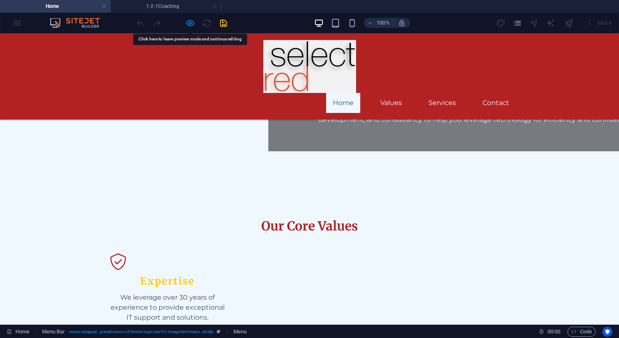
click at [349, 93] on link "Home" at bounding box center [343, 103] width 34 height 20
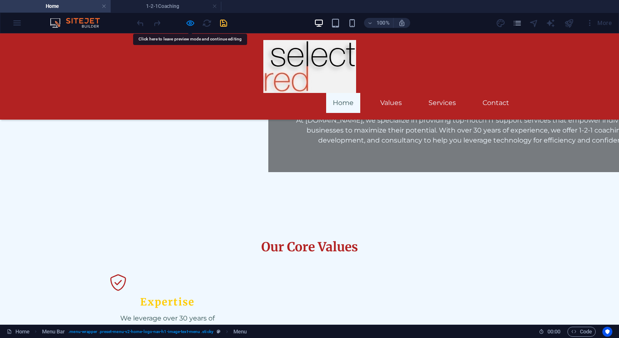
click at [349, 93] on link "Home" at bounding box center [343, 103] width 34 height 20
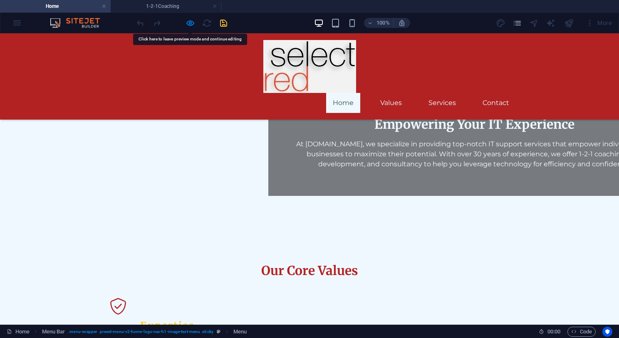
click at [349, 93] on link "Home" at bounding box center [343, 103] width 34 height 20
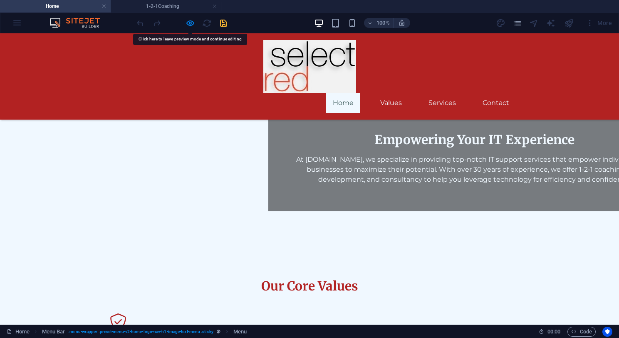
click at [349, 93] on link "Home" at bounding box center [343, 103] width 34 height 20
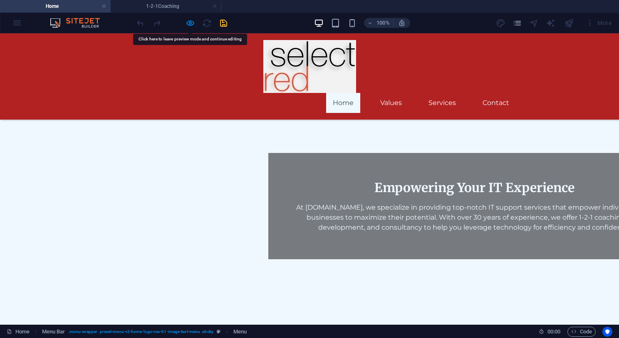
click at [349, 93] on link "Home" at bounding box center [343, 103] width 34 height 20
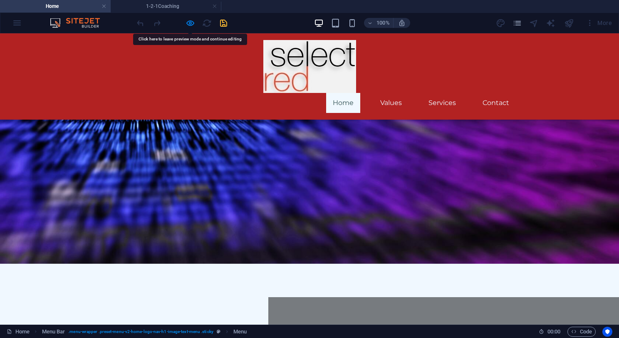
click at [349, 93] on link "Home" at bounding box center [343, 103] width 34 height 20
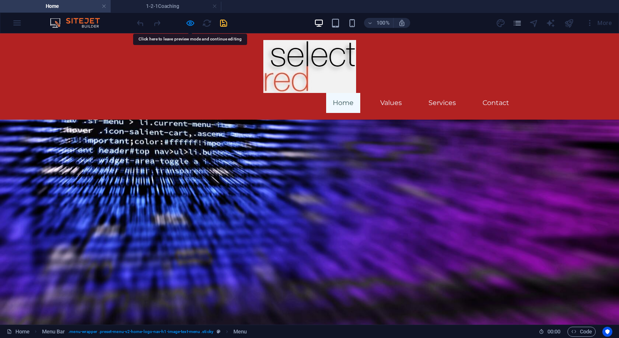
scroll to position [0, 0]
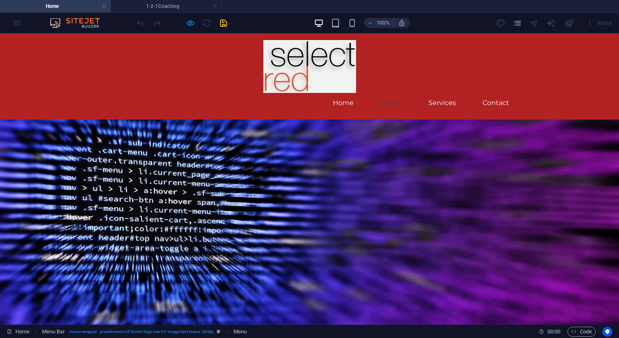
click at [392, 93] on link "Values" at bounding box center [391, 103] width 35 height 20
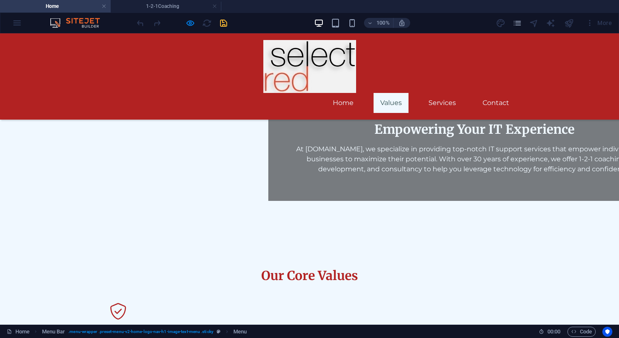
scroll to position [229, 0]
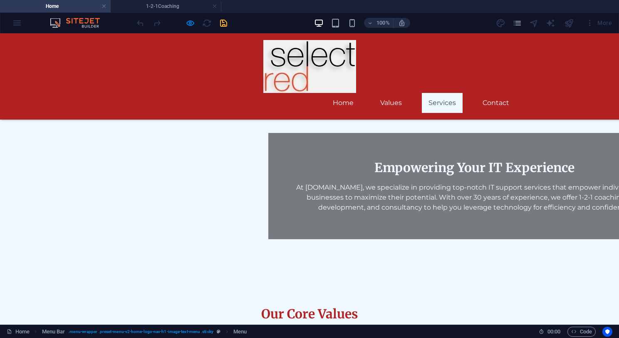
click at [441, 93] on link "Services" at bounding box center [442, 103] width 41 height 20
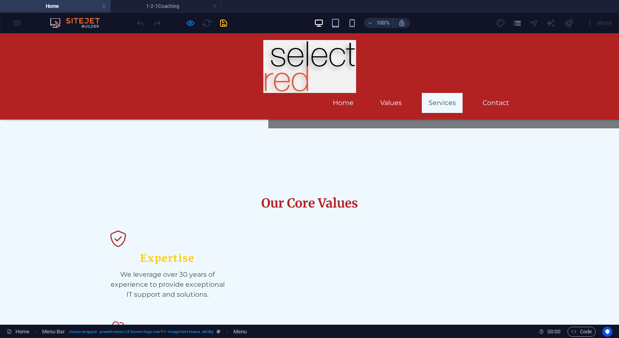
scroll to position [406, 0]
click at [494, 93] on link "Contact" at bounding box center [496, 103] width 40 height 20
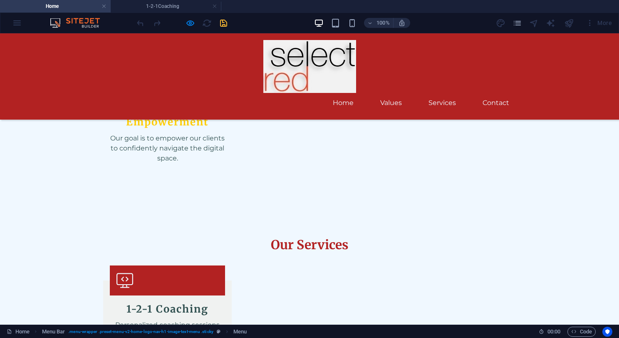
scroll to position [721, 0]
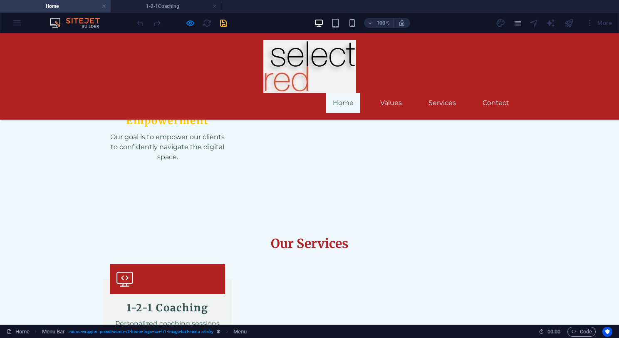
click at [343, 93] on link "Home" at bounding box center [343, 103] width 34 height 20
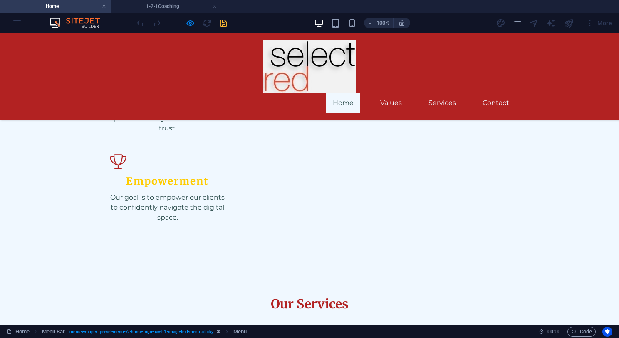
scroll to position [589, 0]
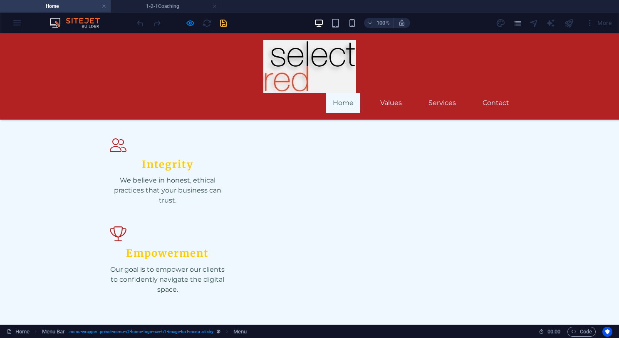
click at [342, 93] on link "Home" at bounding box center [343, 103] width 34 height 20
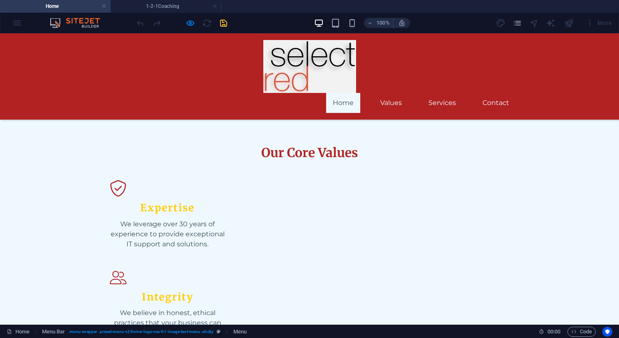
click at [342, 93] on link "Home" at bounding box center [343, 103] width 34 height 20
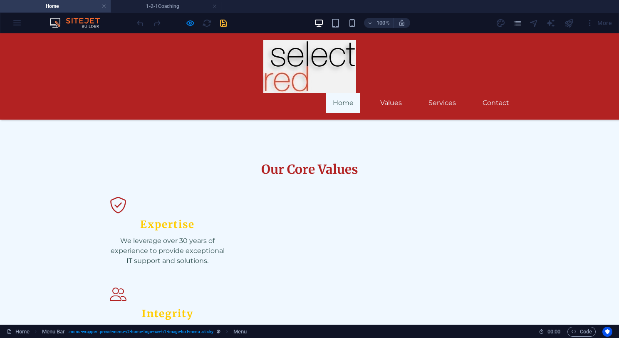
click at [342, 93] on link "Home" at bounding box center [343, 103] width 34 height 20
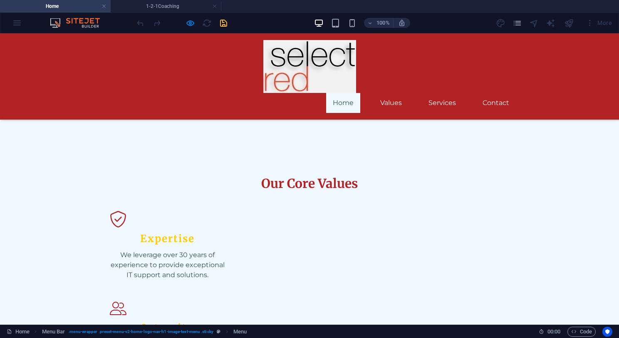
click at [342, 93] on link "Home" at bounding box center [343, 103] width 34 height 20
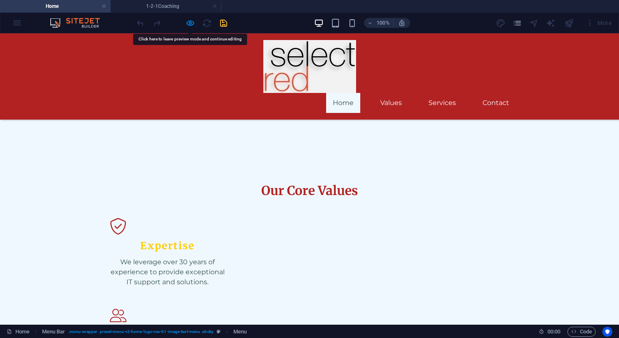
click at [342, 93] on link "Home" at bounding box center [343, 103] width 34 height 20
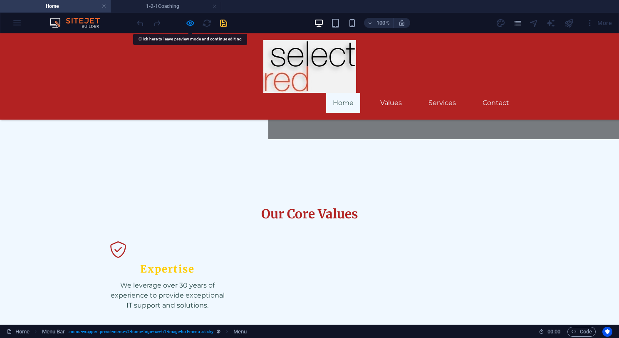
click at [342, 93] on link "Home" at bounding box center [343, 103] width 34 height 20
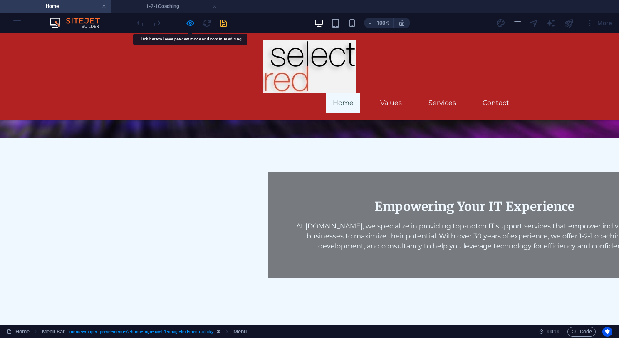
click at [342, 93] on link "Home" at bounding box center [343, 103] width 34 height 20
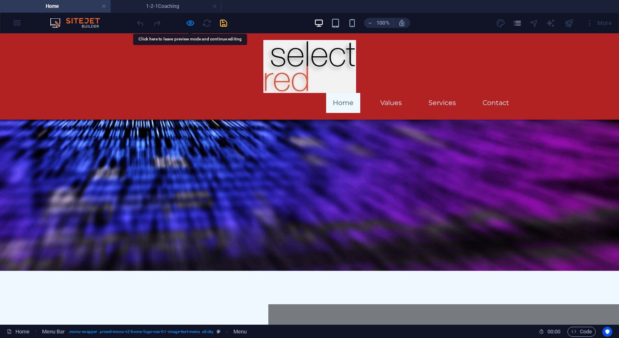
click at [342, 93] on link "Home" at bounding box center [343, 103] width 34 height 20
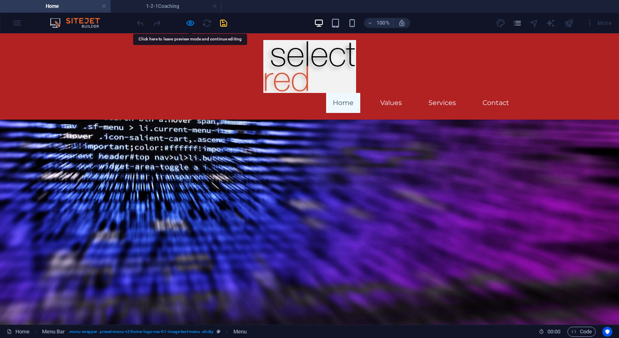
scroll to position [0, 0]
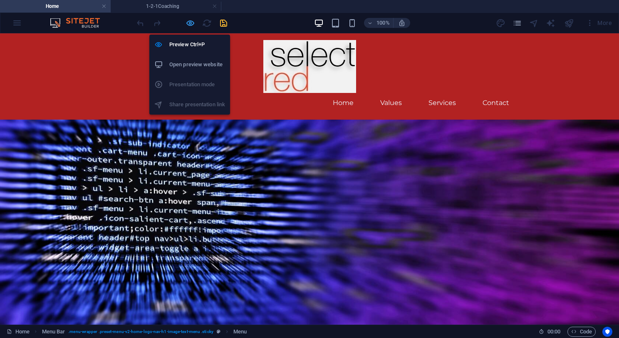
click at [189, 23] on icon "button" at bounding box center [191, 23] width 10 height 10
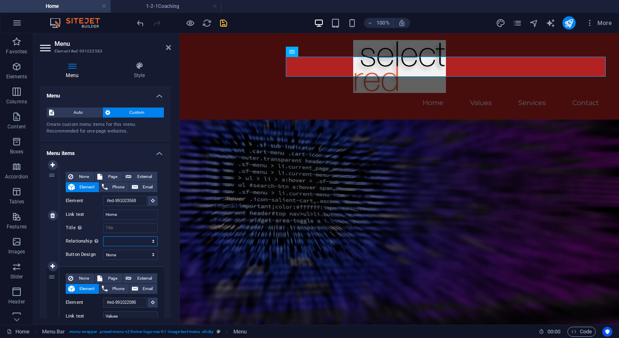
click at [152, 241] on select "alternate author bookmark external help license next nofollow noreferrer noopen…" at bounding box center [130, 241] width 55 height 10
click at [147, 254] on select "None Default Primary Secondary" at bounding box center [130, 254] width 55 height 10
click at [224, 22] on icon "save" at bounding box center [224, 23] width 10 height 10
checkbox input "false"
click at [571, 24] on icon "publish" at bounding box center [569, 23] width 10 height 10
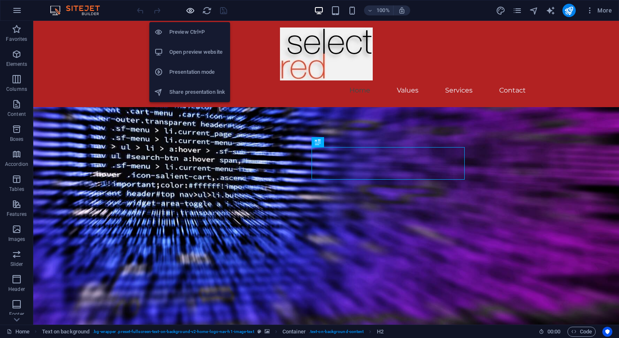
click at [190, 11] on icon "button" at bounding box center [191, 11] width 10 height 10
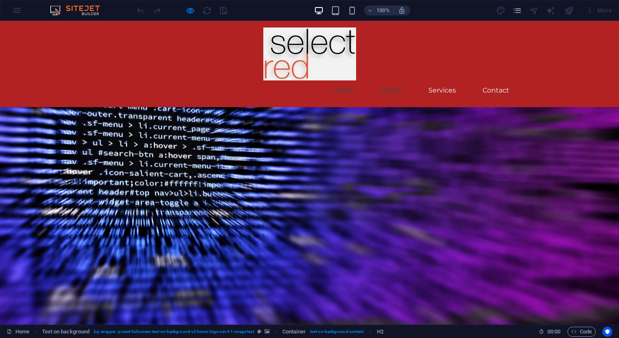
click at [394, 80] on link "Values" at bounding box center [391, 90] width 35 height 20
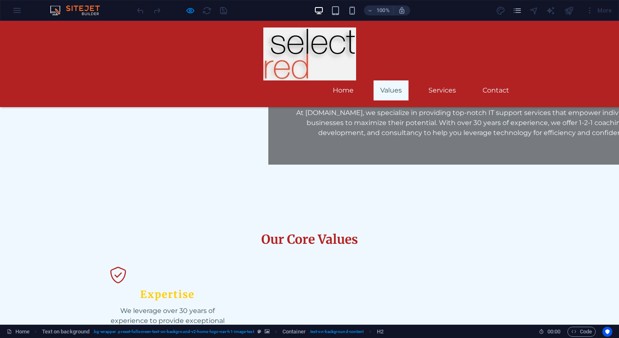
scroll to position [229, 0]
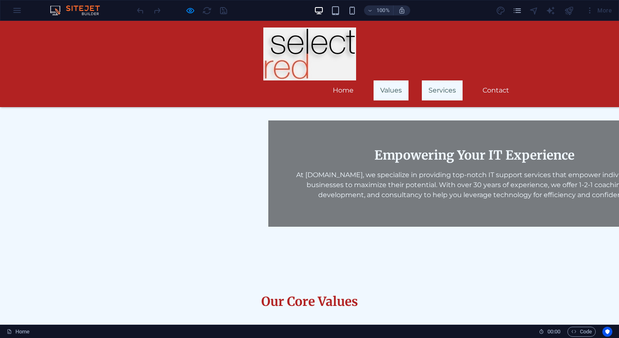
click at [445, 80] on link "Services" at bounding box center [442, 90] width 41 height 20
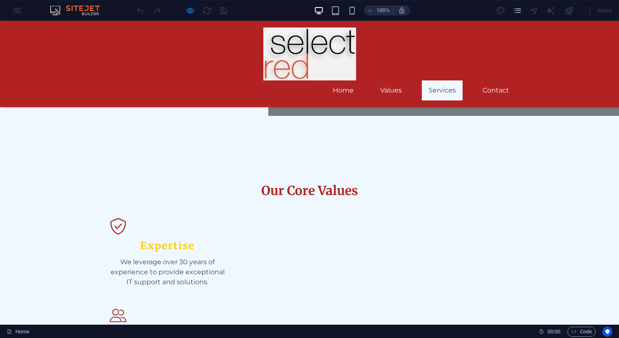
scroll to position [406, 0]
click at [495, 80] on link "Contact" at bounding box center [496, 90] width 40 height 20
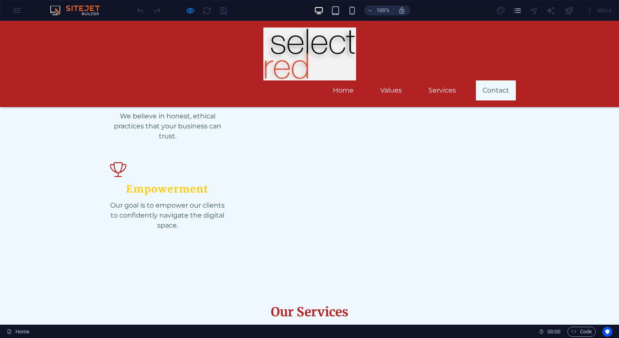
scroll to position [721, 0]
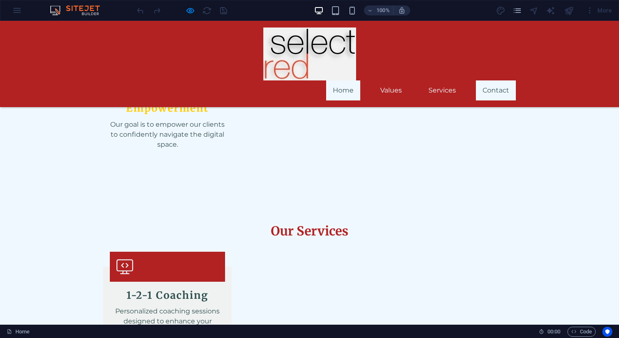
click at [344, 80] on link "Home" at bounding box center [343, 90] width 34 height 20
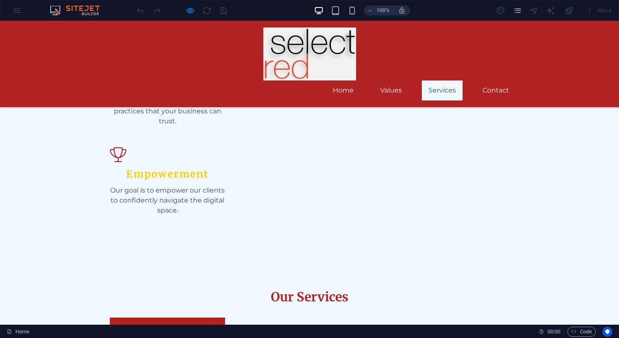
scroll to position [589, 0]
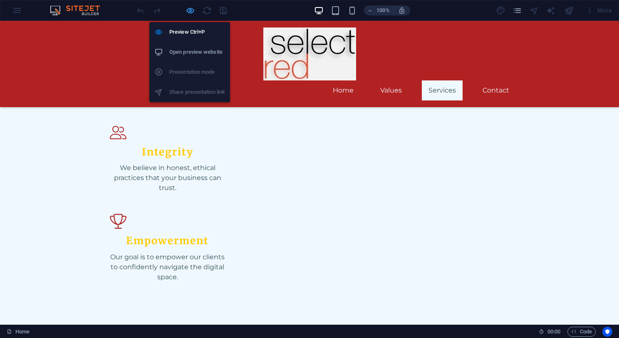
click at [191, 11] on icon "button" at bounding box center [191, 11] width 10 height 10
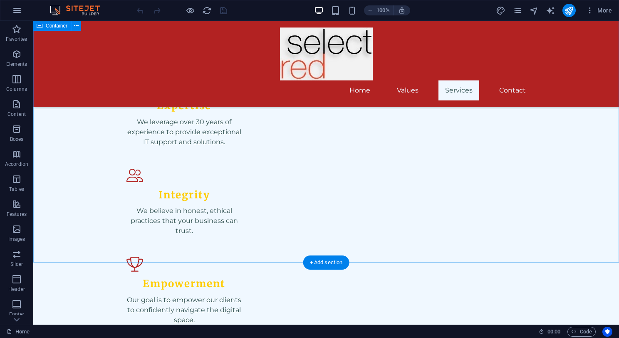
scroll to position [544, 0]
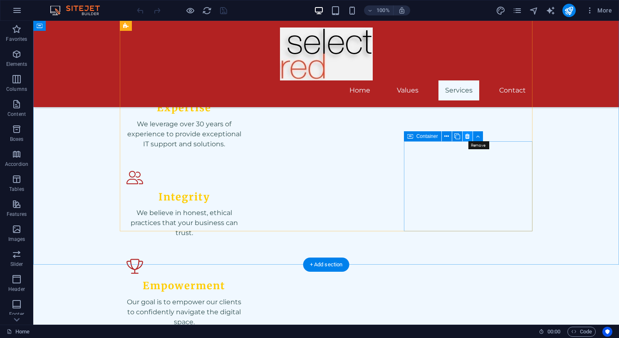
click at [465, 134] on icon at bounding box center [467, 136] width 5 height 9
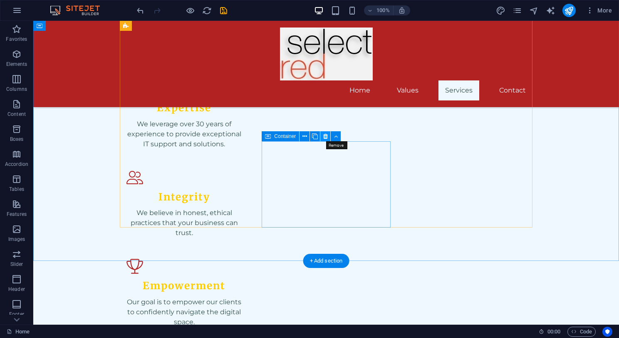
click at [326, 134] on icon at bounding box center [325, 136] width 5 height 9
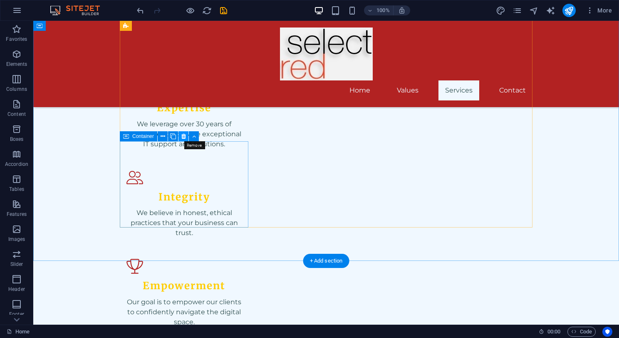
click at [183, 136] on icon at bounding box center [183, 136] width 5 height 9
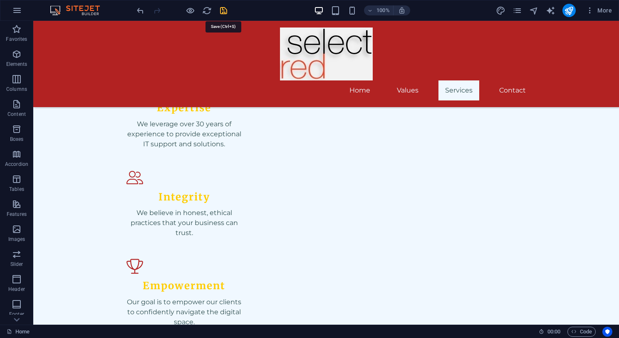
click at [222, 8] on icon "save" at bounding box center [224, 11] width 10 height 10
checkbox input "false"
click at [571, 8] on icon "publish" at bounding box center [569, 11] width 10 height 10
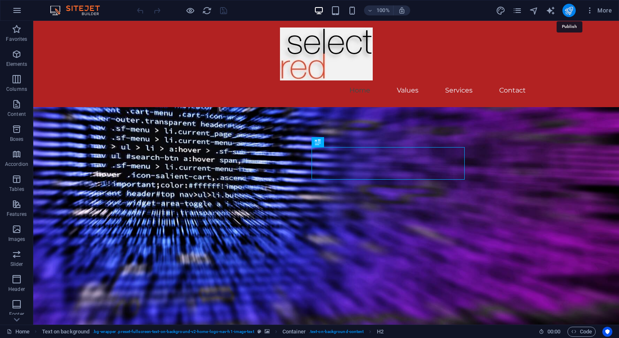
click at [569, 11] on icon "publish" at bounding box center [569, 11] width 10 height 10
